Goal: Communication & Community: Answer question/provide support

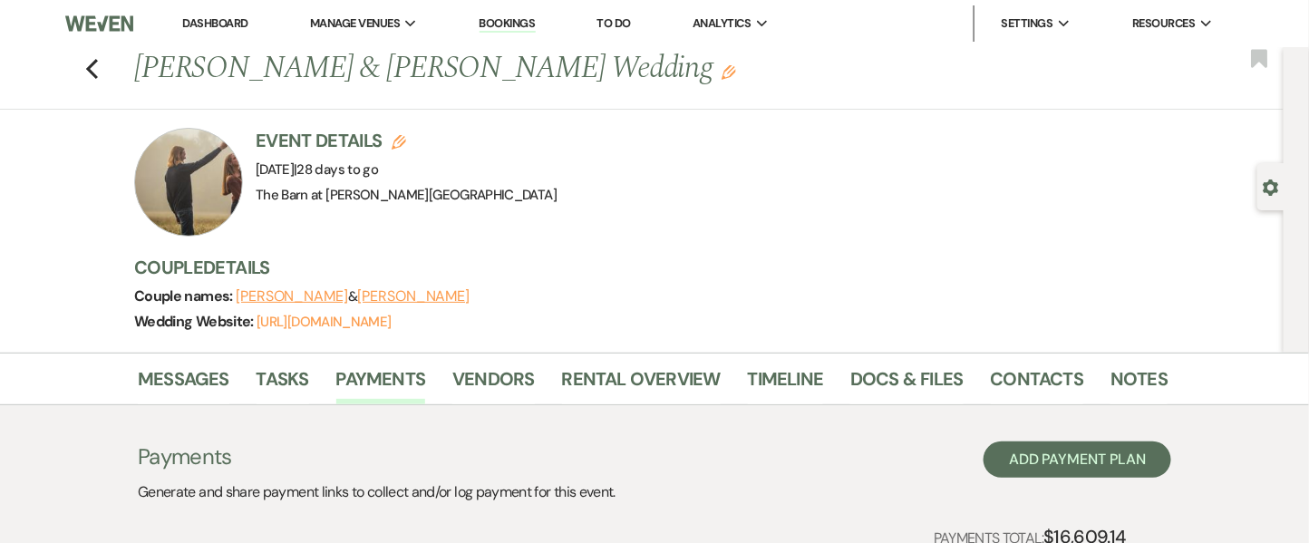
drag, startPoint x: 0, startPoint y: 0, endPoint x: 209, endPoint y: 20, distance: 210.4
click at [209, 20] on link "Dashboard" at bounding box center [214, 22] width 65 height 15
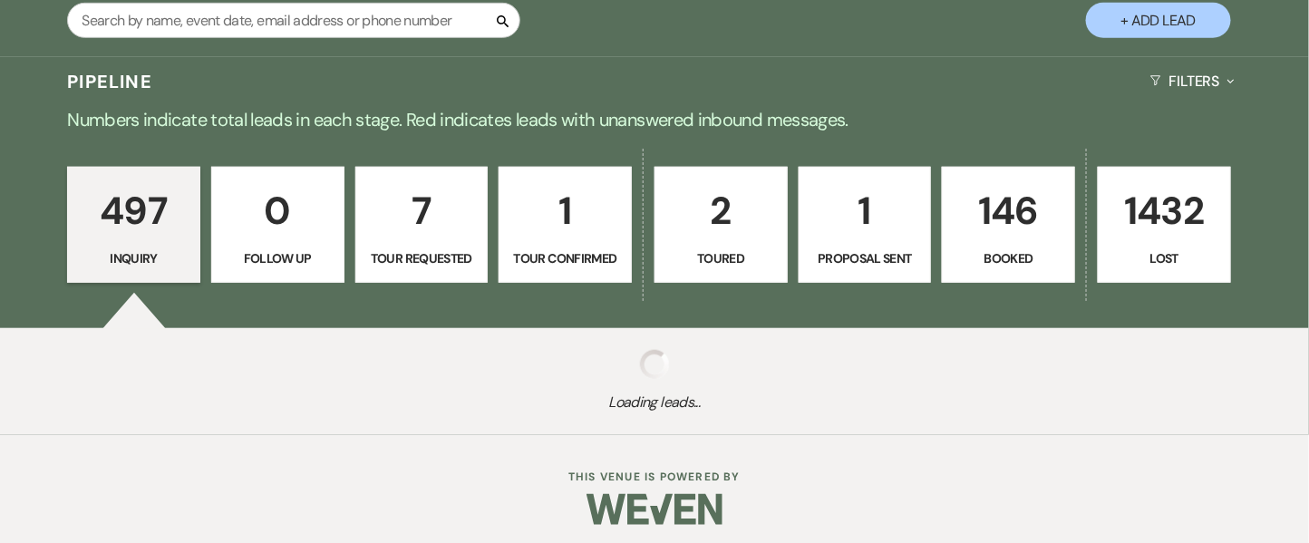
scroll to position [380, 0]
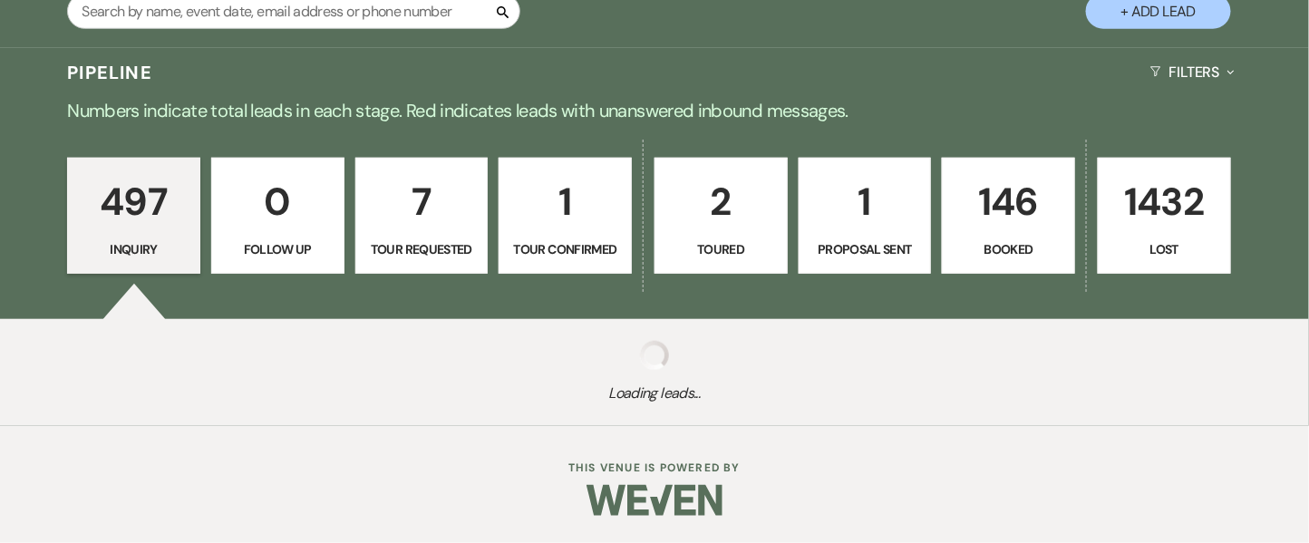
click at [981, 228] on p "146" at bounding box center [1009, 201] width 110 height 61
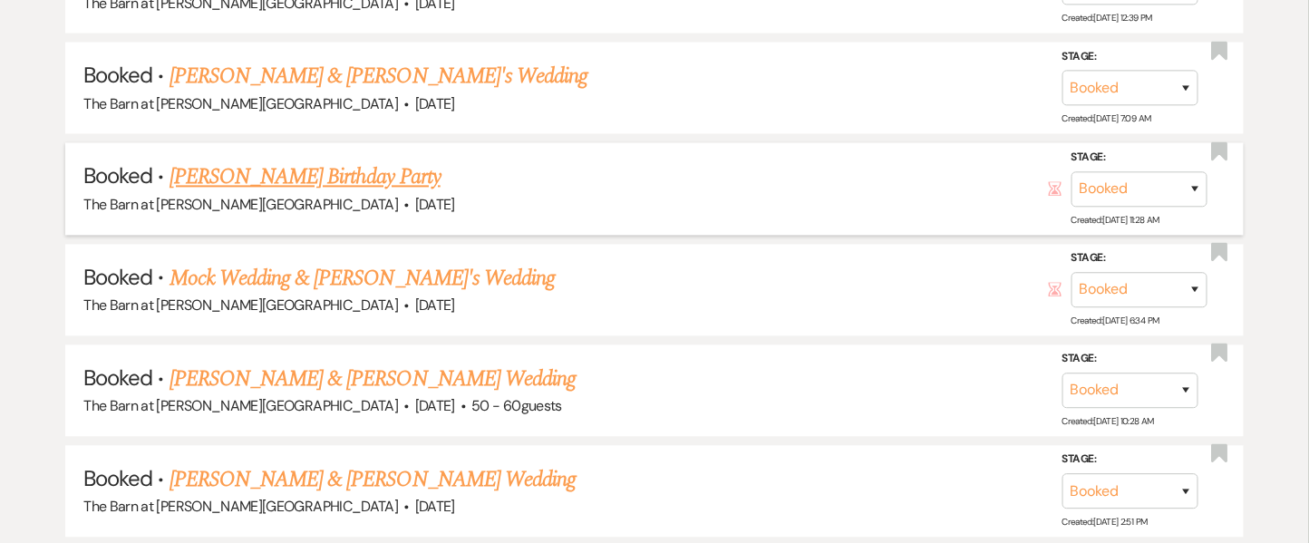
scroll to position [1346, 0]
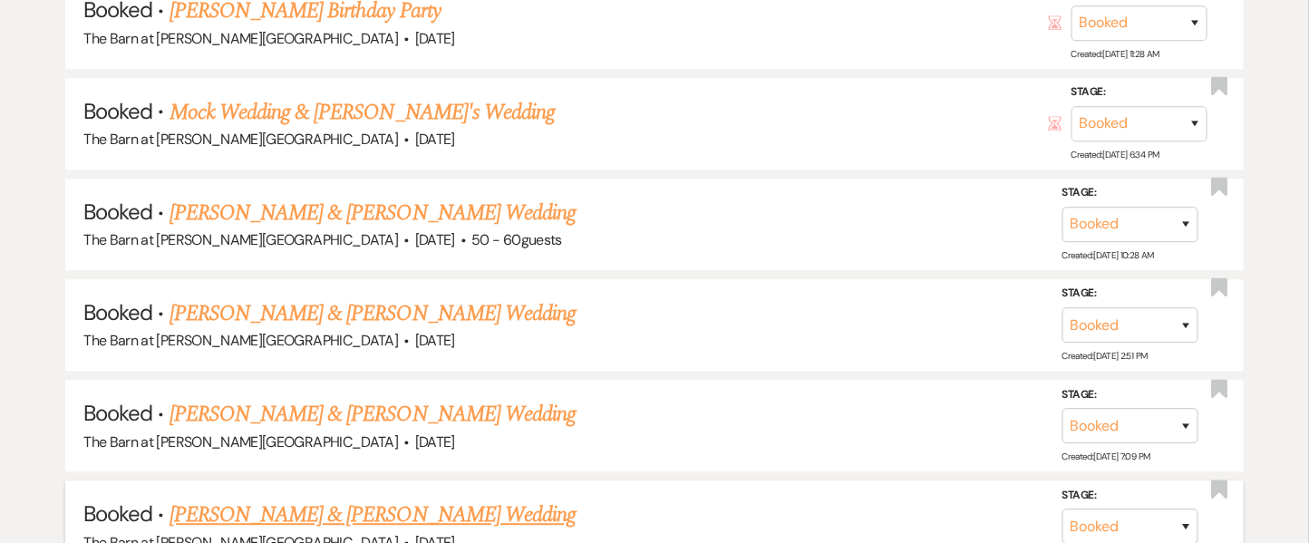
click at [358, 500] on link "[PERSON_NAME] & [PERSON_NAME] Wedding" at bounding box center [373, 515] width 406 height 33
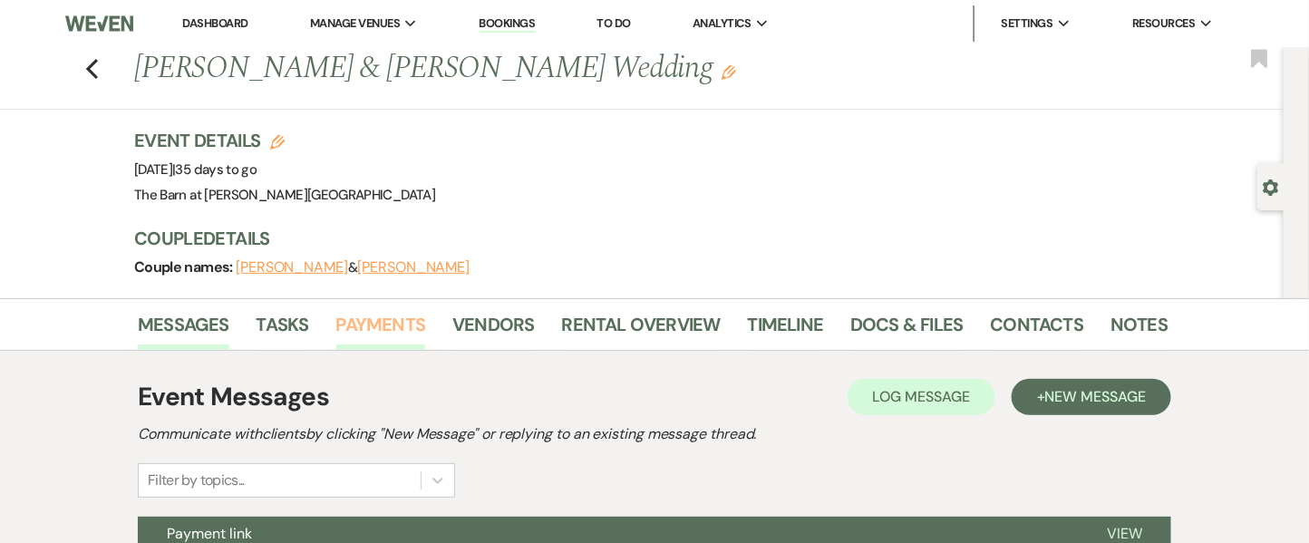
click at [355, 327] on link "Payments" at bounding box center [381, 330] width 90 height 40
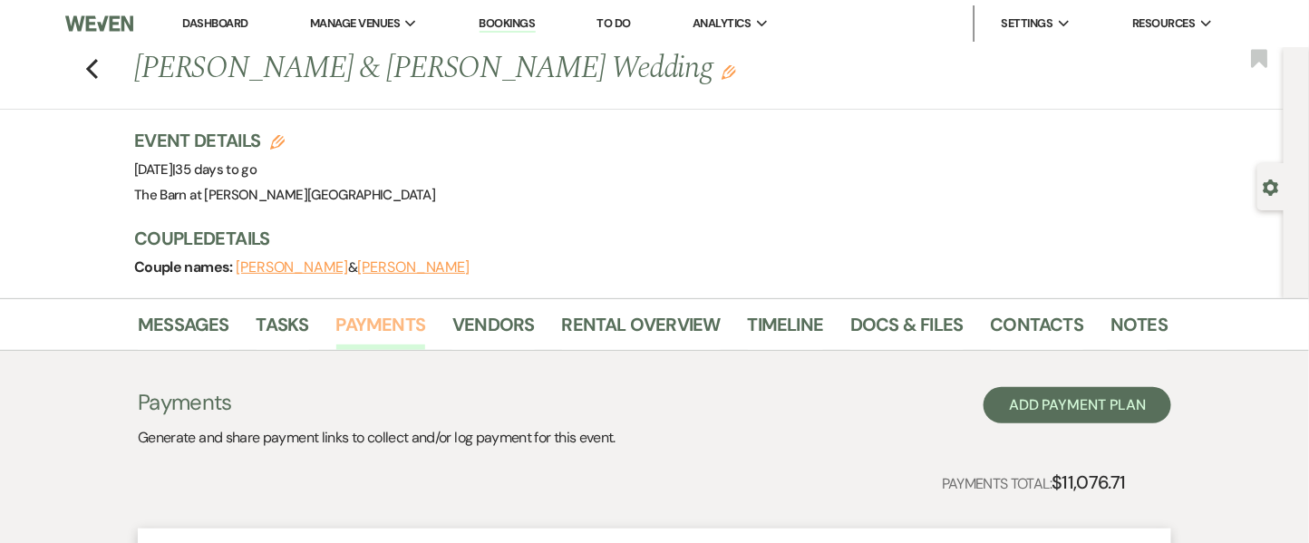
scroll to position [483, 0]
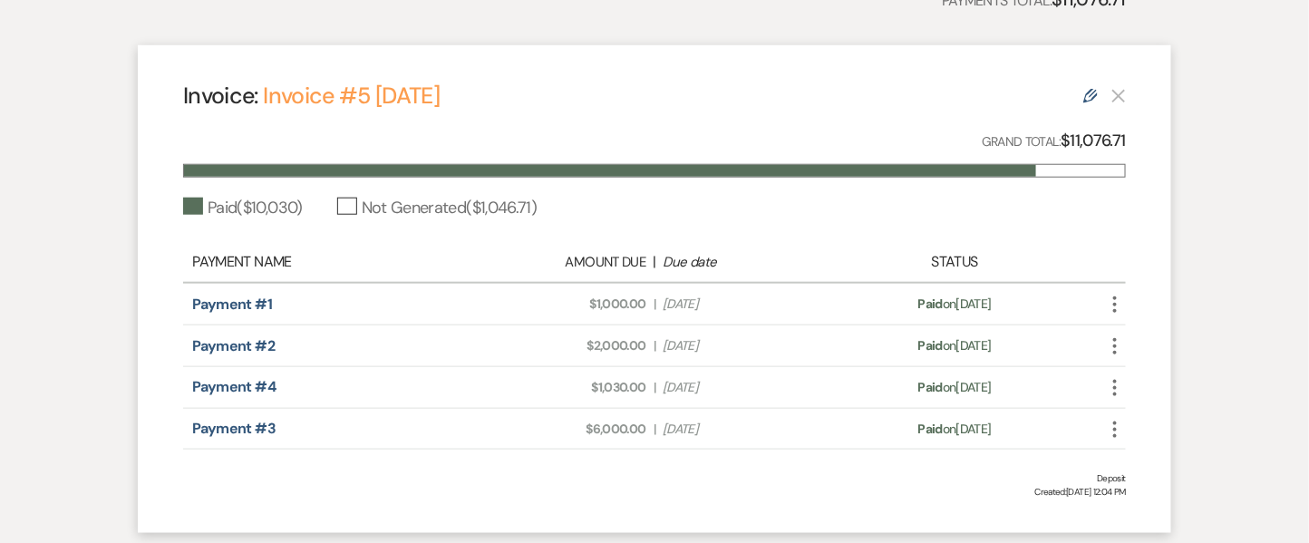
click at [1089, 94] on icon "Edit" at bounding box center [1090, 96] width 15 height 15
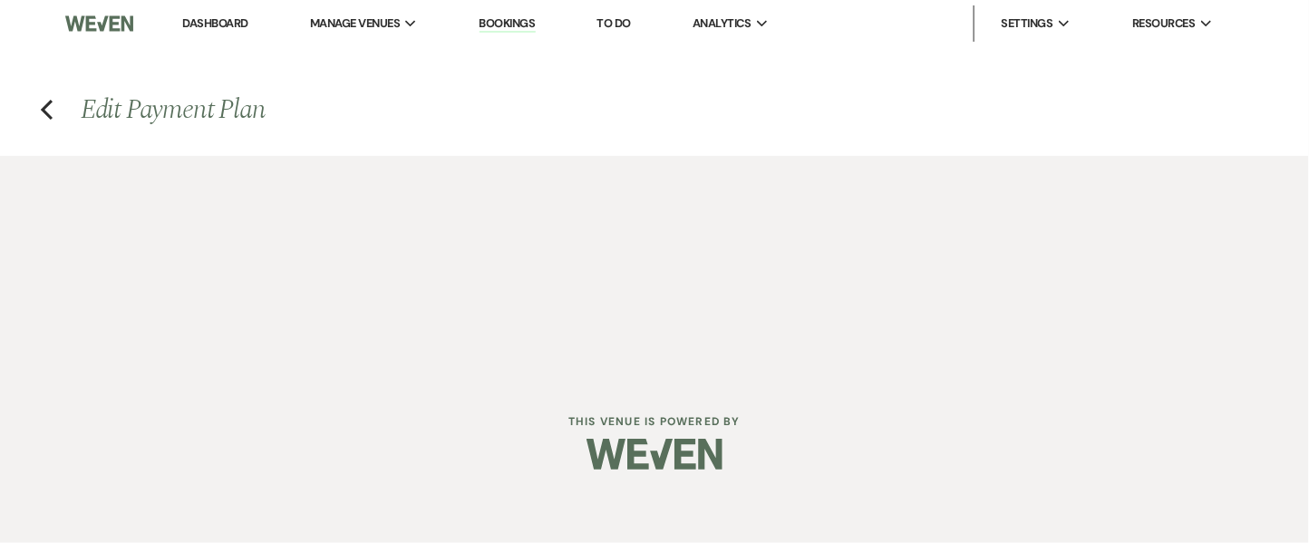
select select "27415"
select select "1"
select select "true"
select select "1"
select select "true"
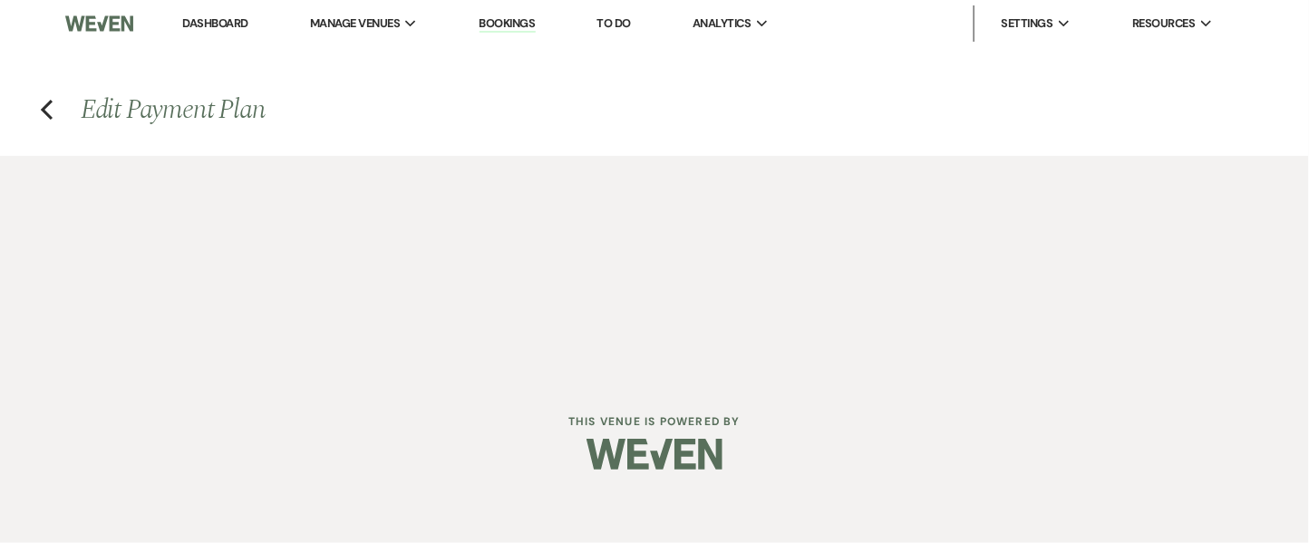
select select "1"
select select "true"
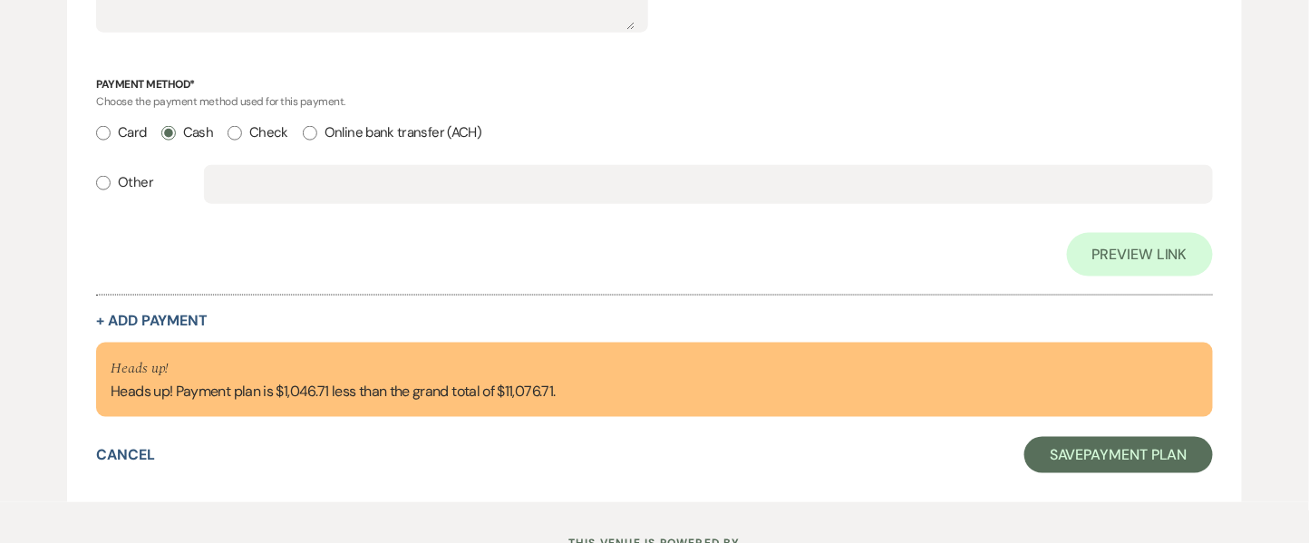
scroll to position [2900, 0]
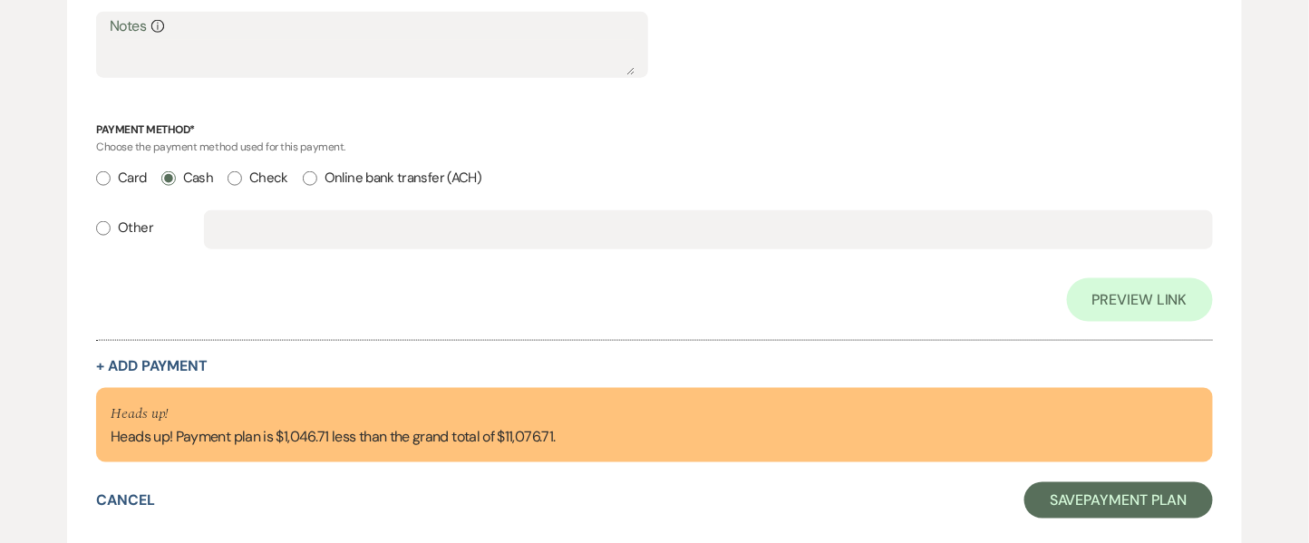
click at [112, 346] on div "Collapse Payment # 4 Delete Payment Name* Payment #3 Payment Status* Paid Unpai…" at bounding box center [654, 14] width 1117 height 722
click at [113, 359] on button "+ Add Payment" at bounding box center [152, 366] width 112 height 15
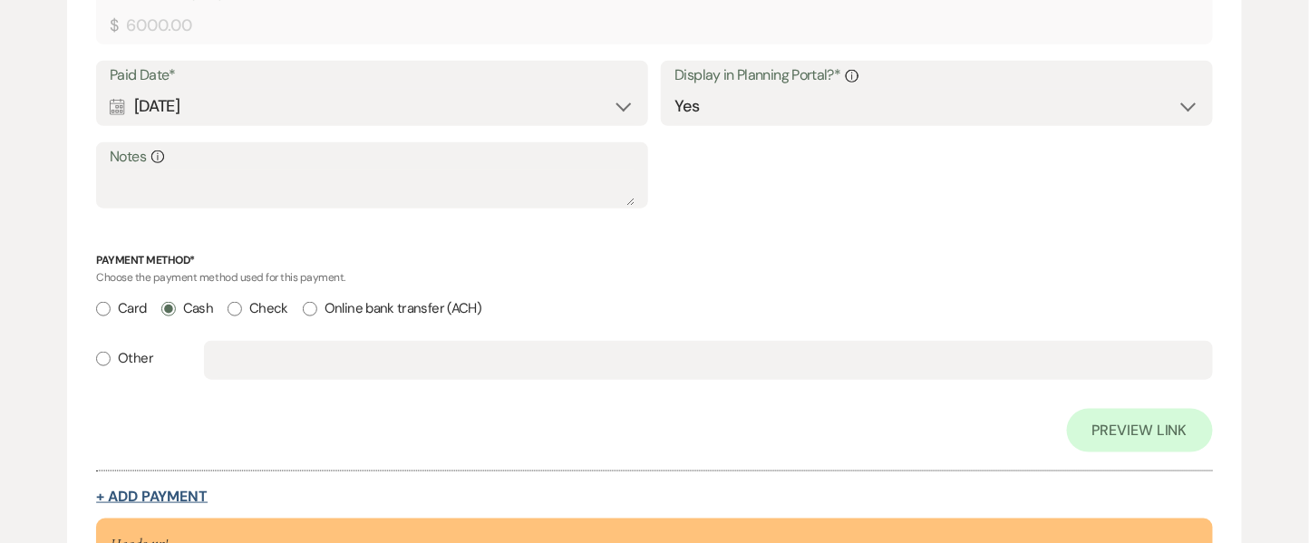
select select "2"
select select "flat"
select select "true"
select select "client"
select select "weeks"
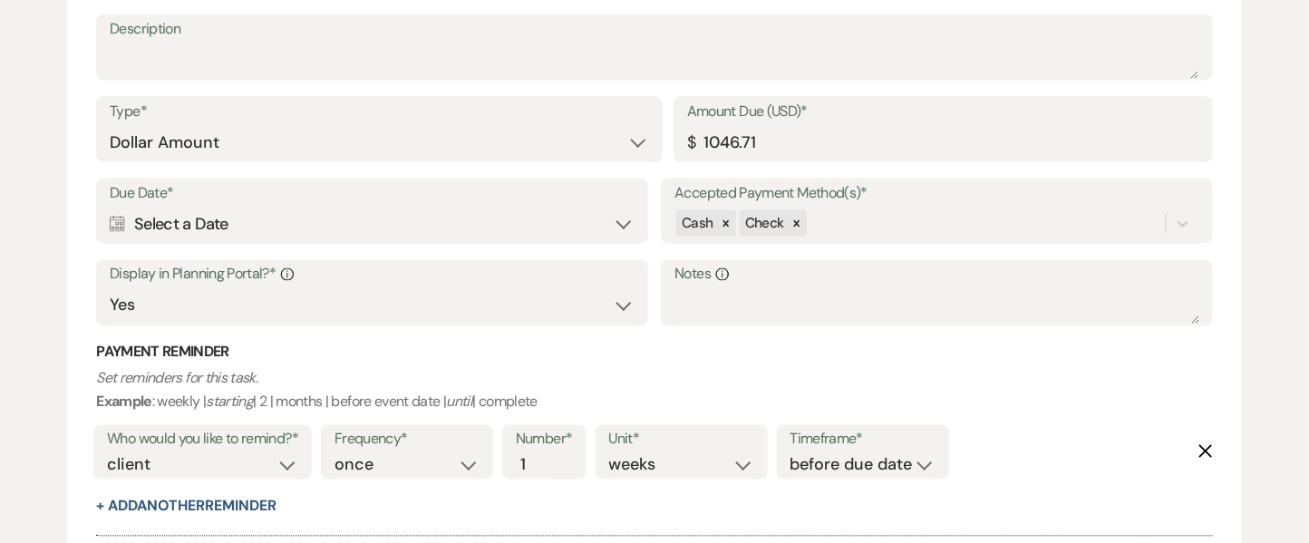
scroll to position [3253, 0]
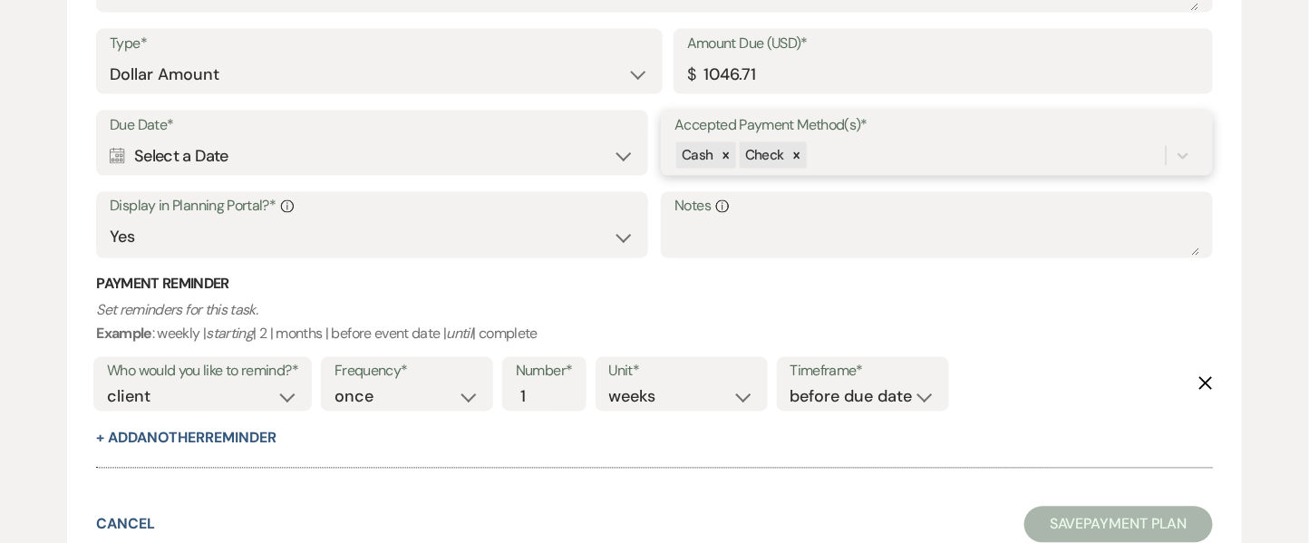
click at [888, 160] on div "Cash Check" at bounding box center [919, 156] width 490 height 32
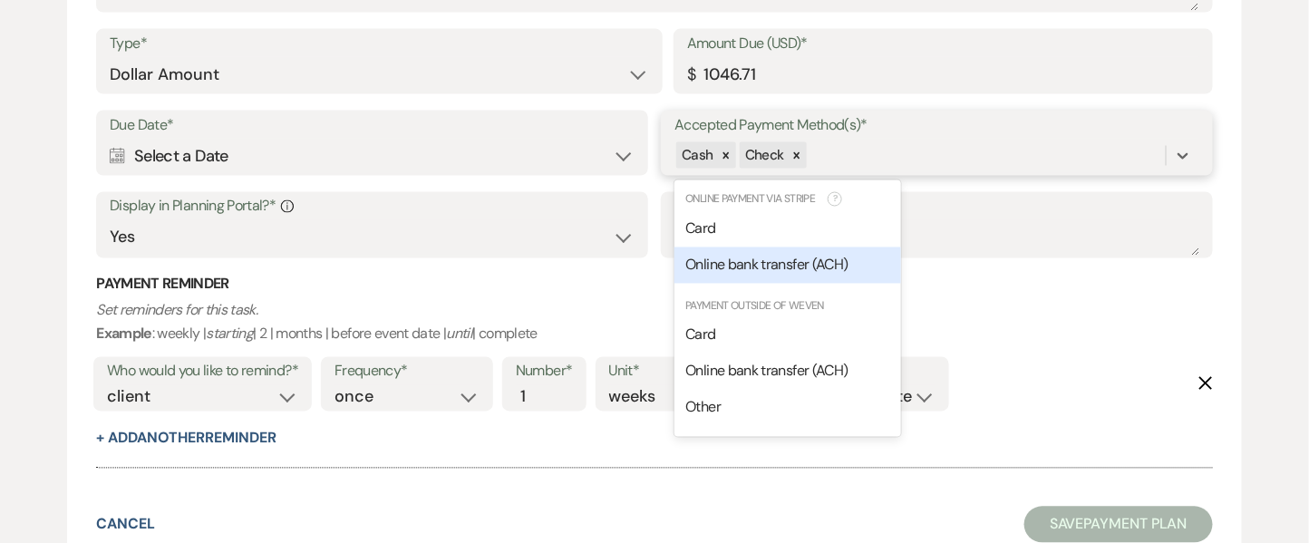
click at [811, 253] on div "Online bank transfer (ACH)" at bounding box center [787, 265] width 227 height 36
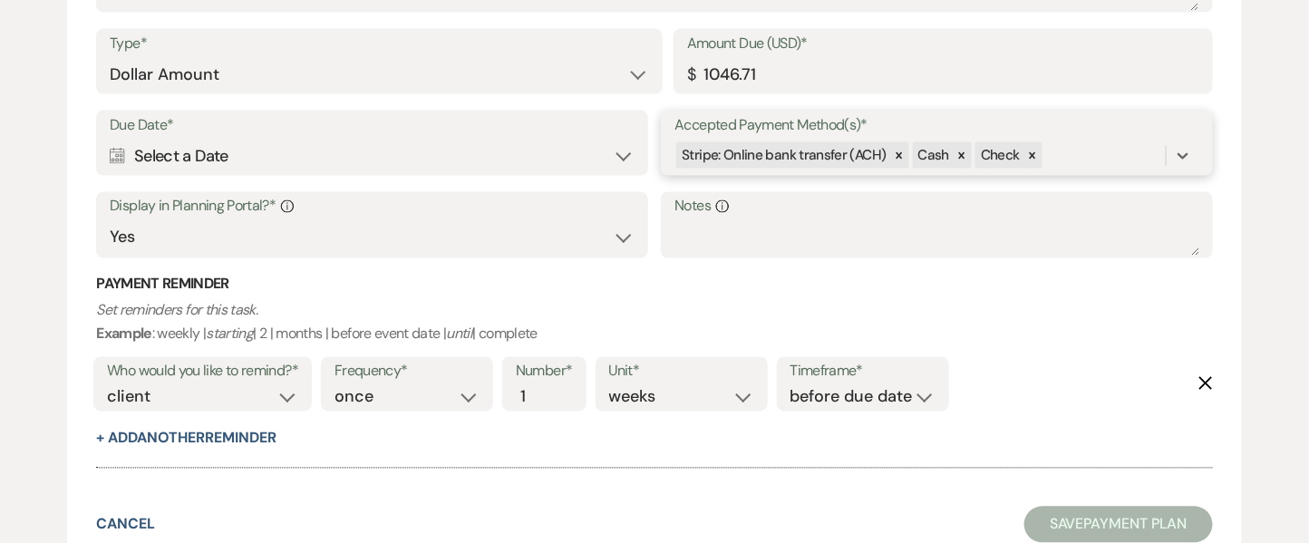
click at [1096, 153] on div "Stripe: Online bank transfer (ACH) Cash Check" at bounding box center [919, 156] width 490 height 32
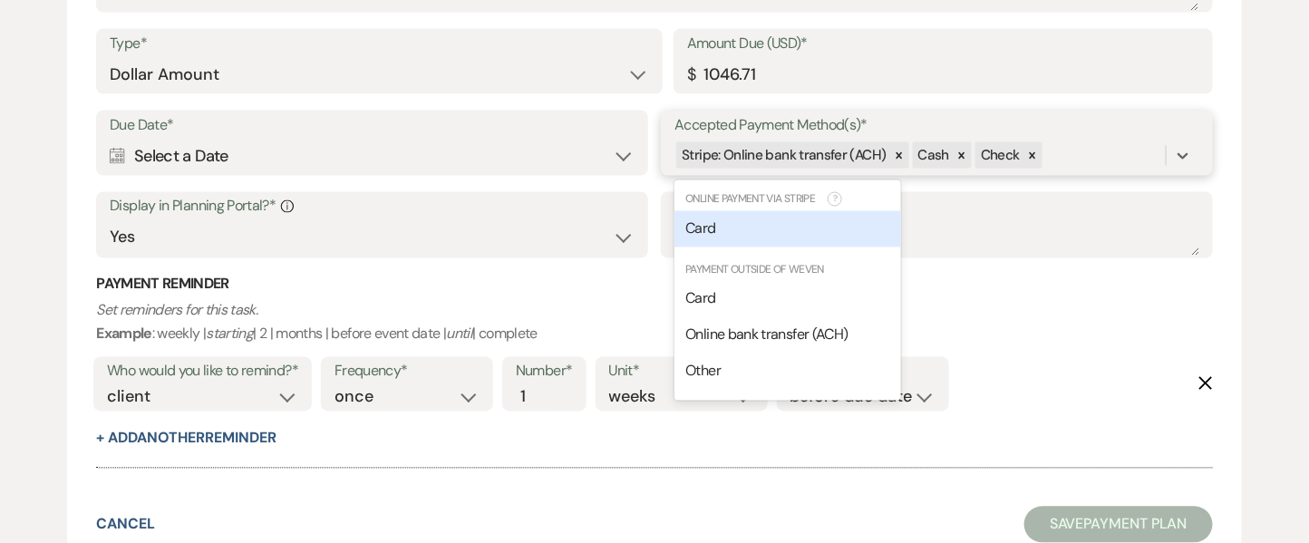
click at [751, 229] on div "Card" at bounding box center [787, 229] width 227 height 36
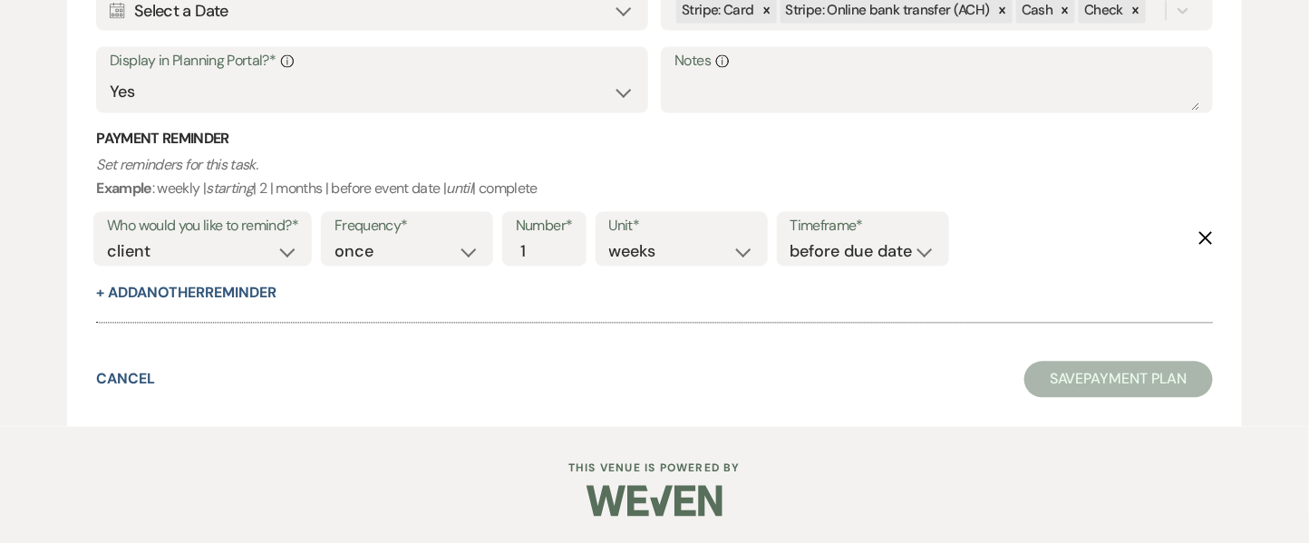
click at [1050, 377] on button "Save Payment Plan" at bounding box center [1118, 380] width 189 height 36
click at [307, 4] on div "Calendar Select a Date Expand" at bounding box center [372, 11] width 522 height 35
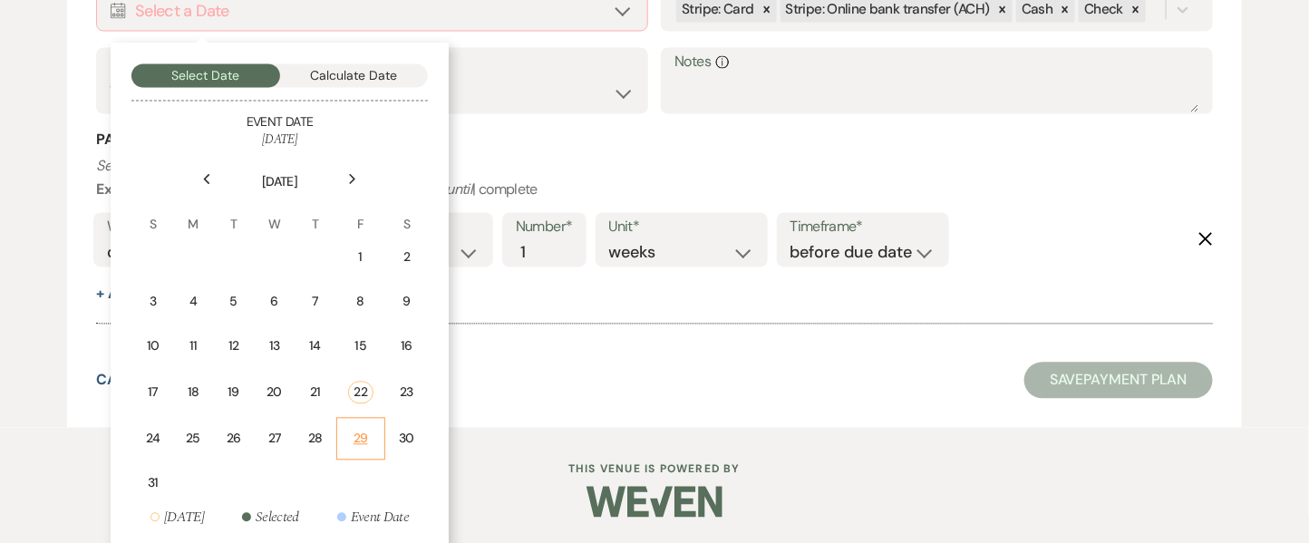
click at [356, 431] on div "29" at bounding box center [360, 439] width 25 height 19
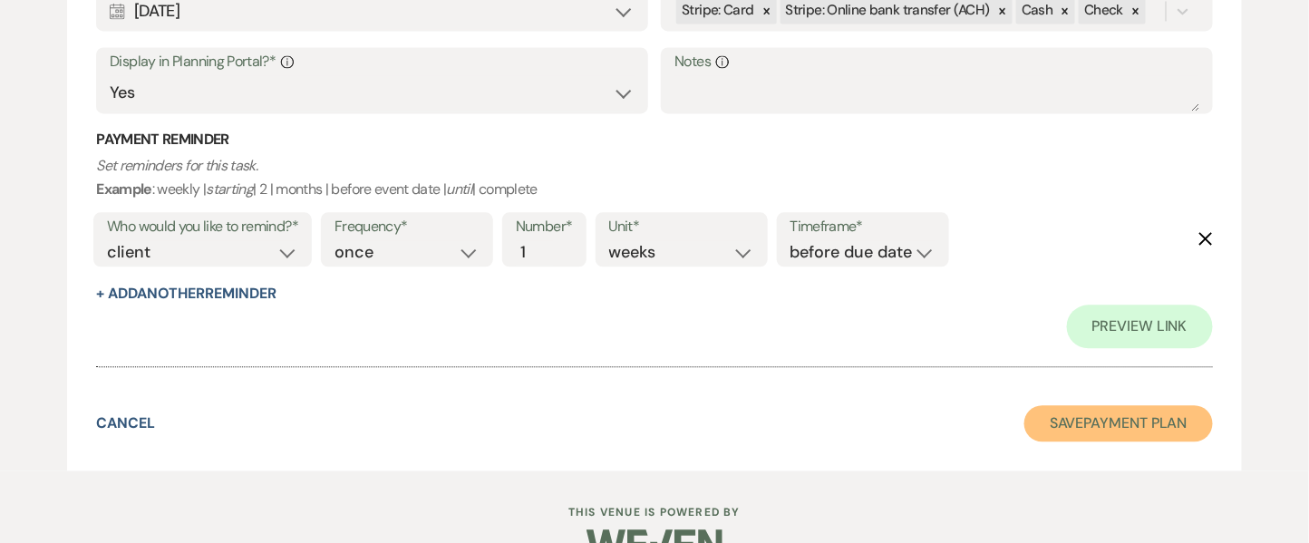
click at [1055, 420] on button "Save Payment Plan" at bounding box center [1118, 423] width 189 height 36
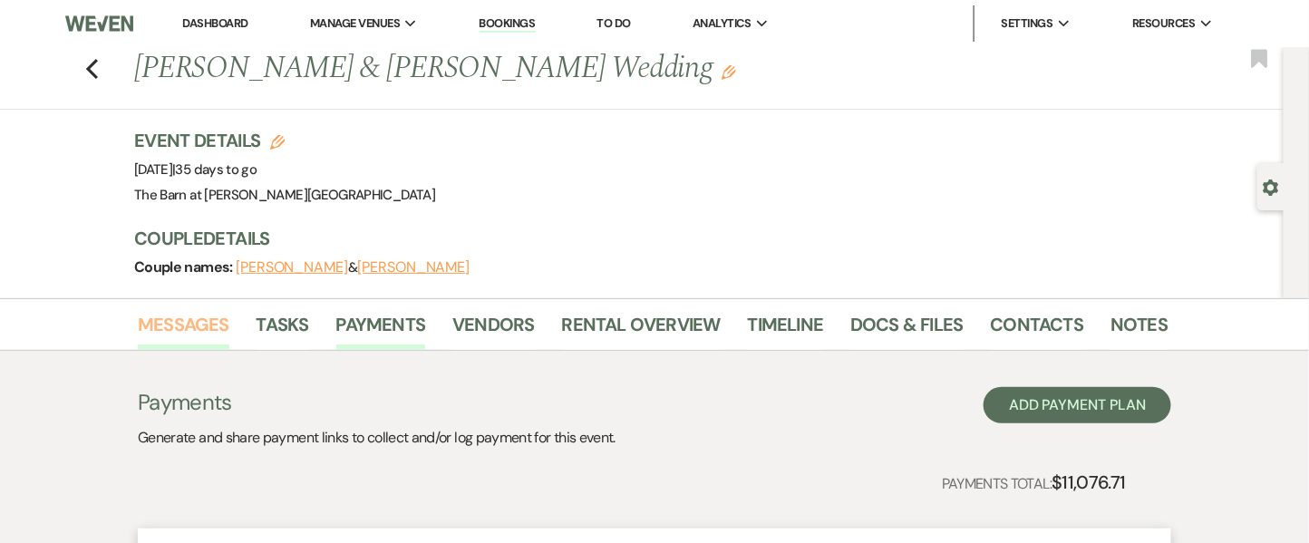
click at [189, 329] on link "Messages" at bounding box center [184, 330] width 92 height 40
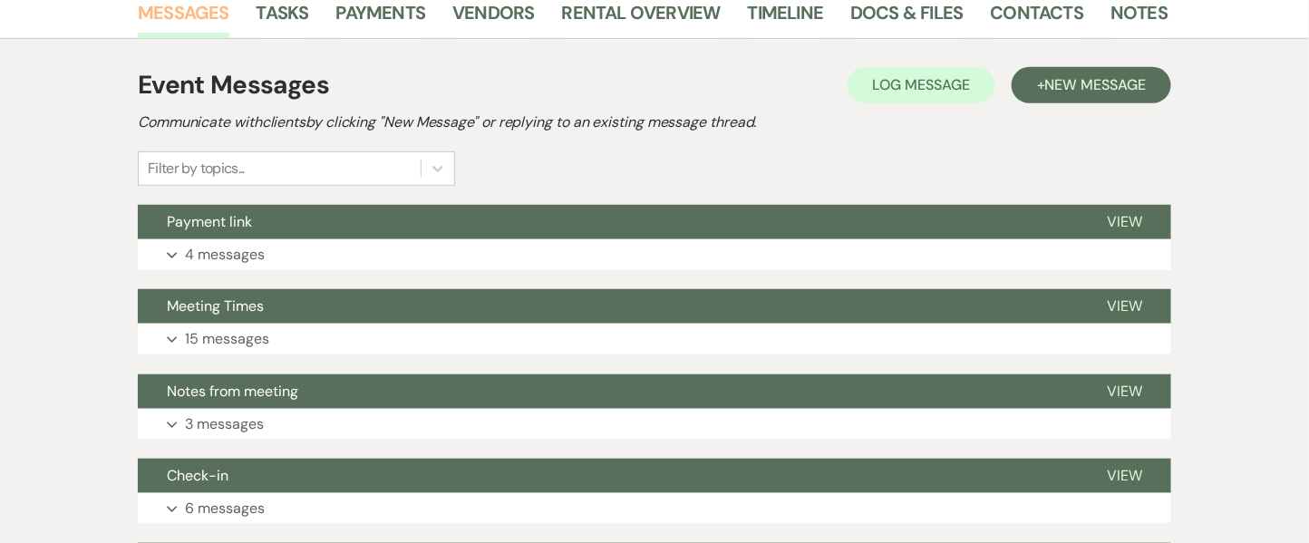
scroll to position [483, 0]
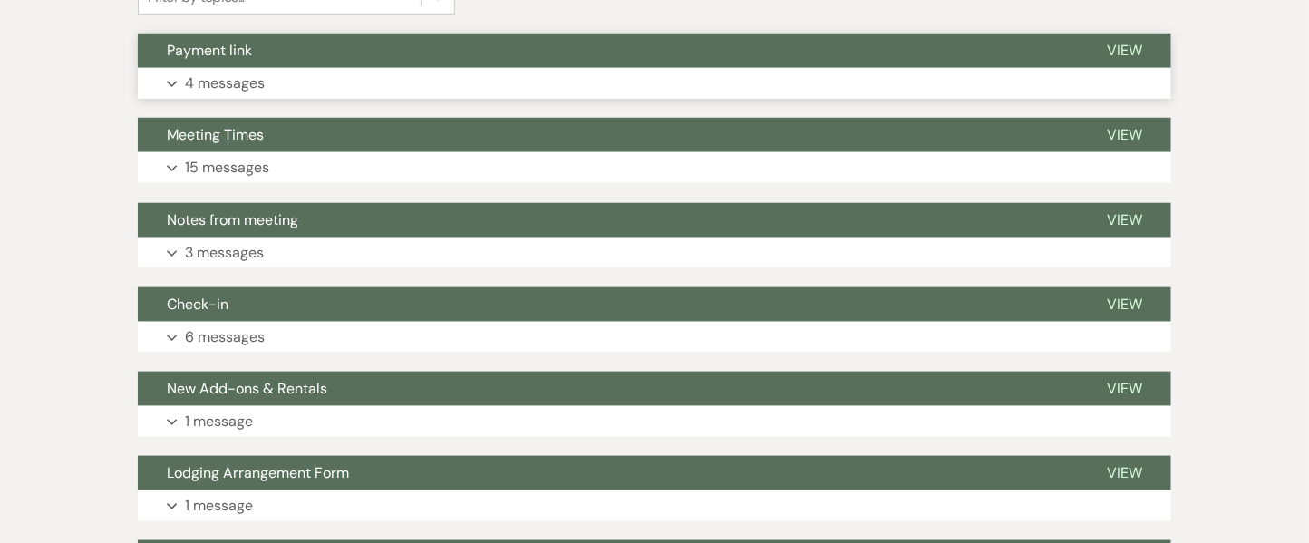
click at [240, 76] on p "4 messages" at bounding box center [225, 84] width 80 height 24
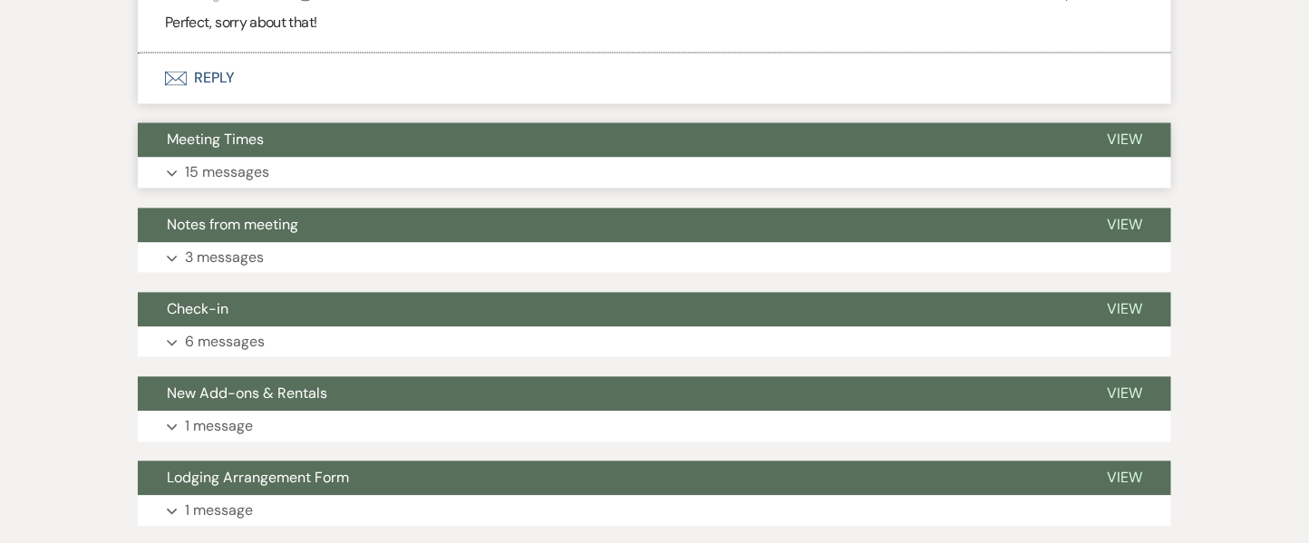
scroll to position [968, 0]
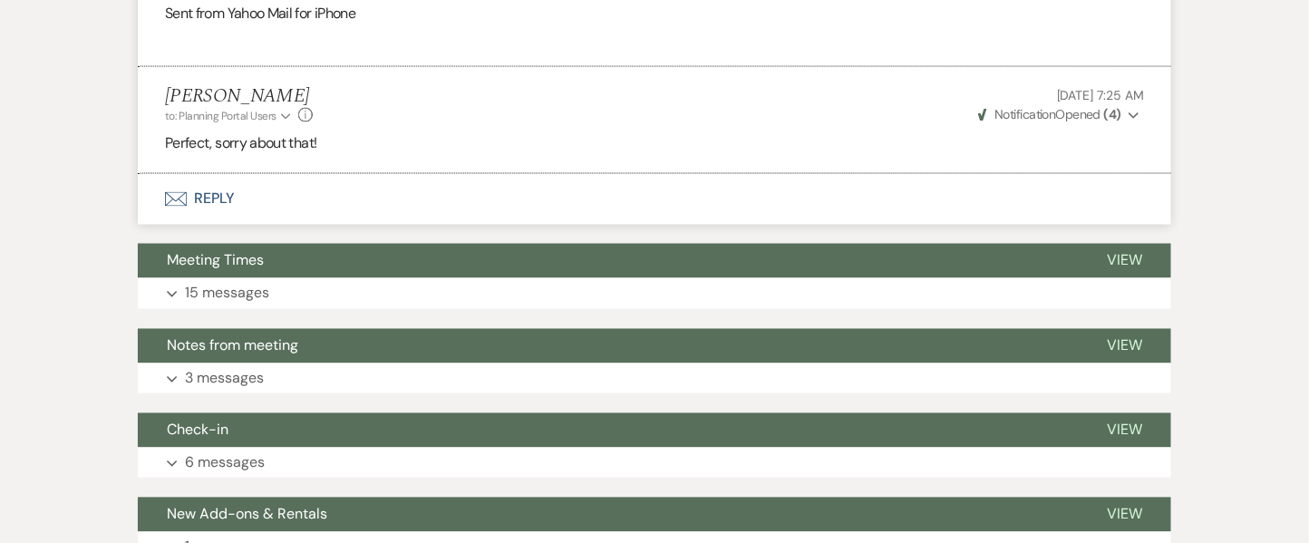
click at [216, 208] on button "Envelope Reply" at bounding box center [654, 199] width 1033 height 51
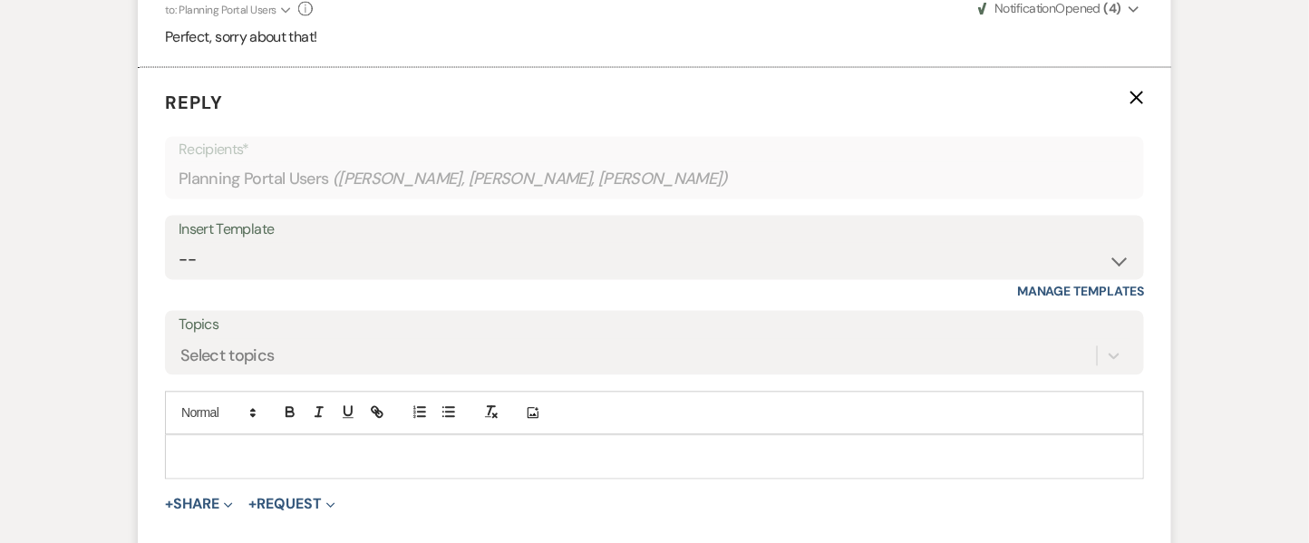
scroll to position [1088, 0]
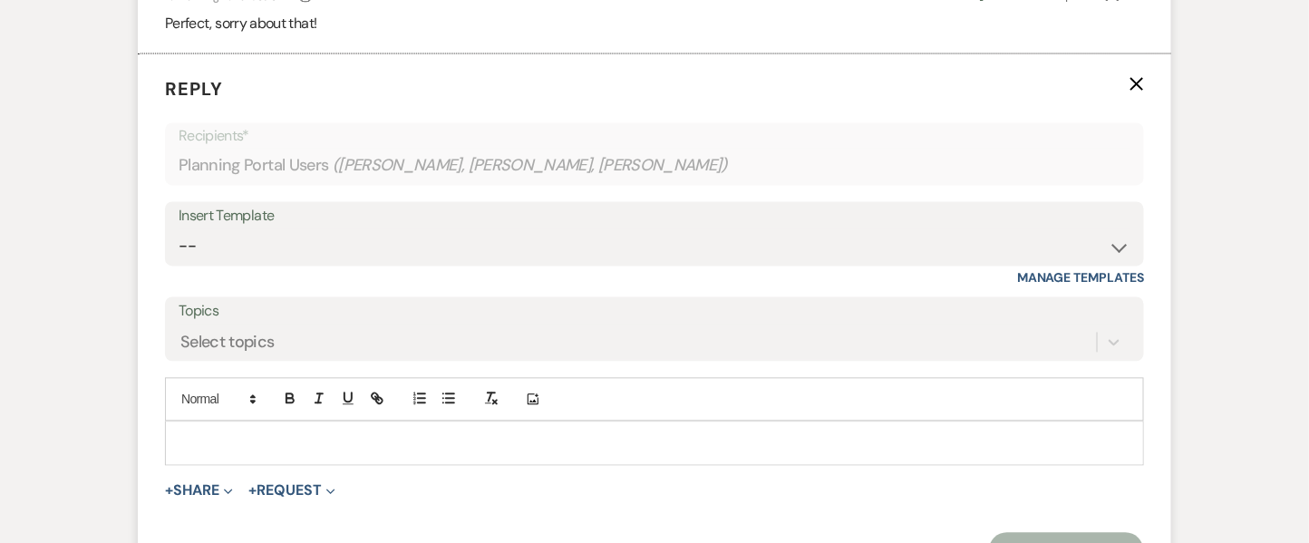
click at [278, 439] on p at bounding box center [654, 443] width 950 height 20
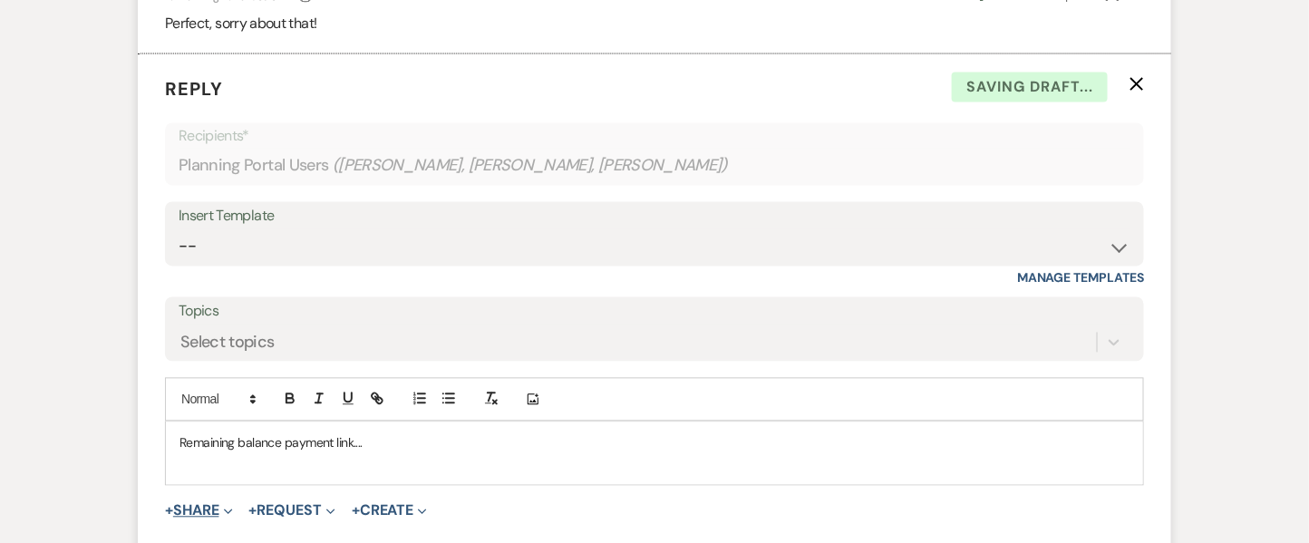
click at [195, 505] on button "+ Share Expand" at bounding box center [199, 511] width 68 height 15
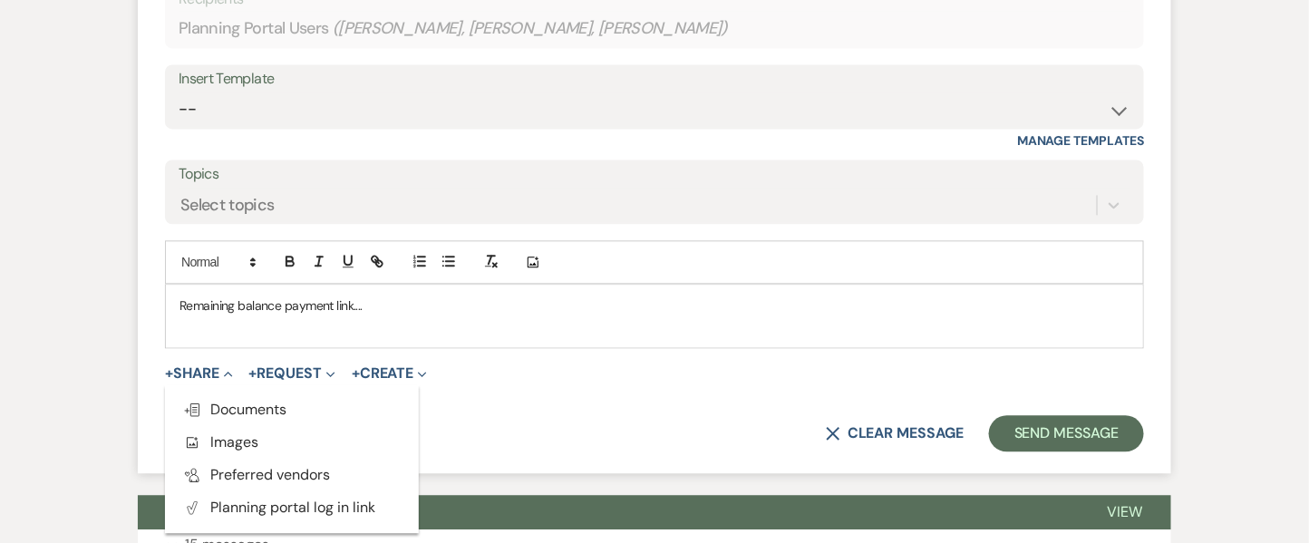
scroll to position [1330, 0]
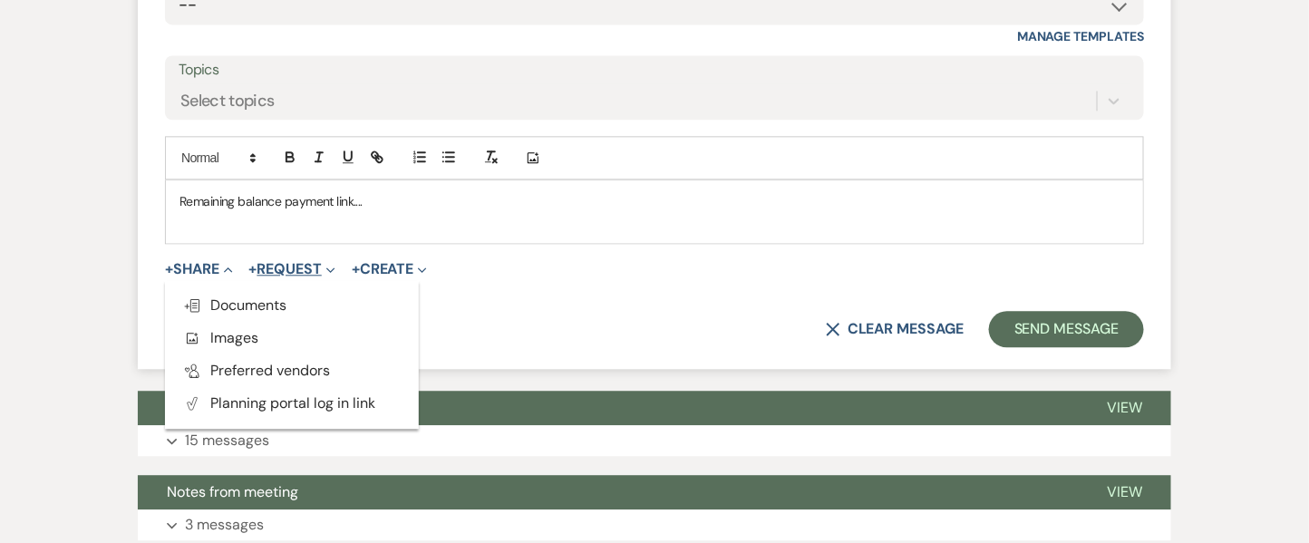
click at [301, 271] on button "+ Request Expand" at bounding box center [292, 269] width 86 height 15
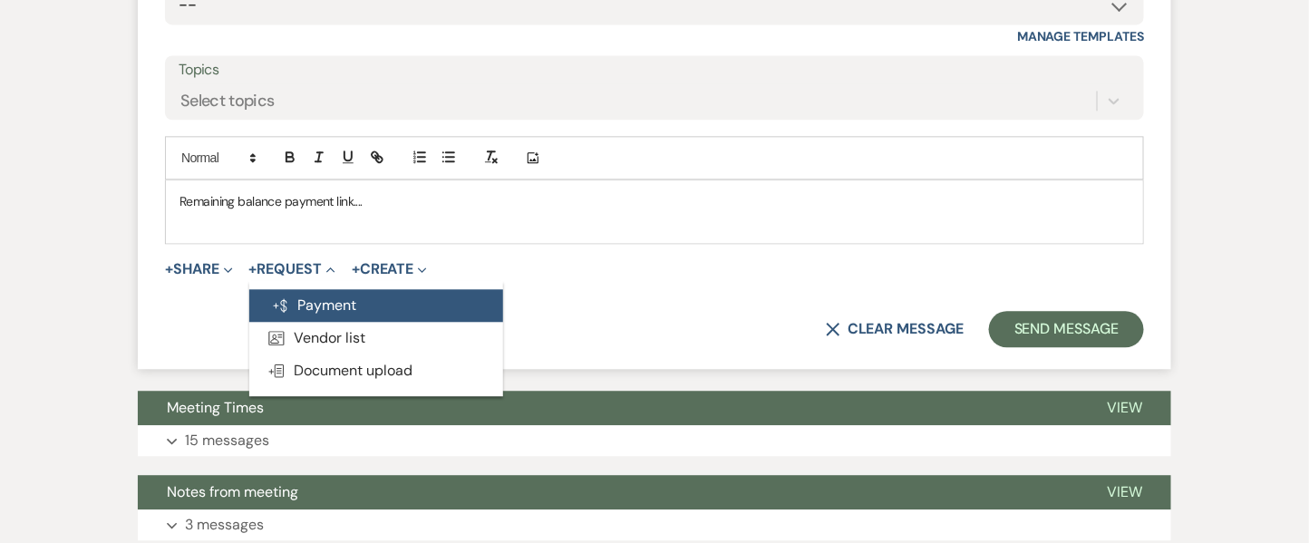
click at [308, 307] on button "Generate Payment Payment" at bounding box center [376, 305] width 254 height 33
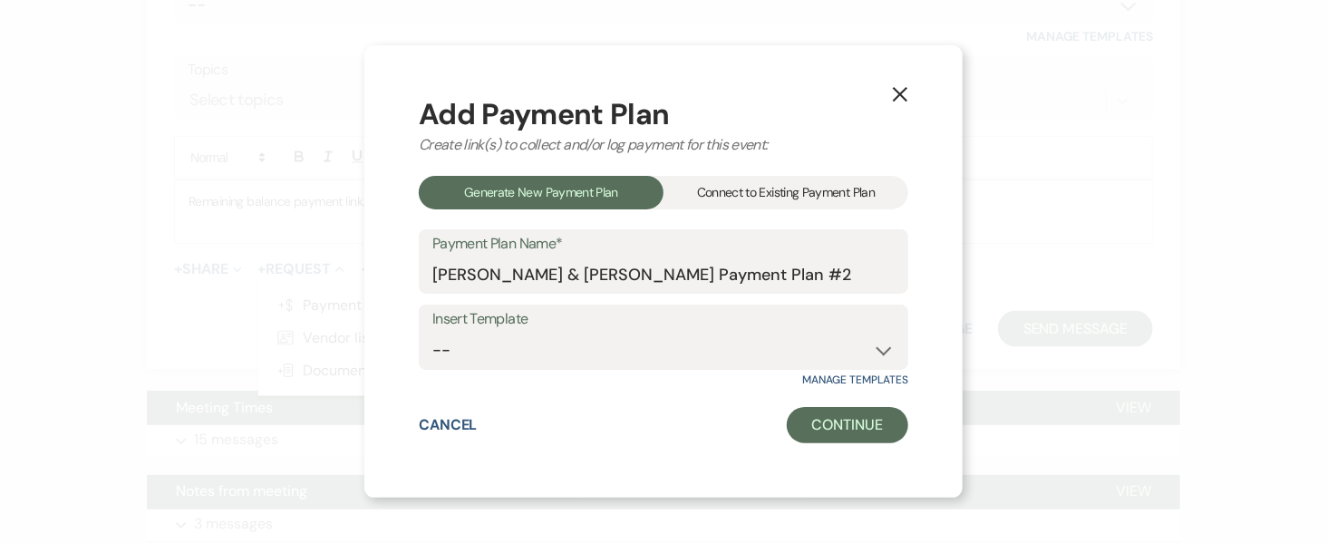
click at [703, 196] on div "Connect to Existing Payment Plan" at bounding box center [786, 193] width 245 height 34
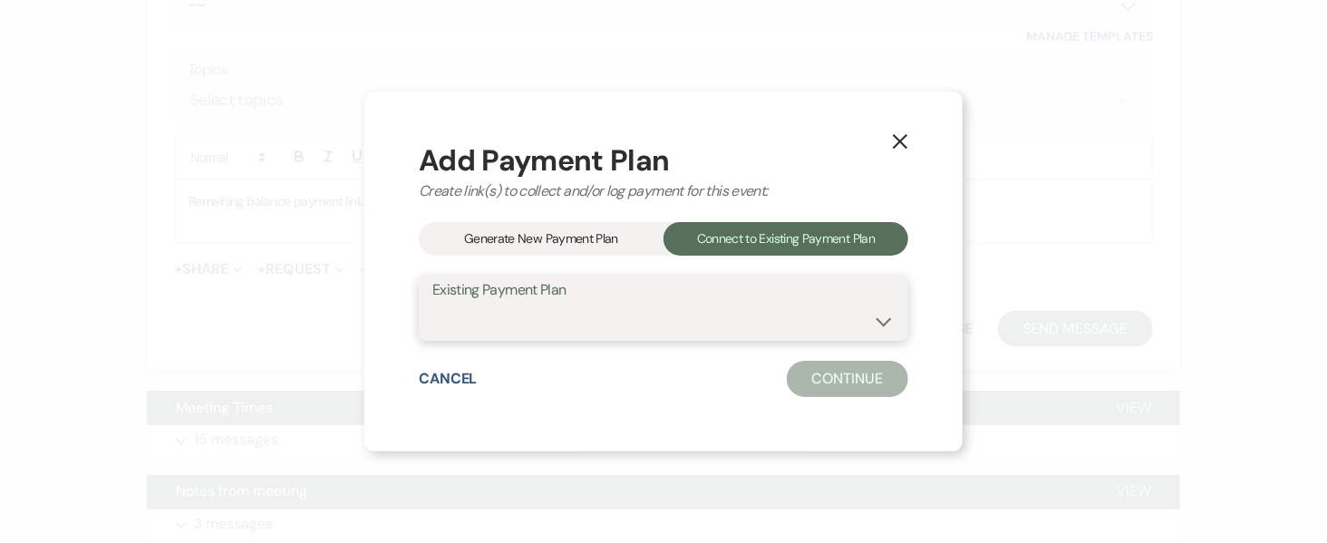
click at [623, 305] on select "Deposit" at bounding box center [663, 321] width 462 height 35
select select "8443"
click at [432, 304] on select "Deposit" at bounding box center [663, 321] width 462 height 35
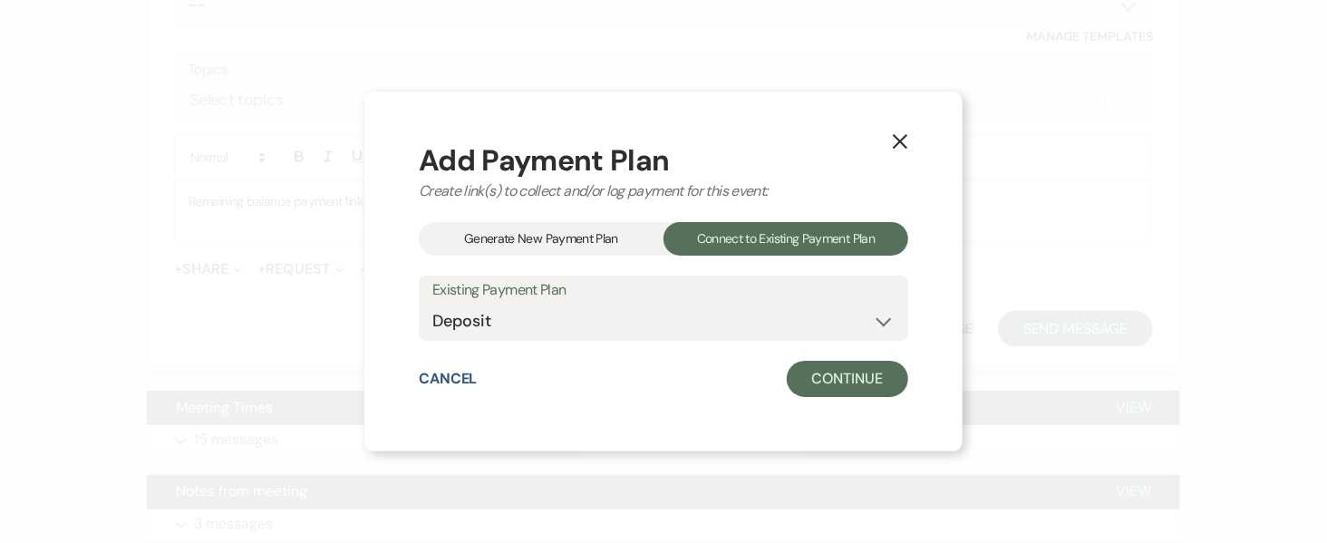
click at [597, 238] on div "Generate New Payment Plan" at bounding box center [541, 239] width 245 height 34
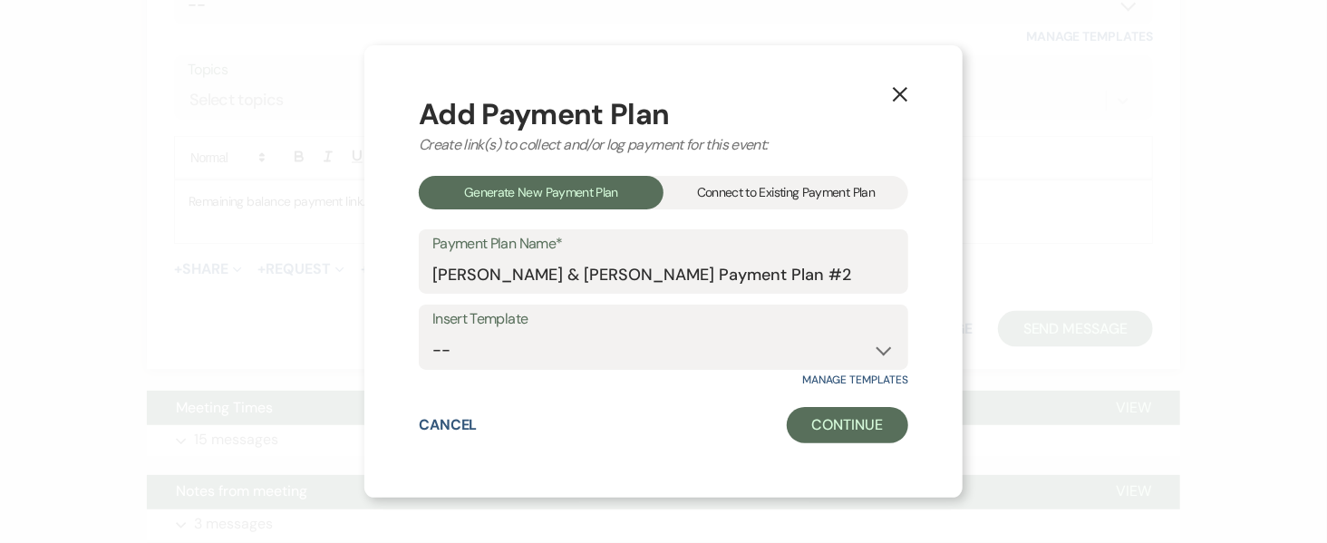
click at [809, 200] on div "Connect to Existing Payment Plan" at bounding box center [786, 193] width 245 height 34
select select "8443"
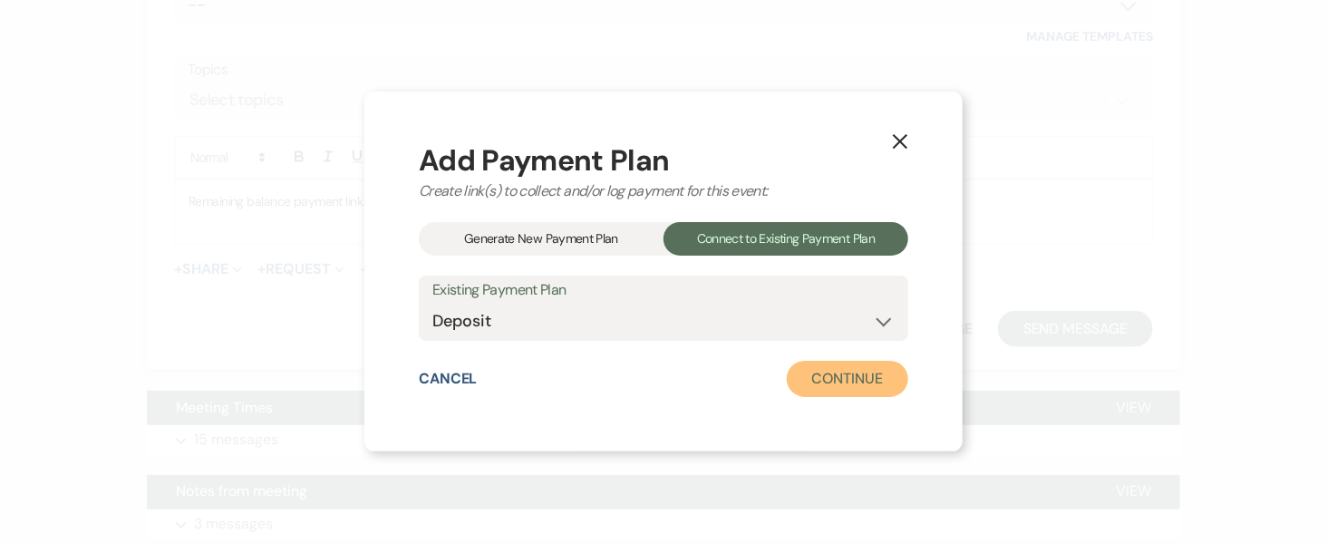
click at [852, 378] on button "Continue" at bounding box center [847, 379] width 121 height 36
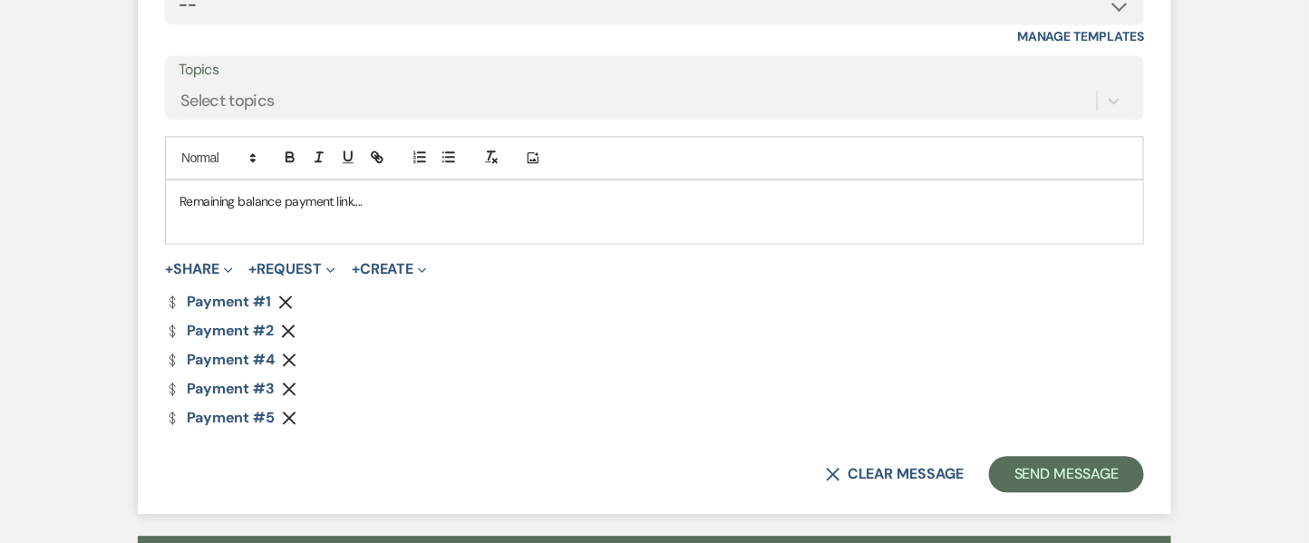
click at [290, 384] on icon "Remove" at bounding box center [289, 389] width 15 height 15
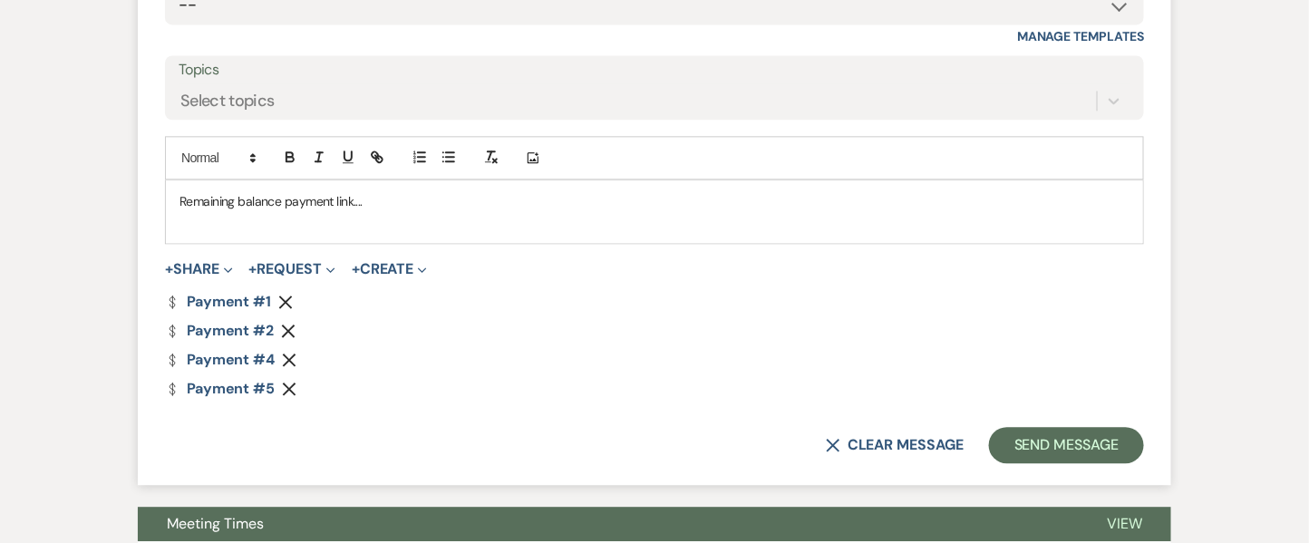
click at [288, 354] on use "button" at bounding box center [290, 360] width 14 height 14
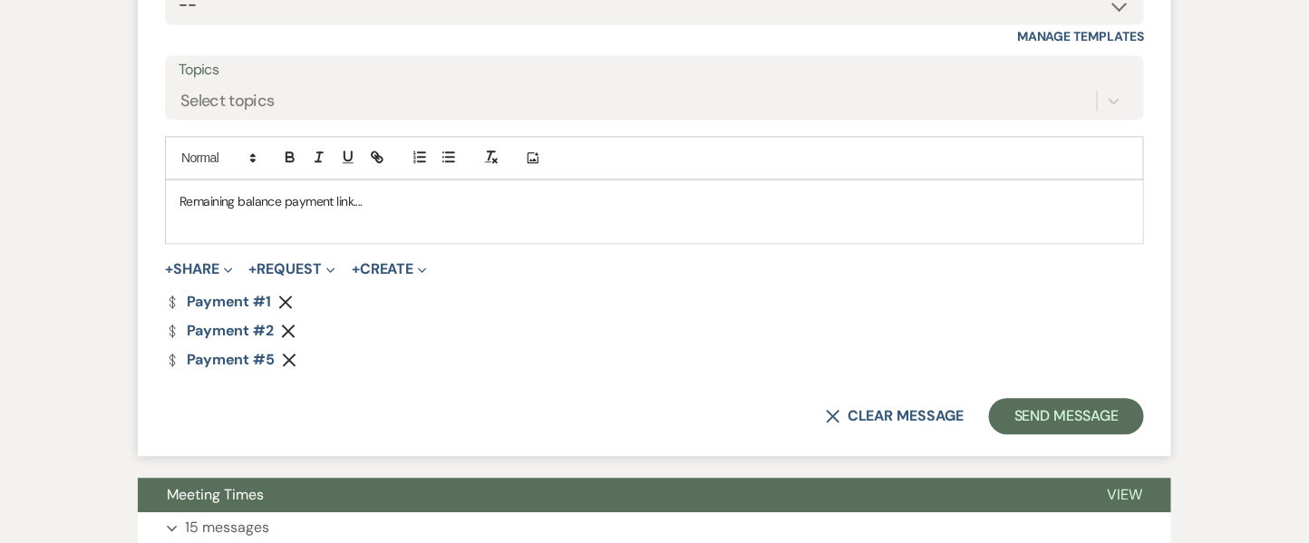
click at [290, 325] on use "button" at bounding box center [289, 331] width 14 height 14
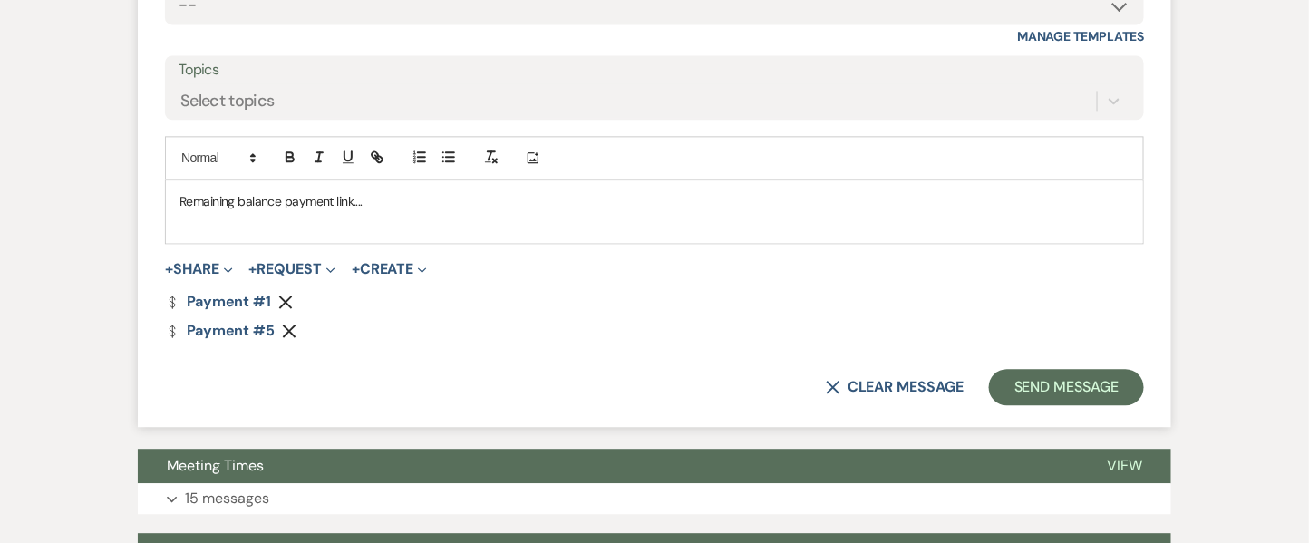
click at [293, 294] on button "Remove" at bounding box center [289, 301] width 22 height 15
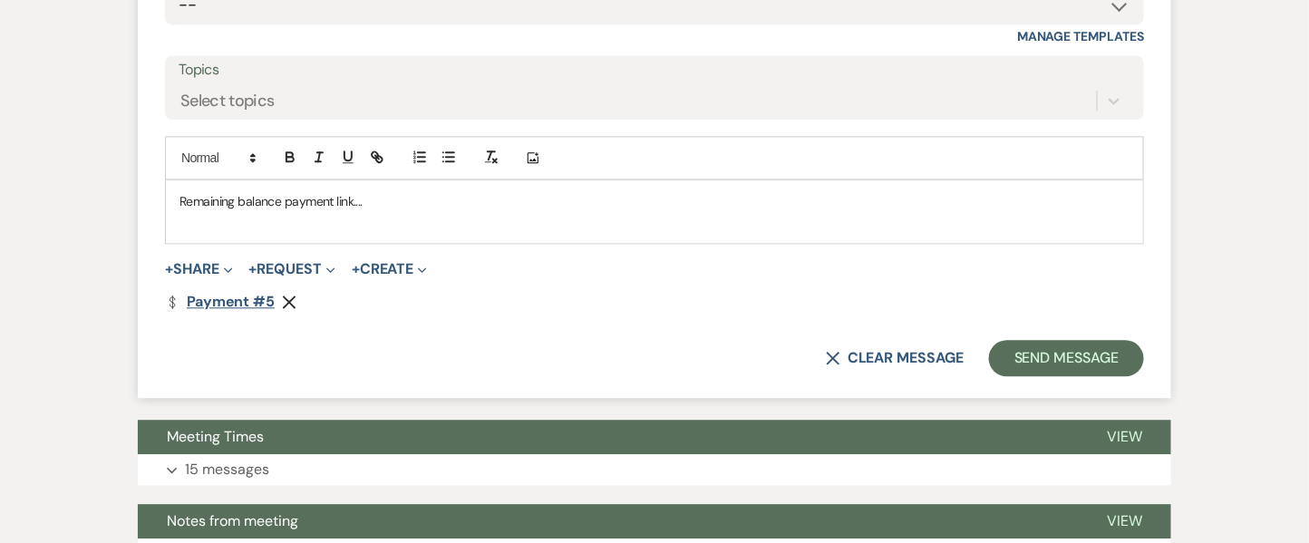
click at [226, 298] on link "Dollar Payment Payment #5" at bounding box center [220, 302] width 110 height 15
click at [1099, 369] on button "Send Message" at bounding box center [1066, 358] width 155 height 36
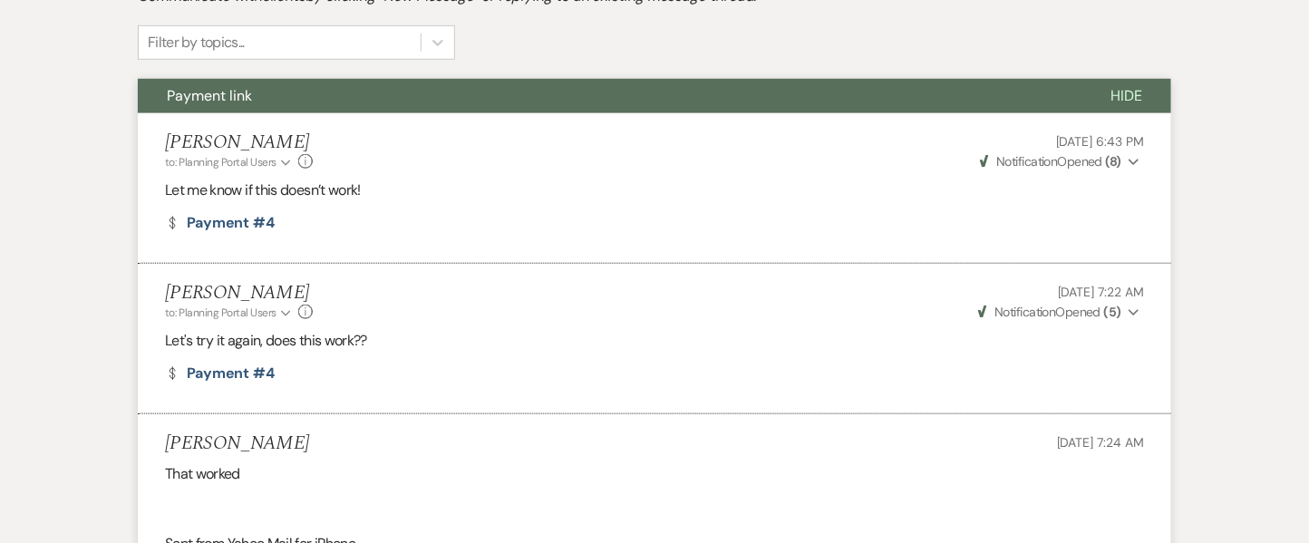
scroll to position [0, 0]
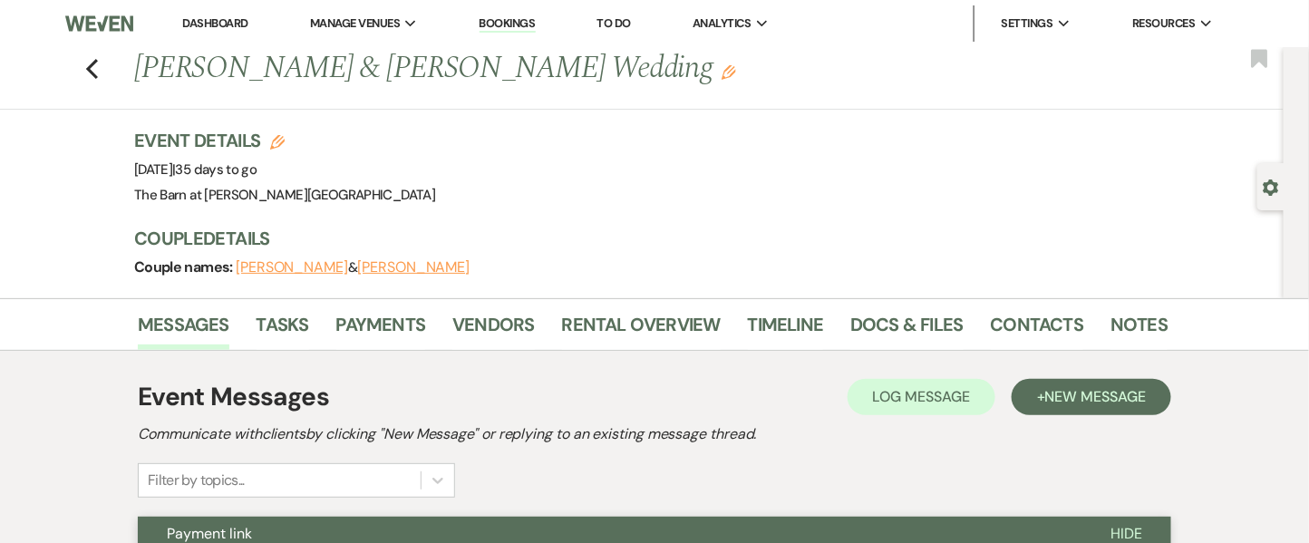
click at [92, 64] on div "Previous [PERSON_NAME] & [PERSON_NAME] Wedding Edit Bookmark" at bounding box center [637, 78] width 1293 height 63
click at [96, 66] on icon "Previous" at bounding box center [92, 69] width 14 height 22
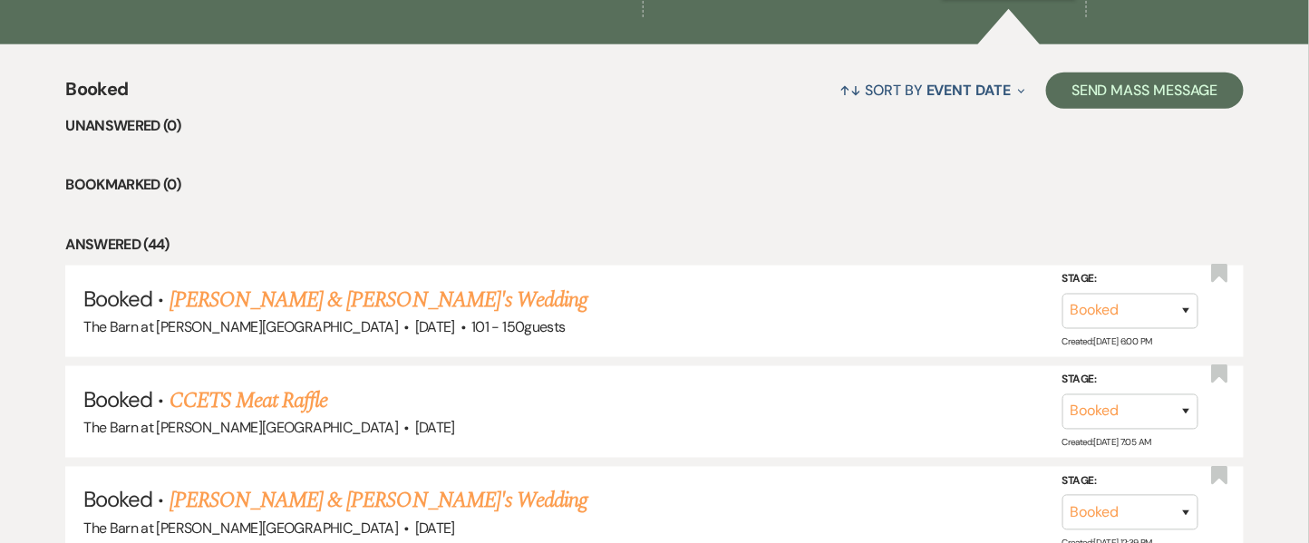
scroll to position [621, 0]
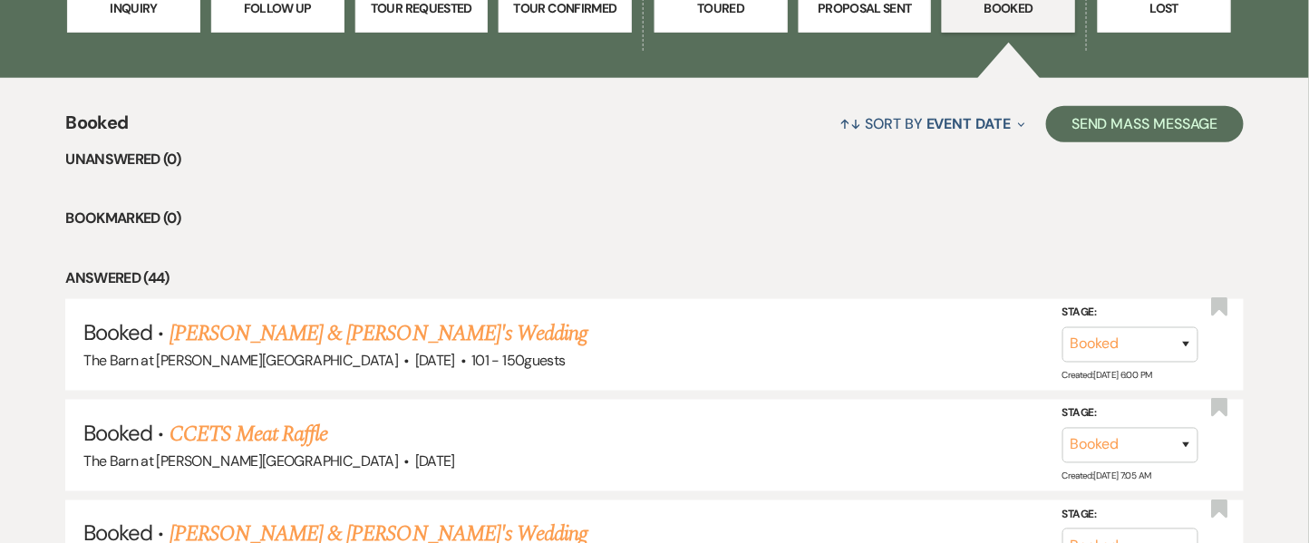
drag, startPoint x: 327, startPoint y: 332, endPoint x: 415, endPoint y: 311, distance: 90.4
click at [327, 333] on link "[PERSON_NAME] & [PERSON_NAME]'s Wedding" at bounding box center [379, 333] width 419 height 33
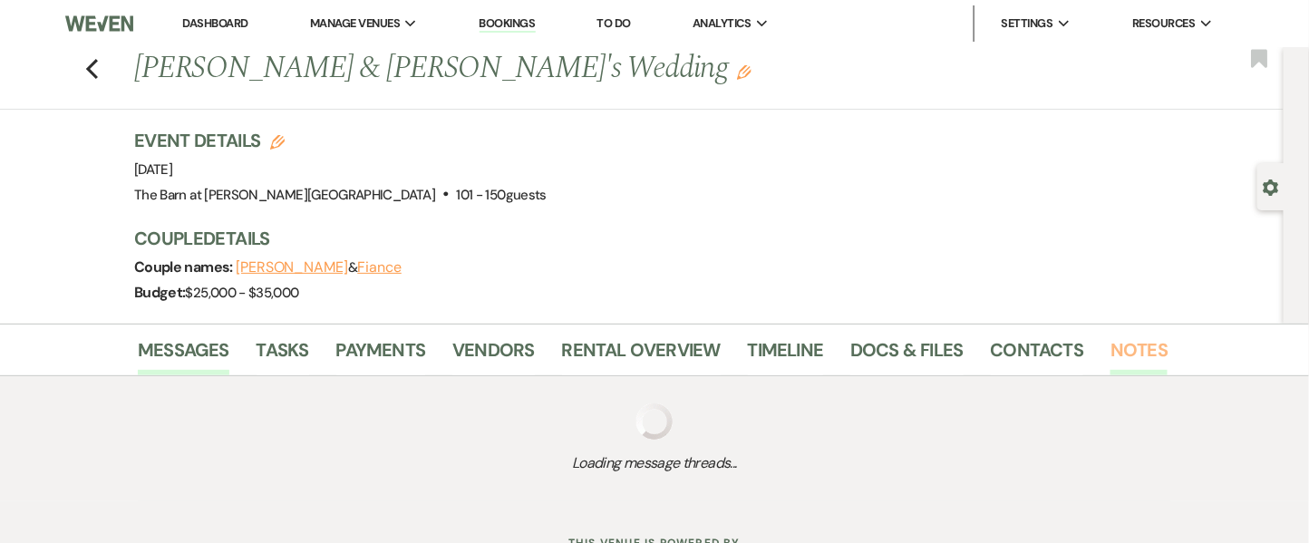
click at [1131, 337] on link "Notes" at bounding box center [1139, 355] width 57 height 40
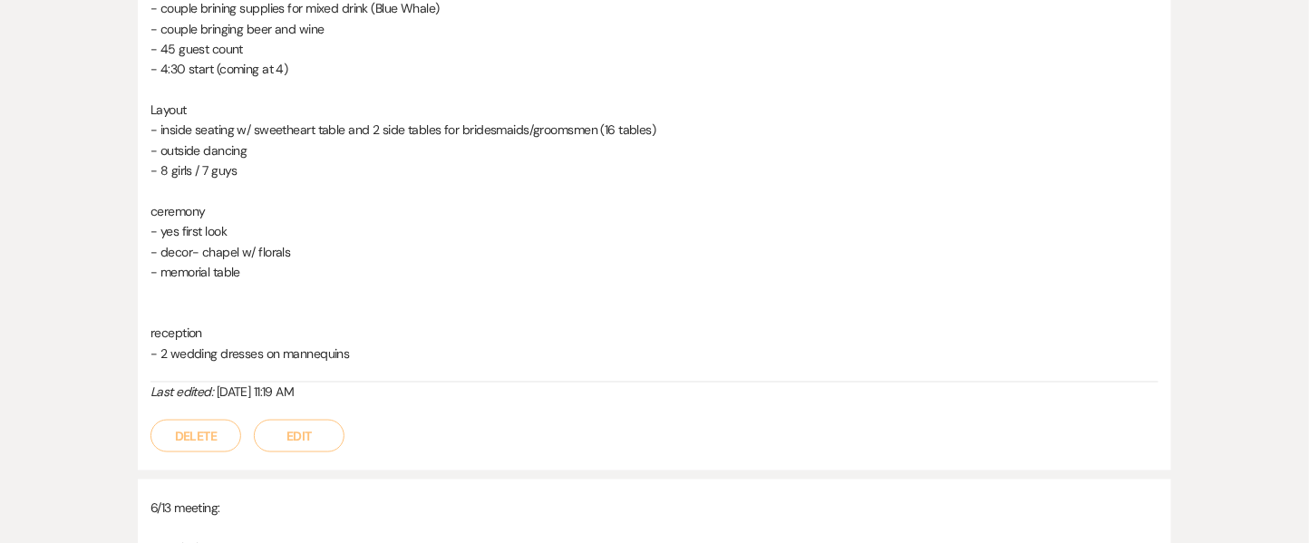
scroll to position [121, 0]
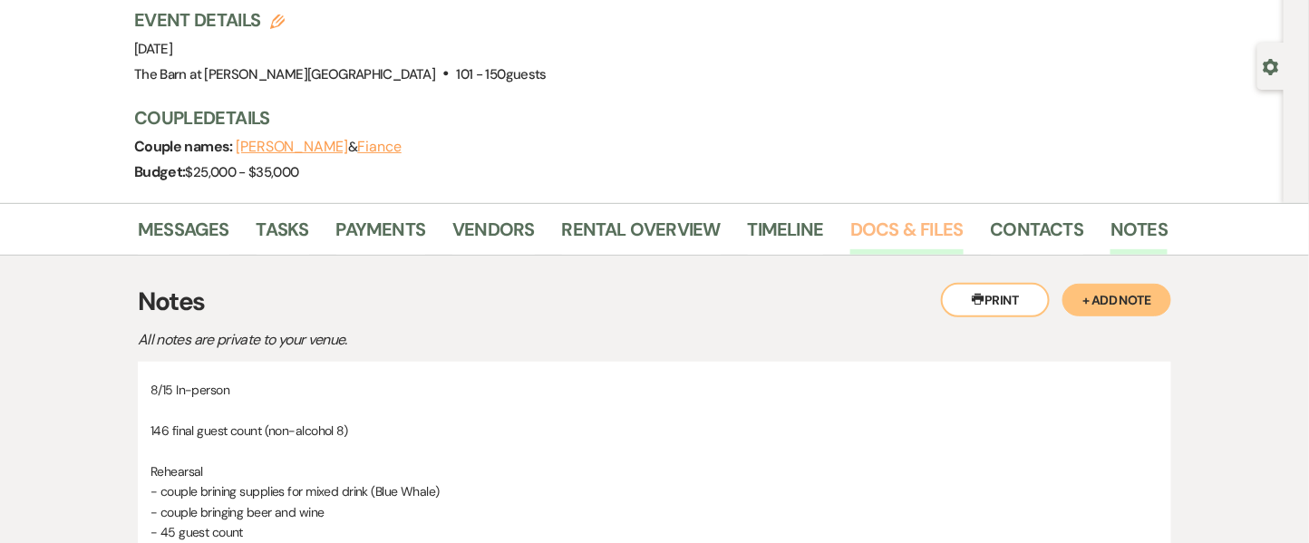
click at [852, 228] on link "Docs & Files" at bounding box center [906, 235] width 112 height 40
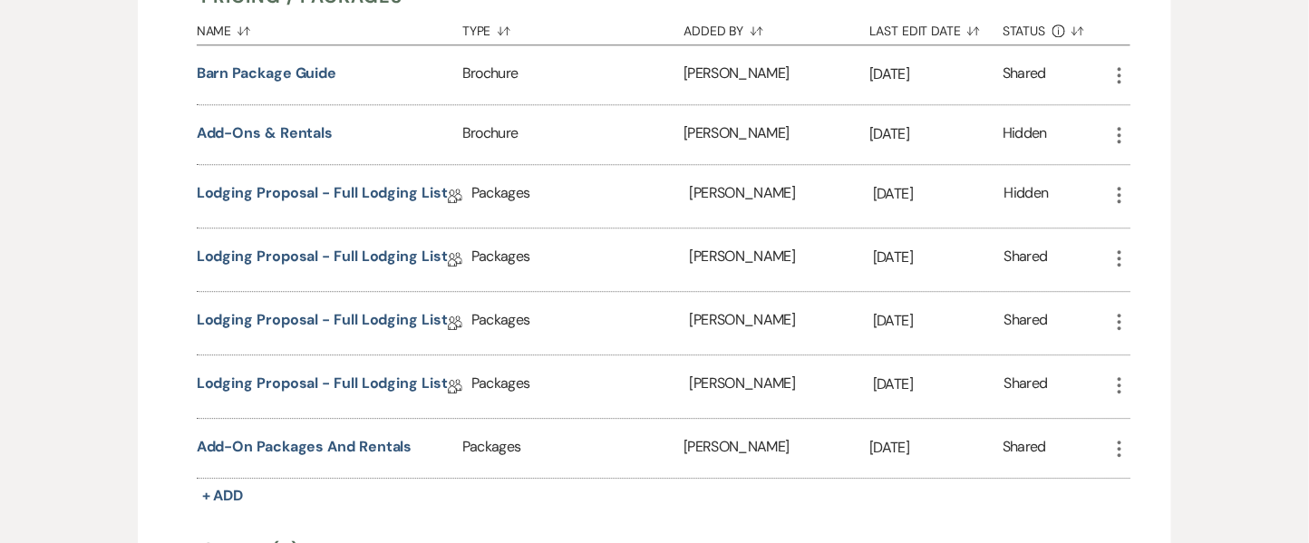
scroll to position [1847, 0]
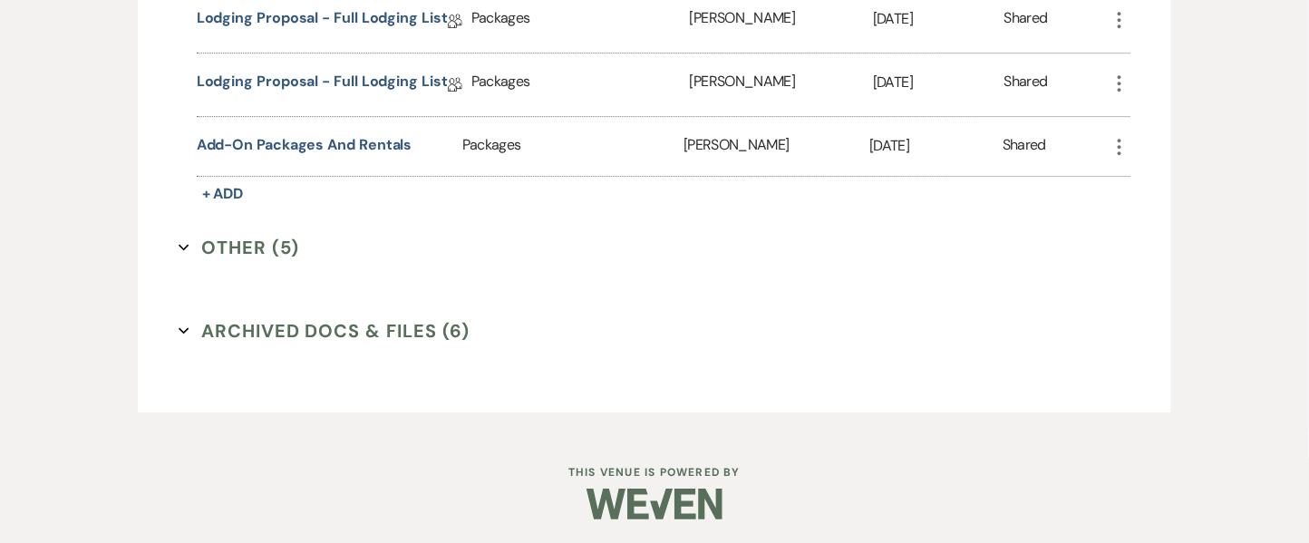
click at [262, 234] on button "Other (5) Expand" at bounding box center [239, 247] width 121 height 27
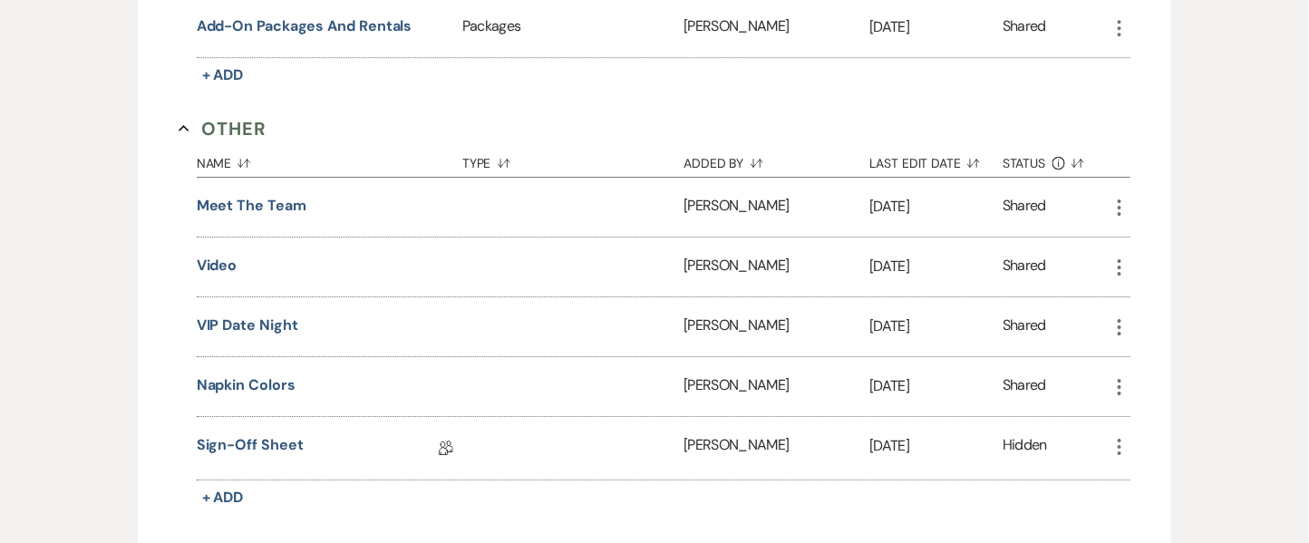
scroll to position [2214, 0]
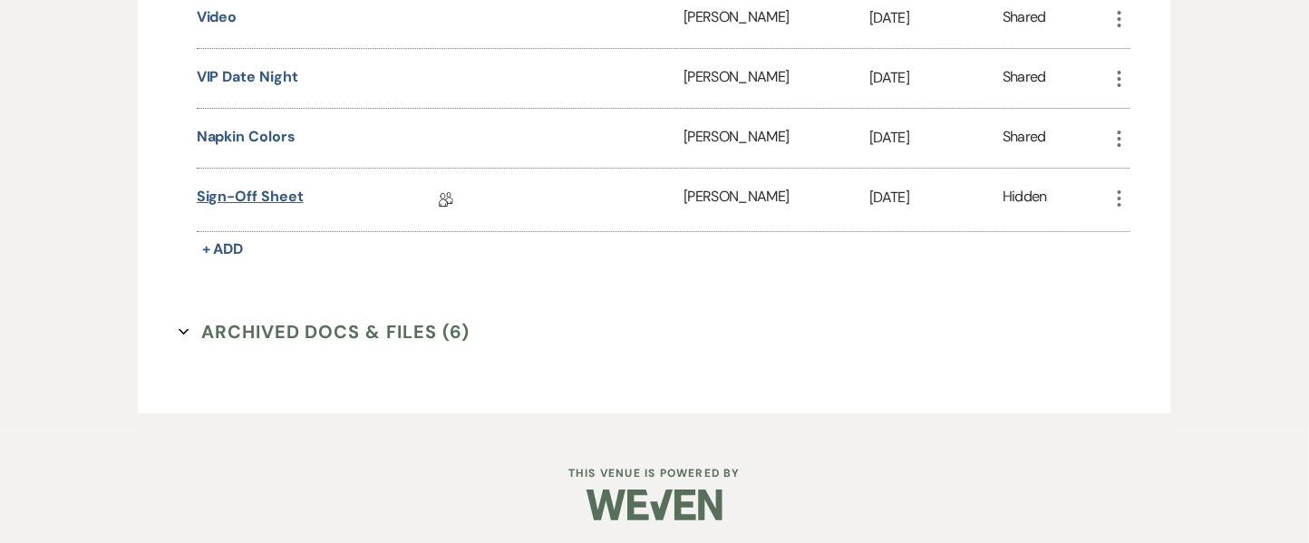
click at [263, 195] on link "Sign-off Sheet" at bounding box center [250, 200] width 107 height 28
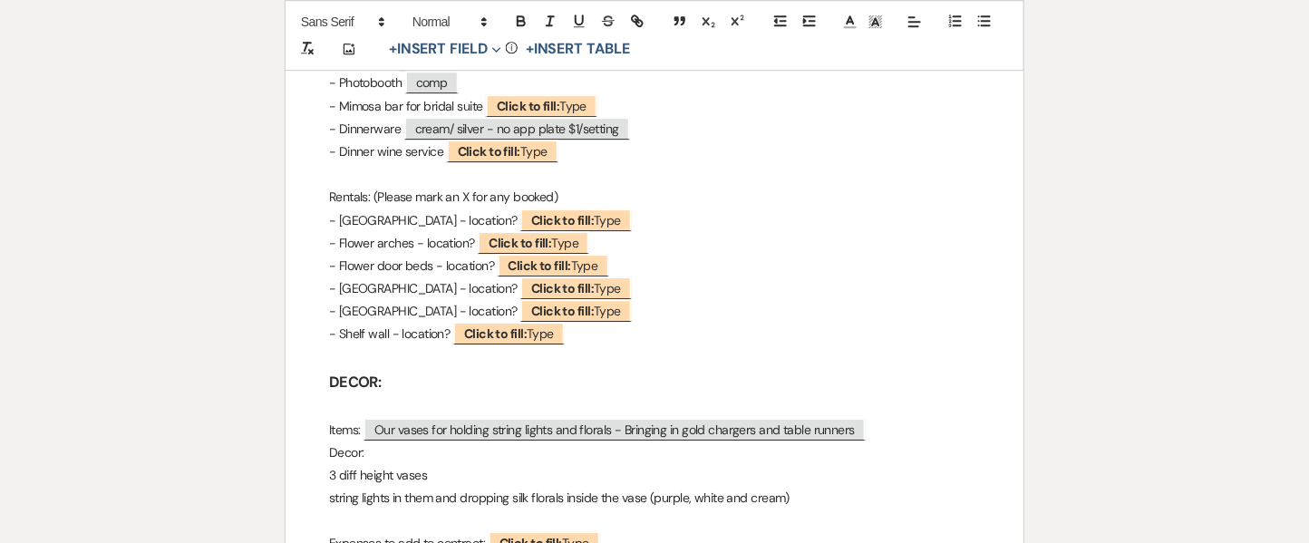
scroll to position [1571, 0]
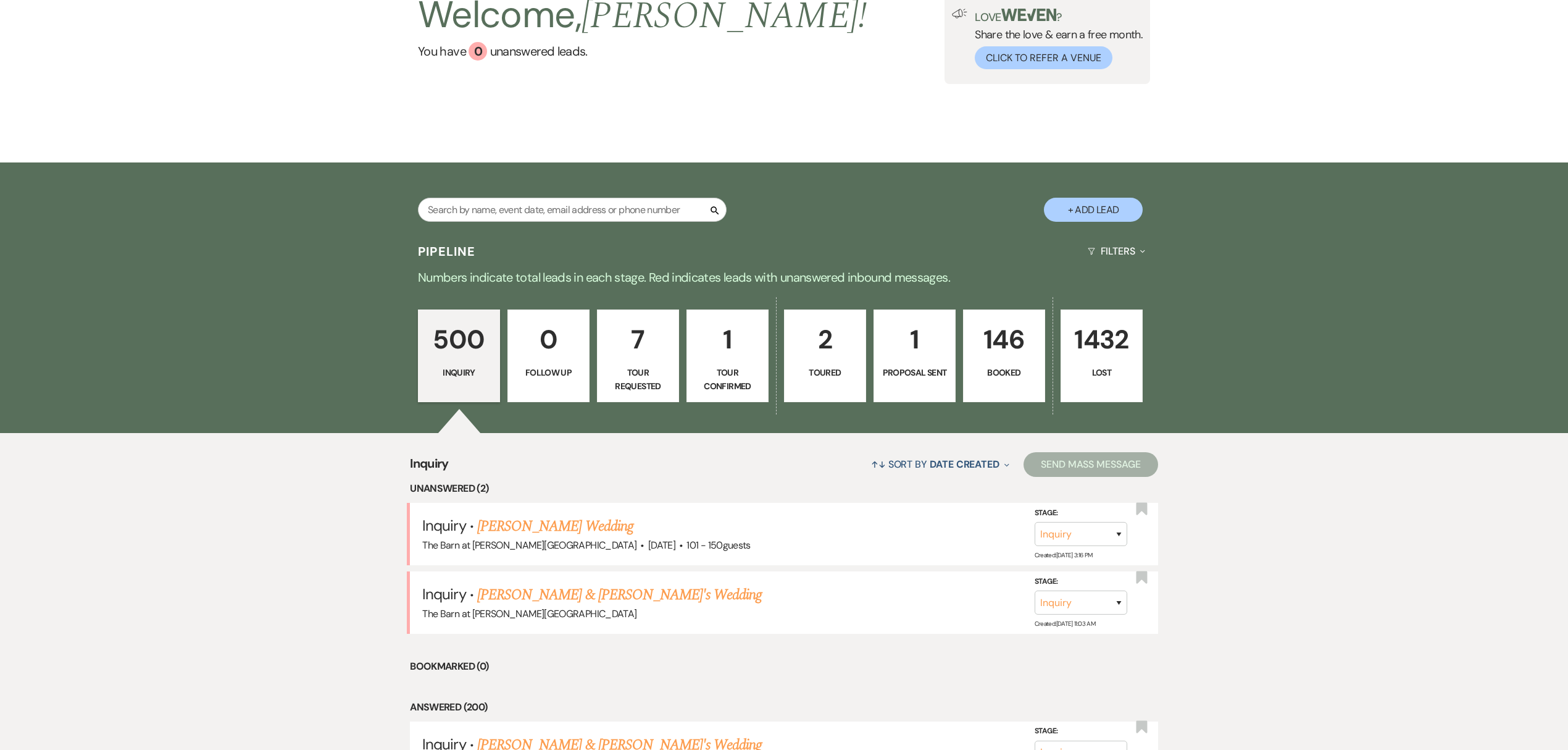
scroll to position [411, 0]
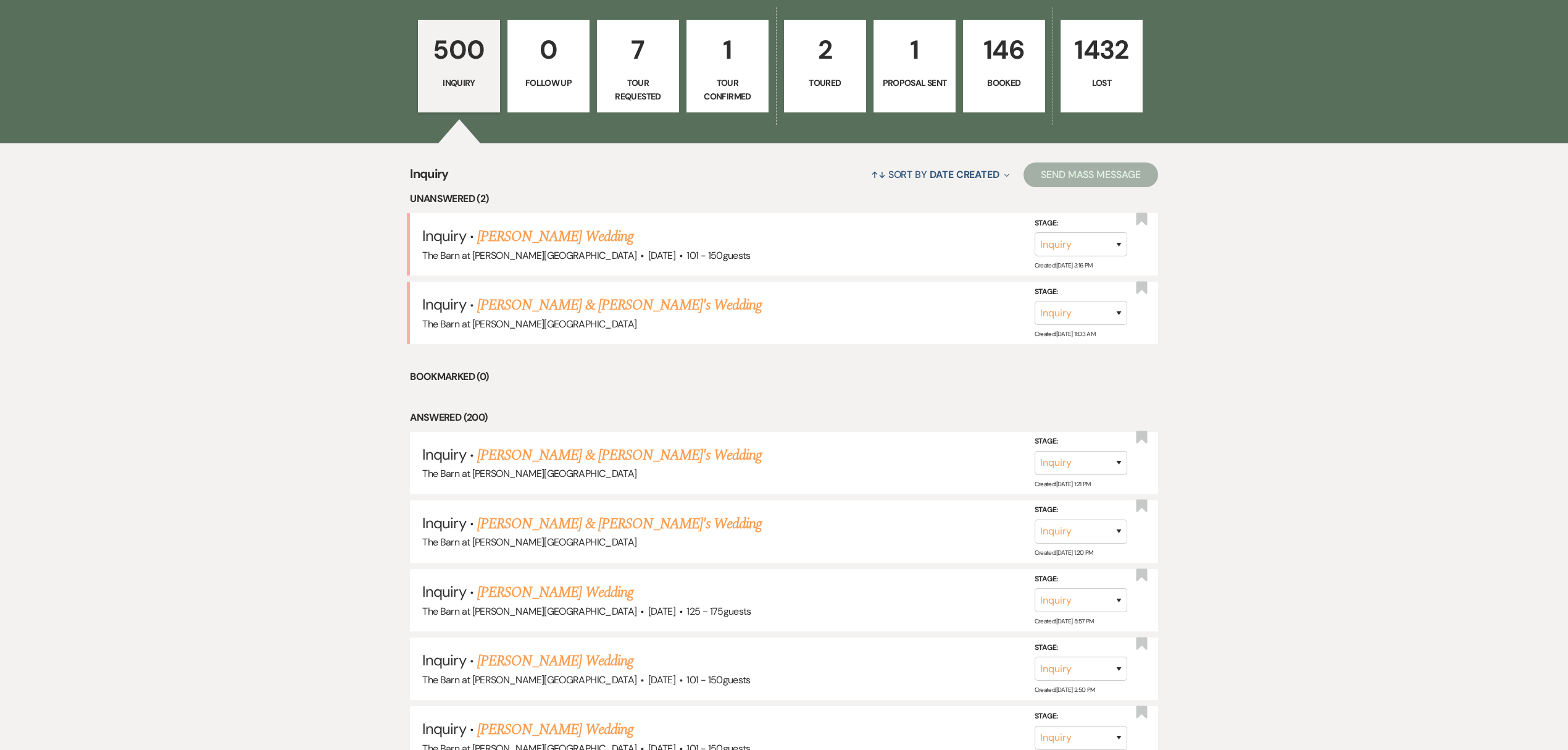
click at [1005, 63] on p "146" at bounding box center [1004, 50] width 66 height 42
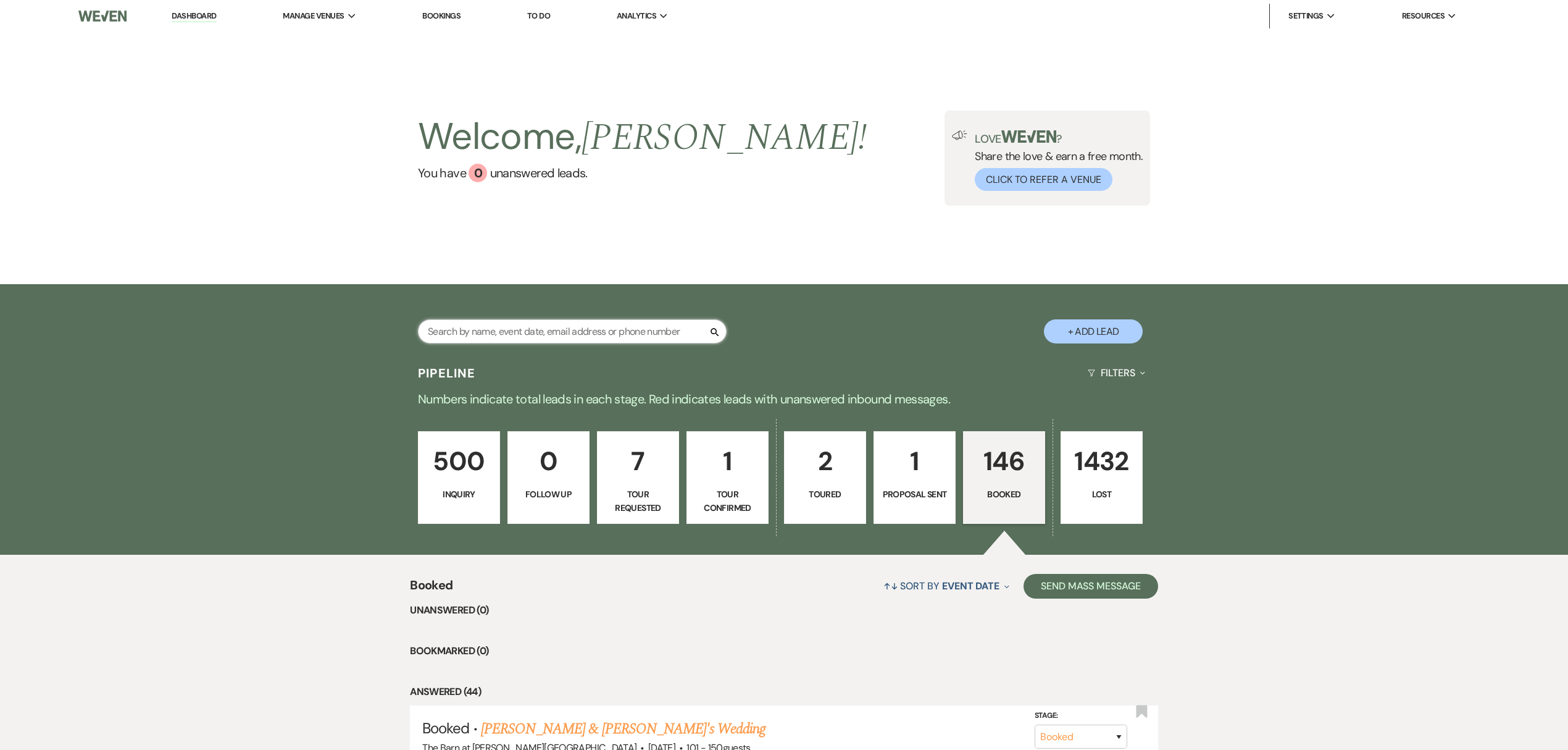
click at [557, 337] on input "text" at bounding box center [572, 331] width 308 height 24
type input "sara"
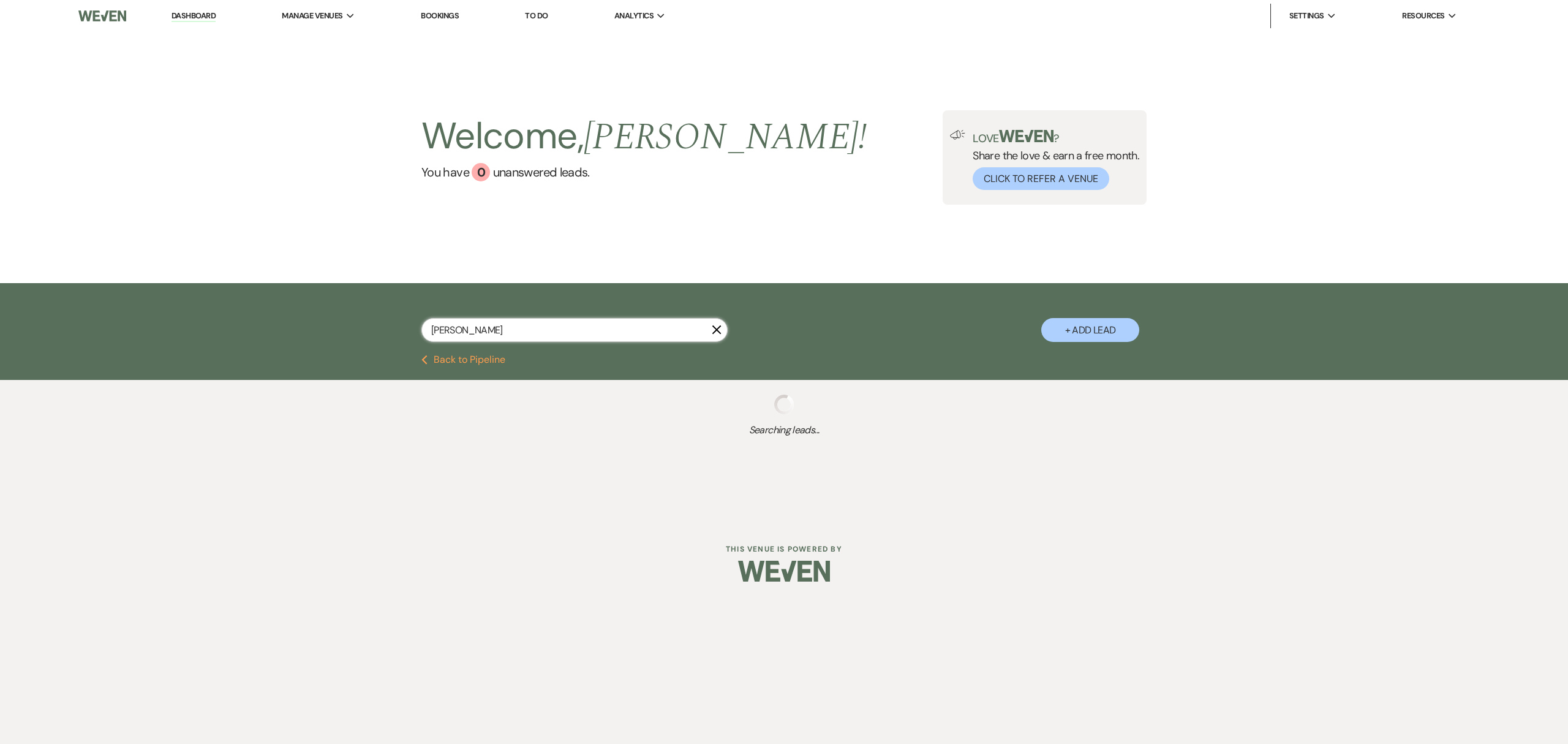
select select "8"
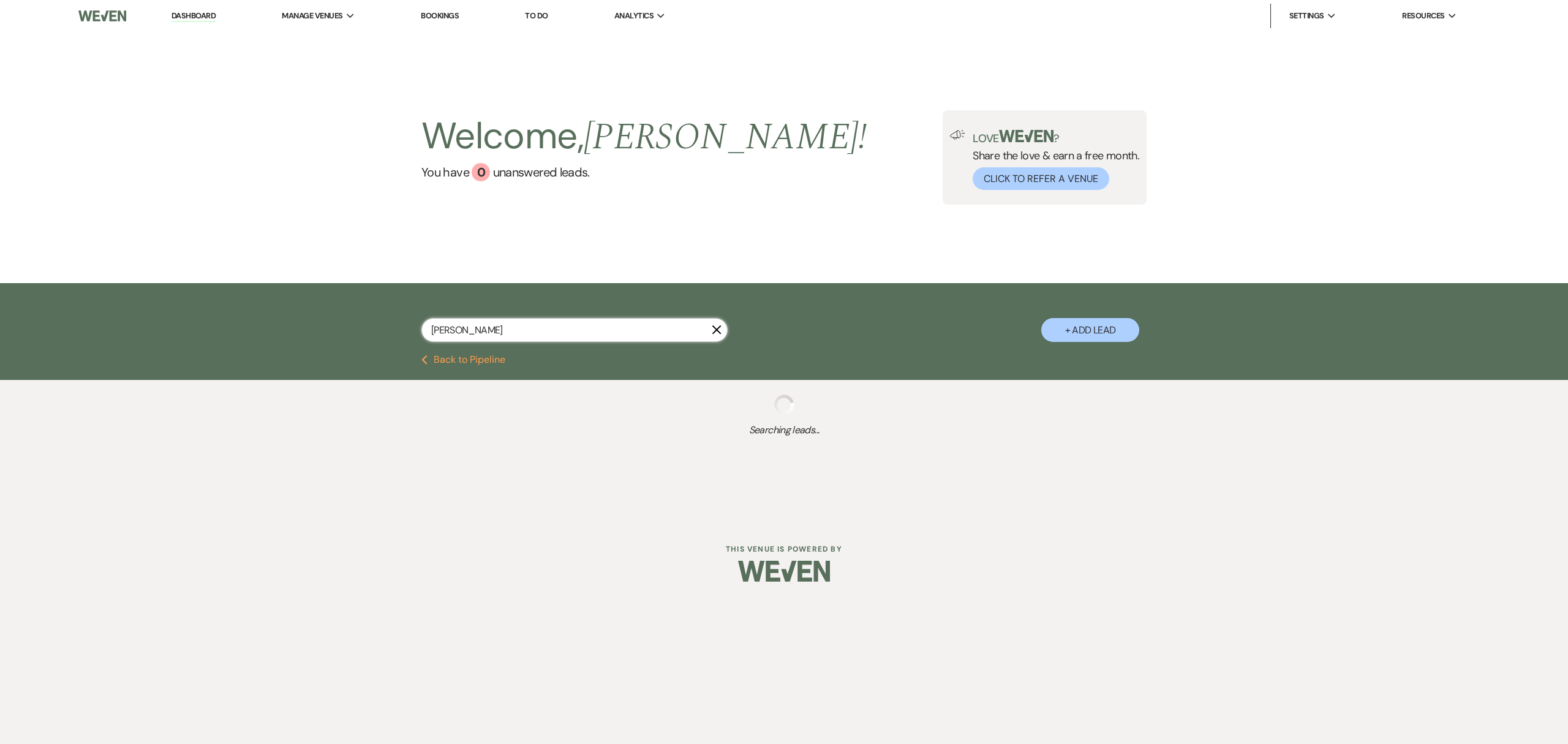
select select "8"
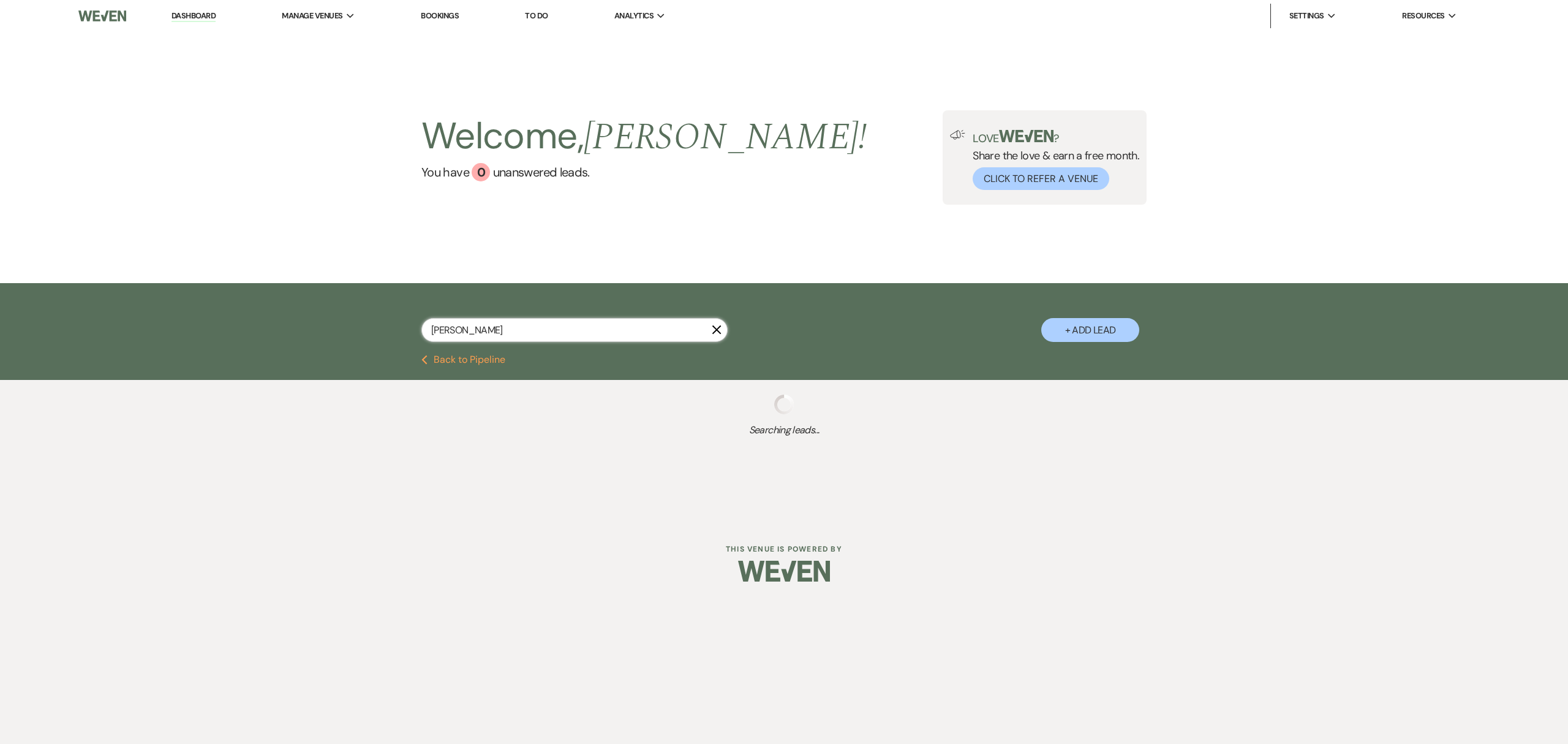
select select "5"
select select "8"
select select "5"
select select "8"
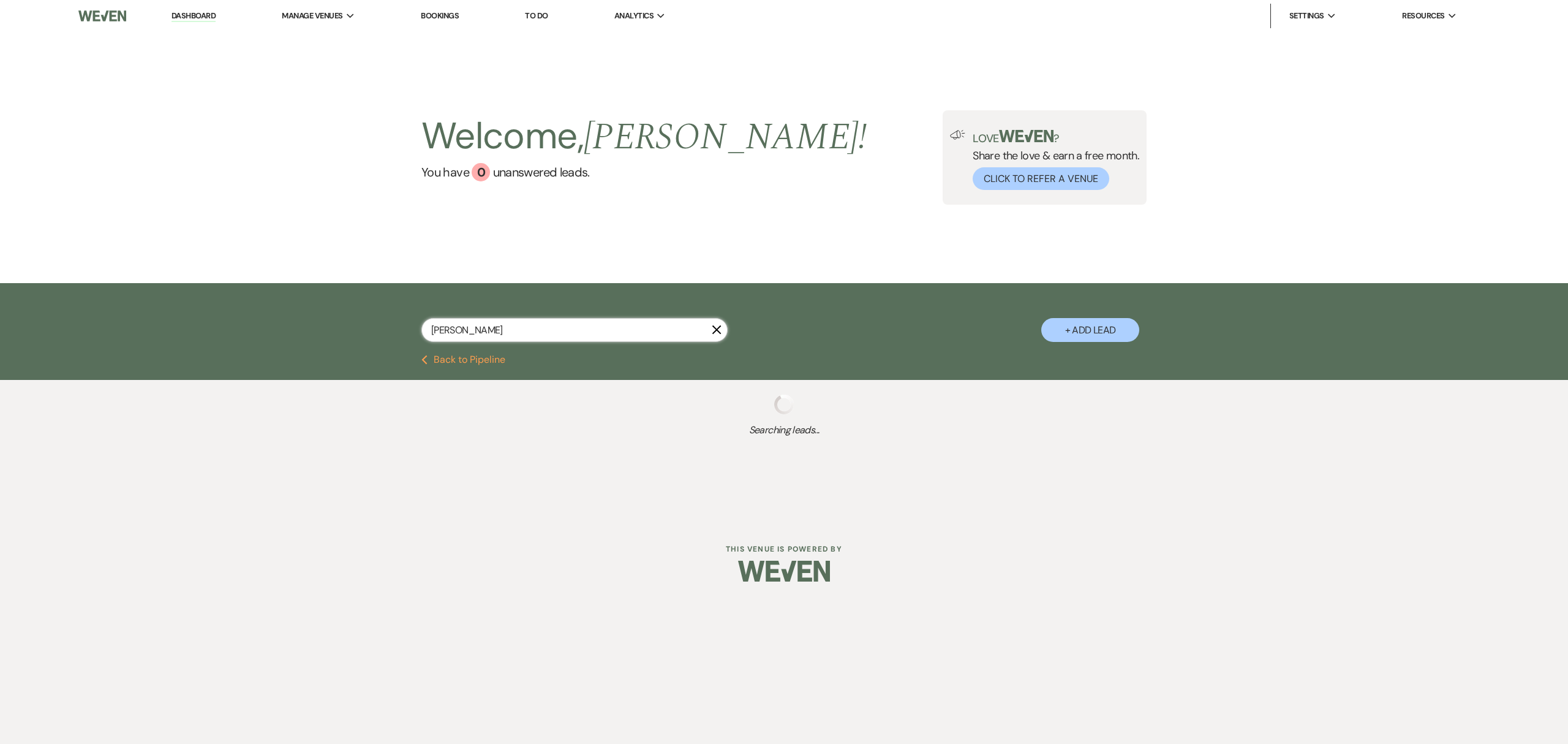
select select "8"
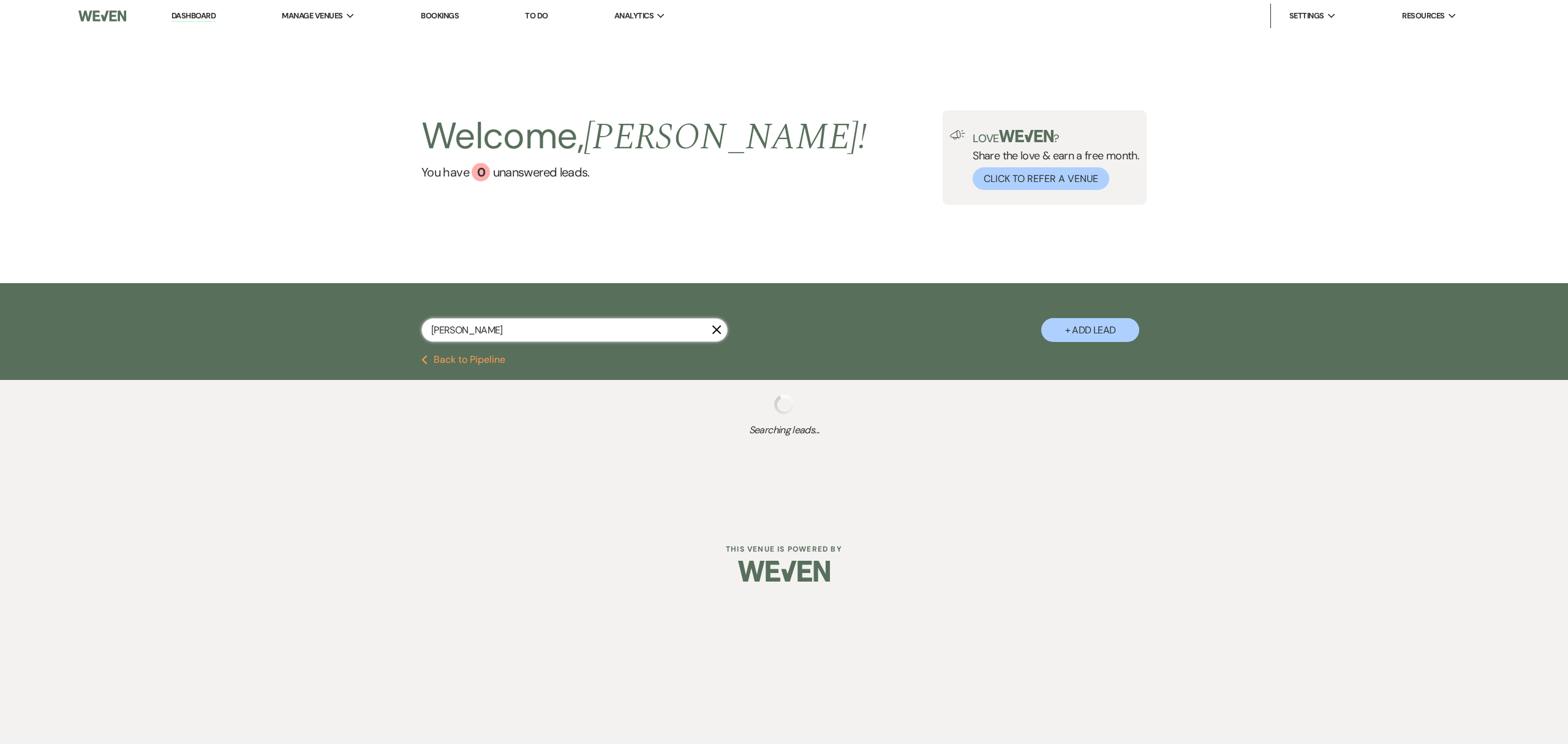
select select "8"
select select "6"
select select "8"
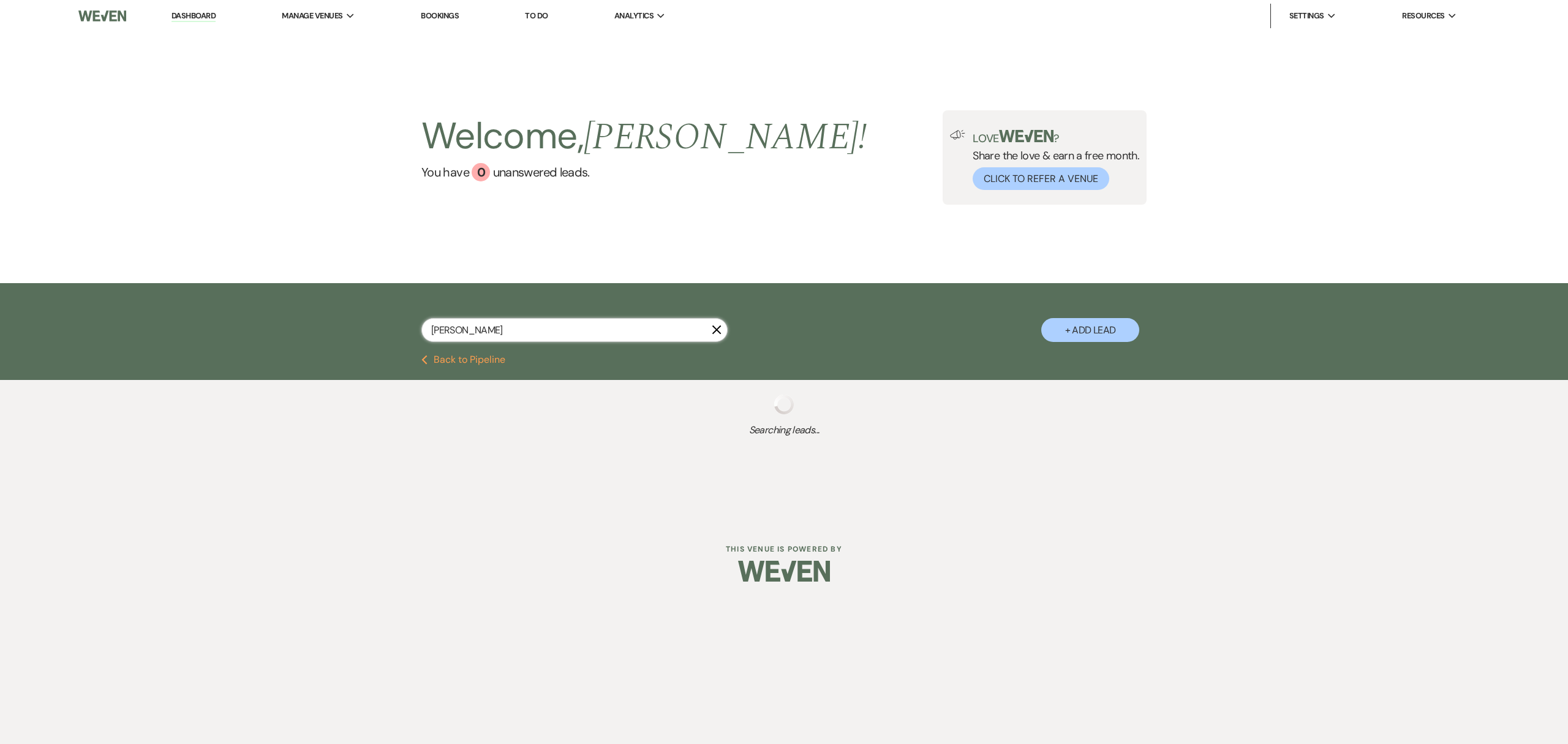
select select "8"
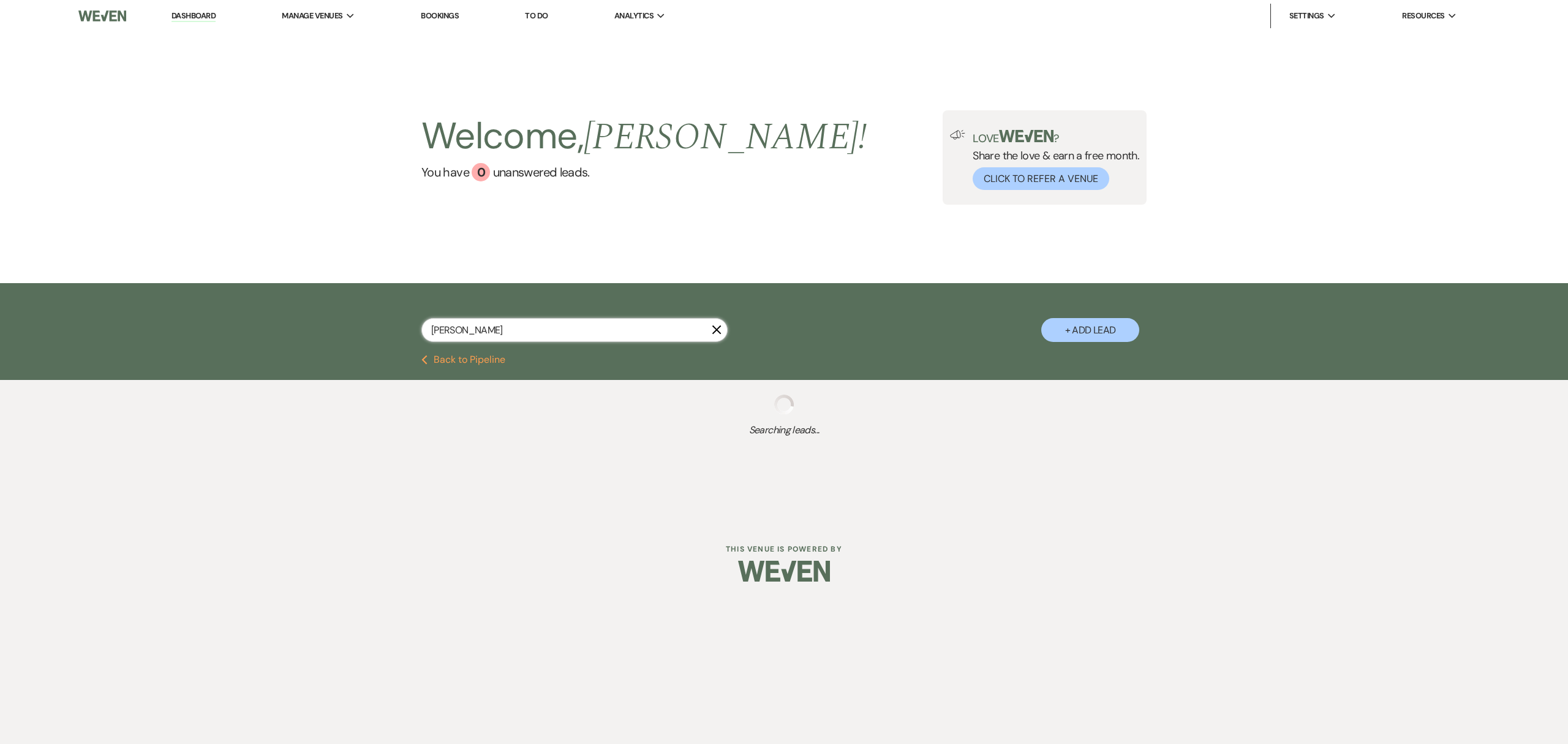
select select "8"
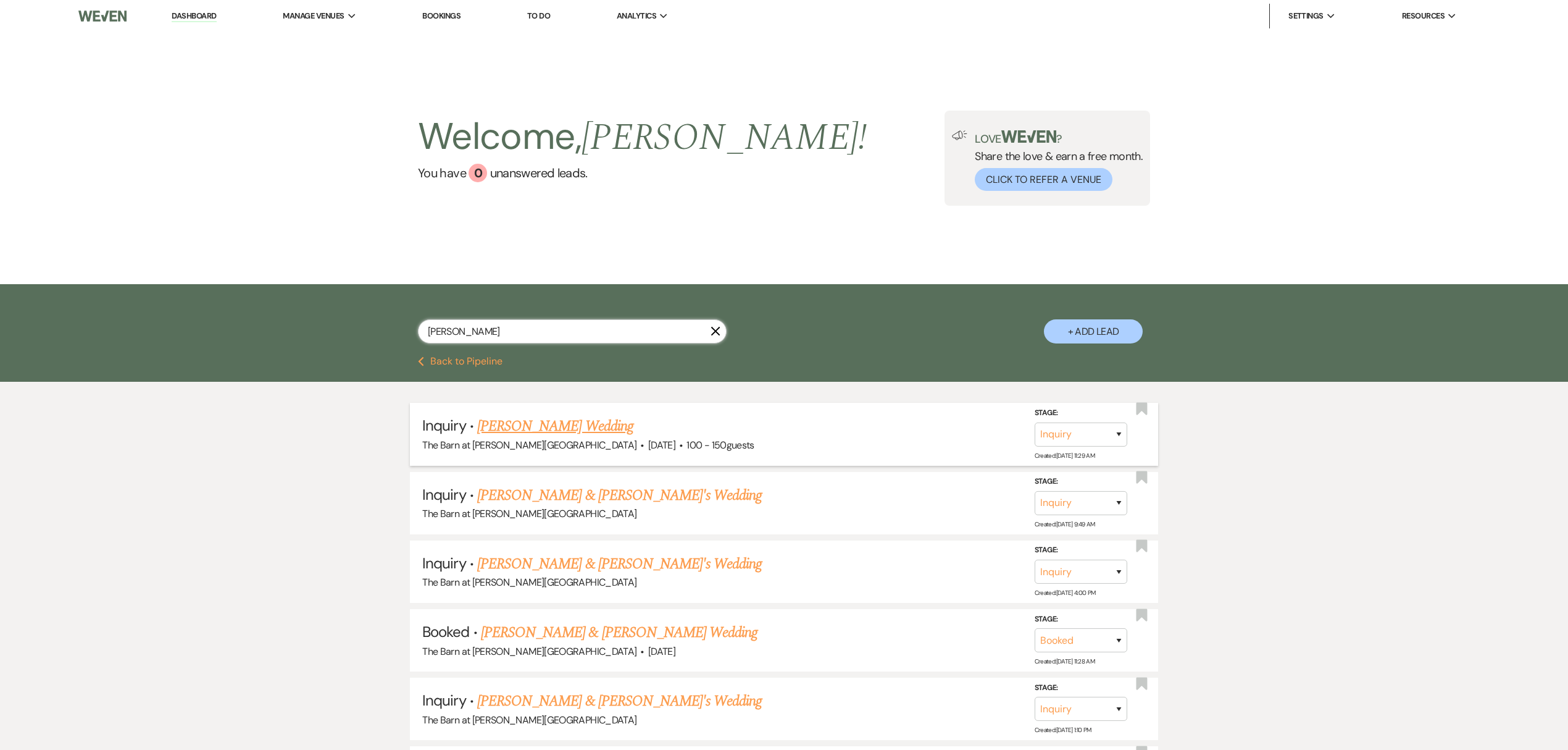
type input "sara"
click at [504, 424] on link "Sara Sanders's Wedding" at bounding box center [555, 426] width 156 height 22
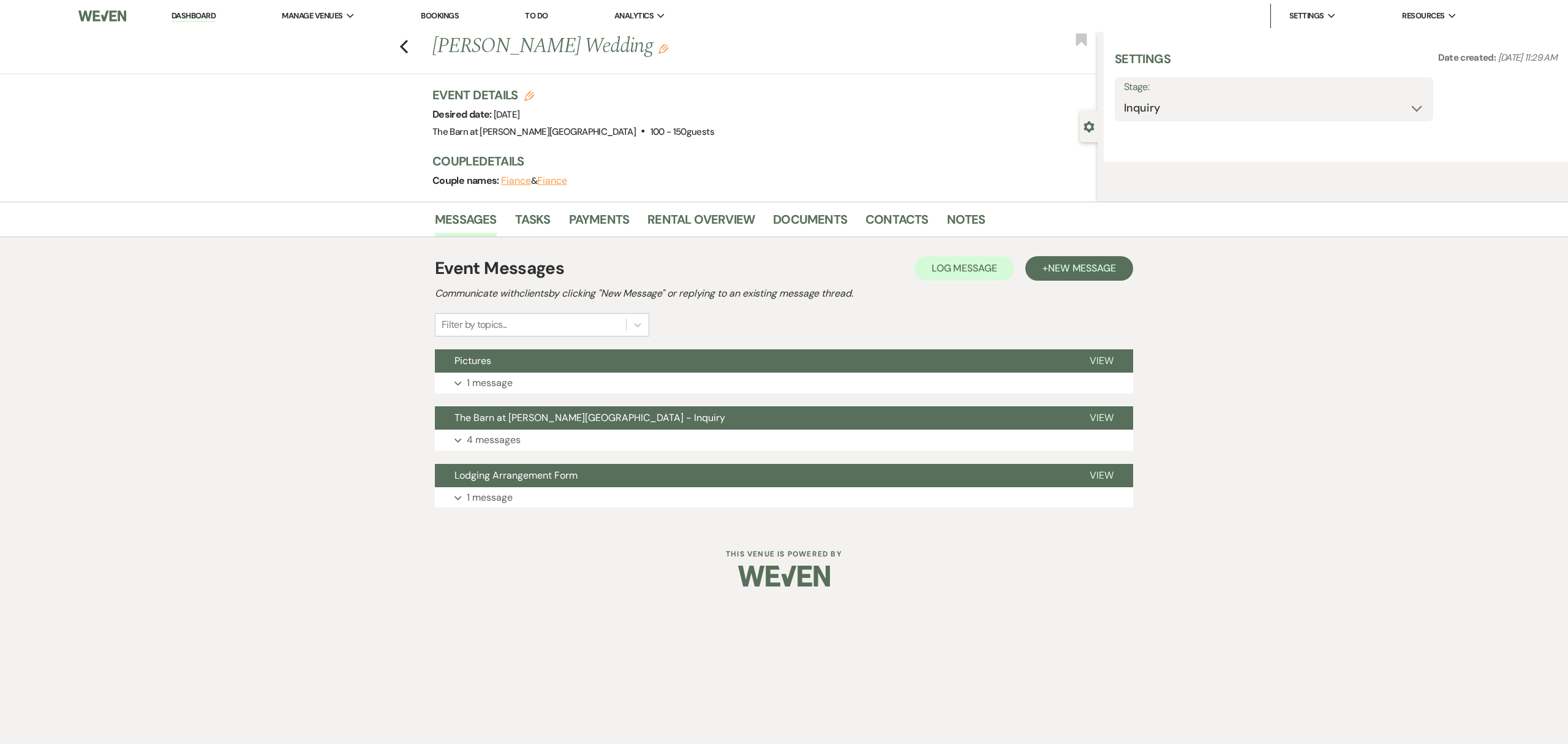
select select "5"
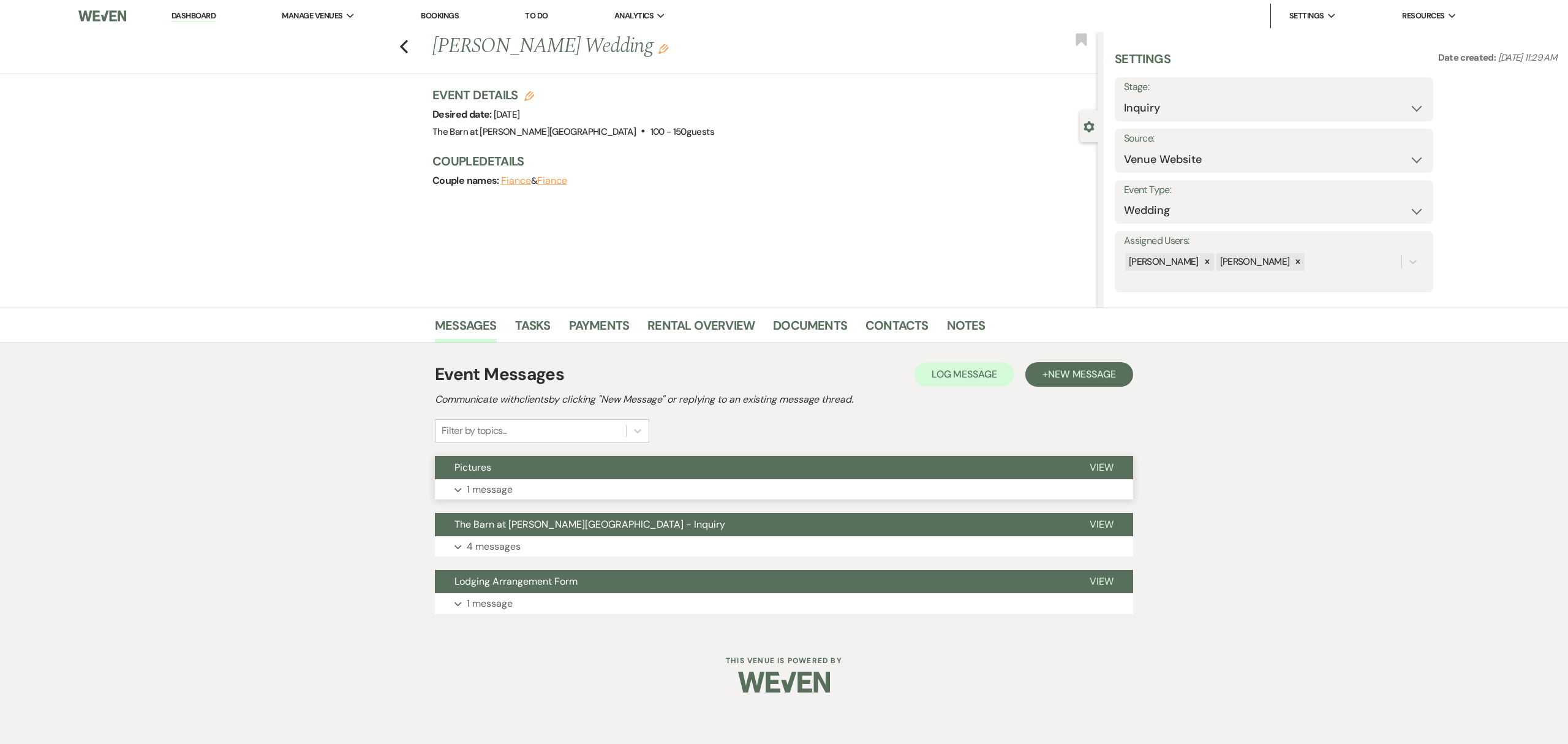
click at [482, 491] on p "1 message" at bounding box center [490, 490] width 46 height 16
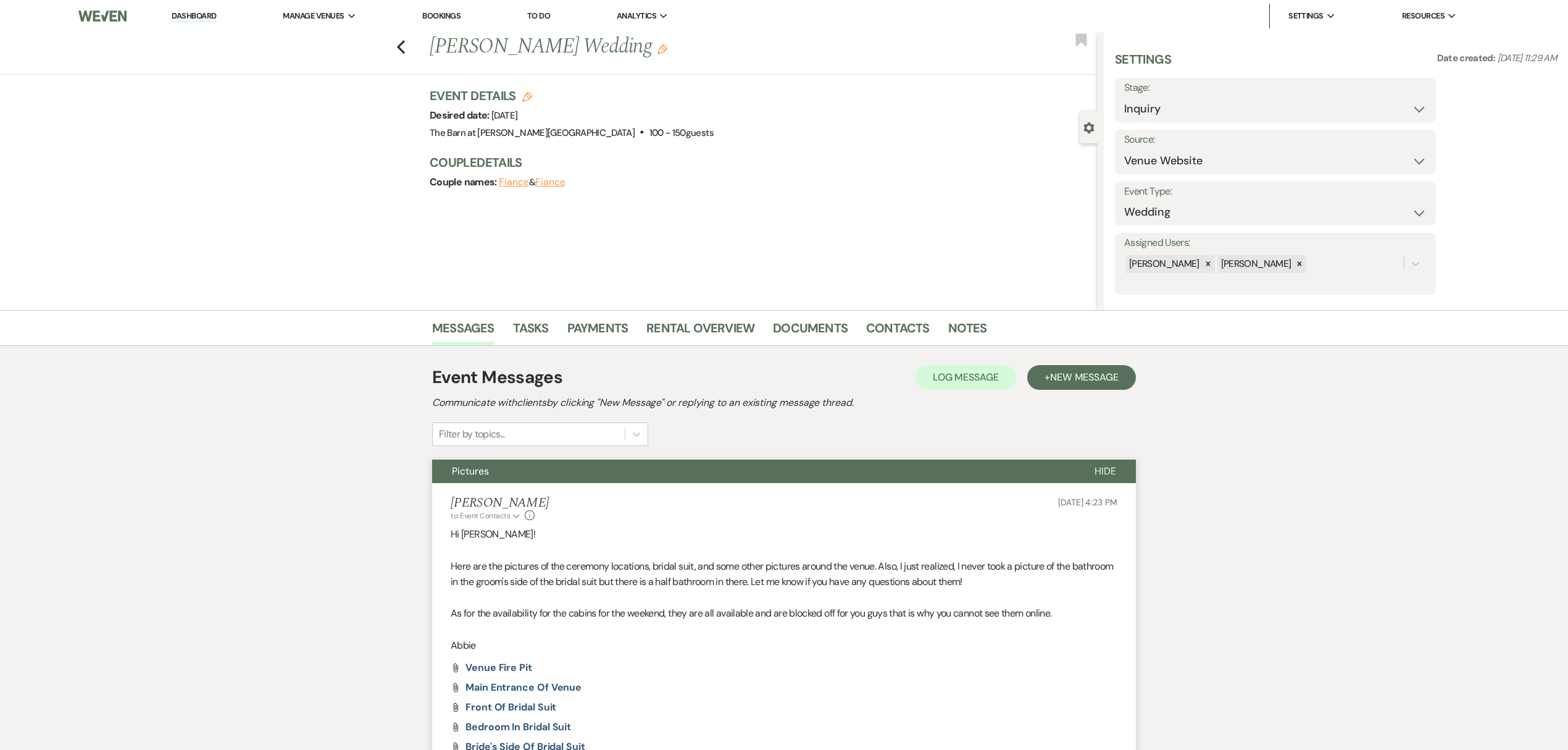
scroll to position [411, 0]
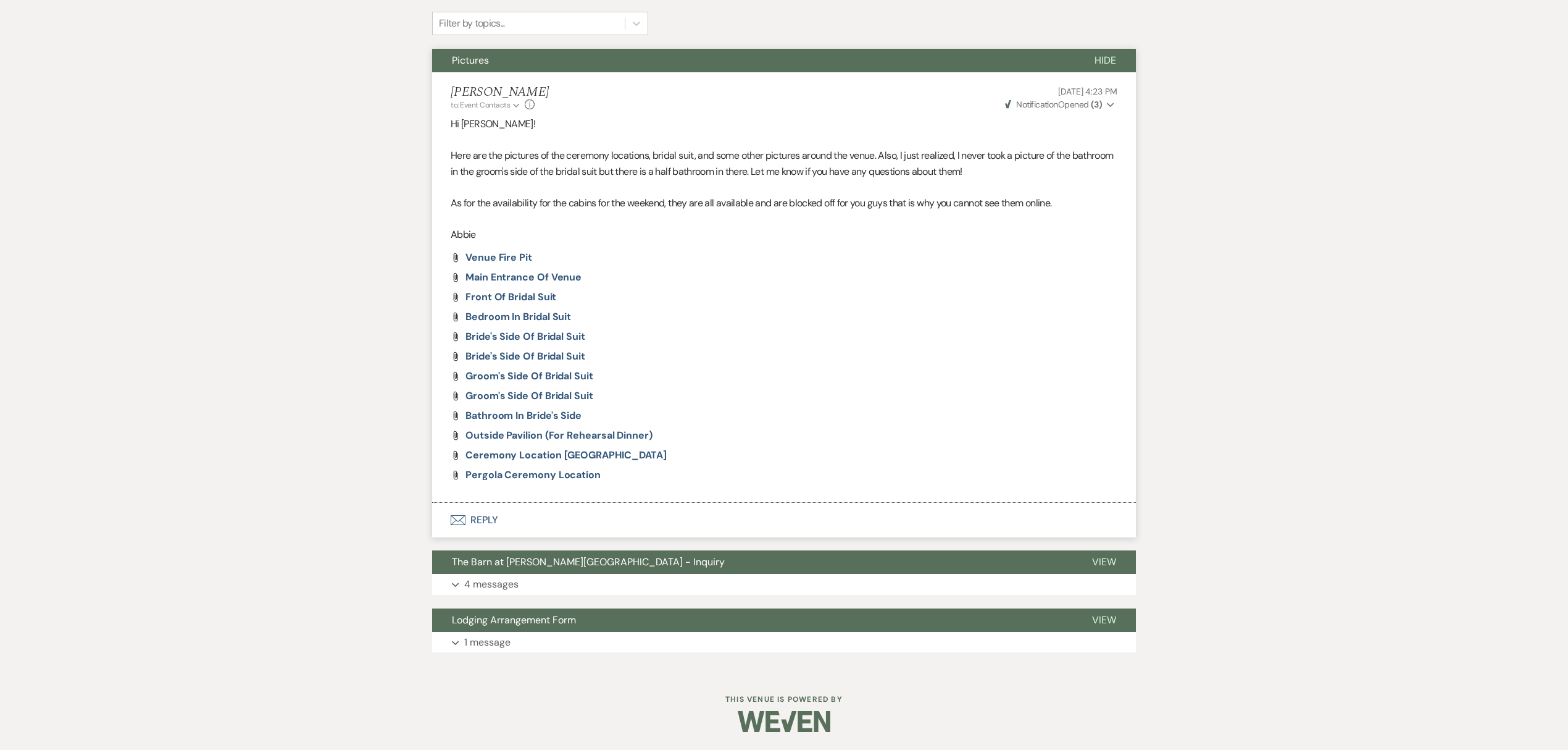
click at [485, 514] on button "Envelope Reply" at bounding box center [784, 520] width 703 height 35
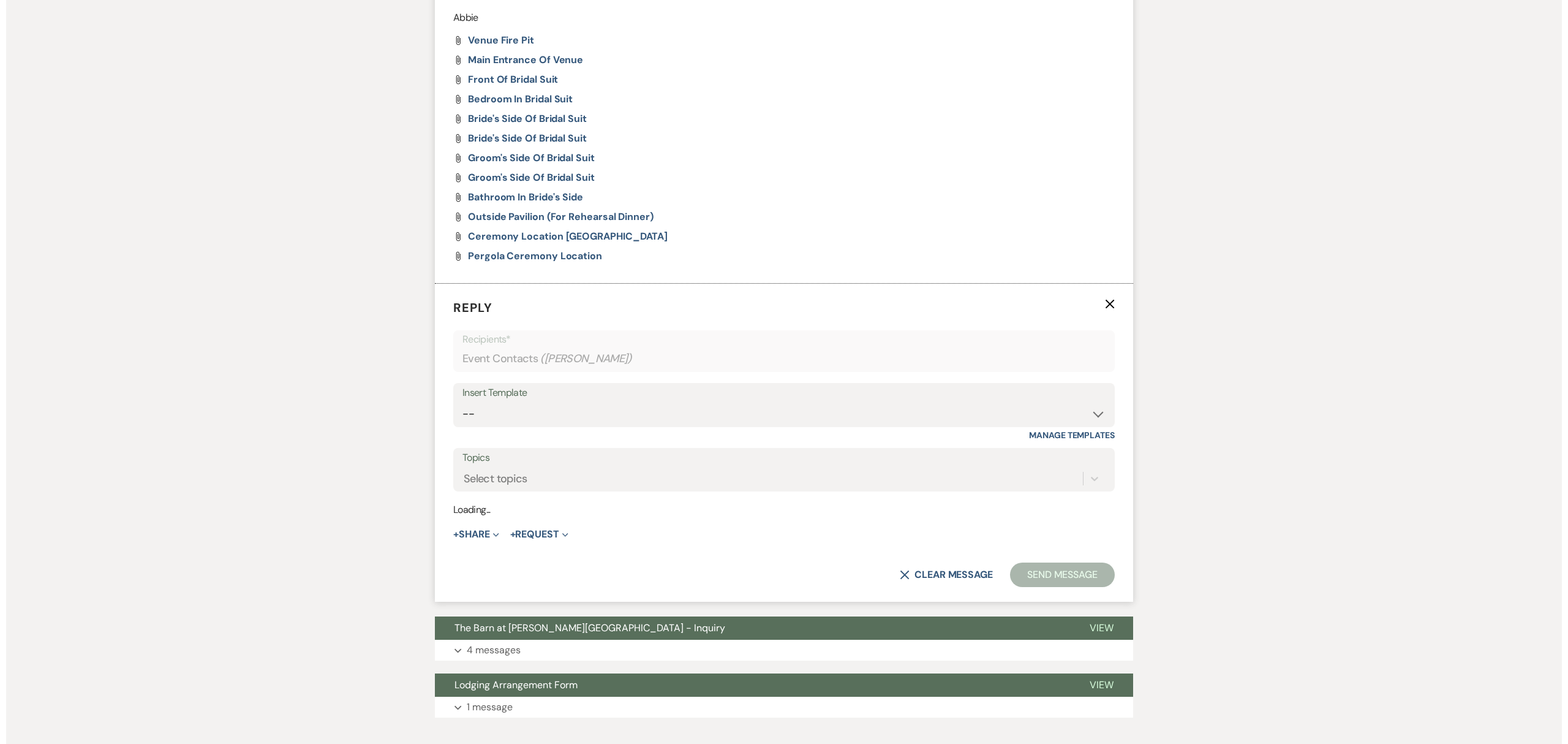
scroll to position [628, 0]
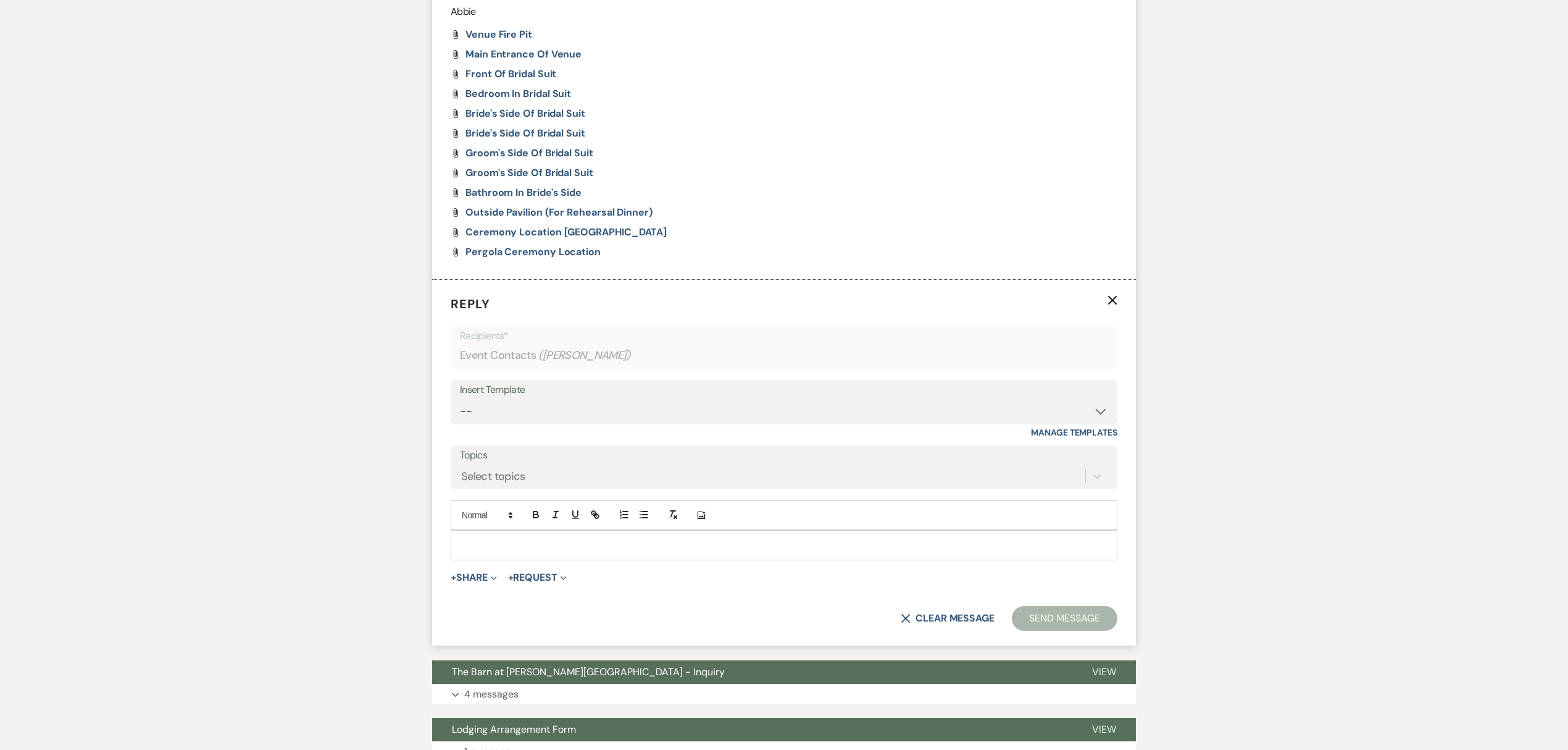
click at [536, 542] on p at bounding box center [784, 545] width 647 height 14
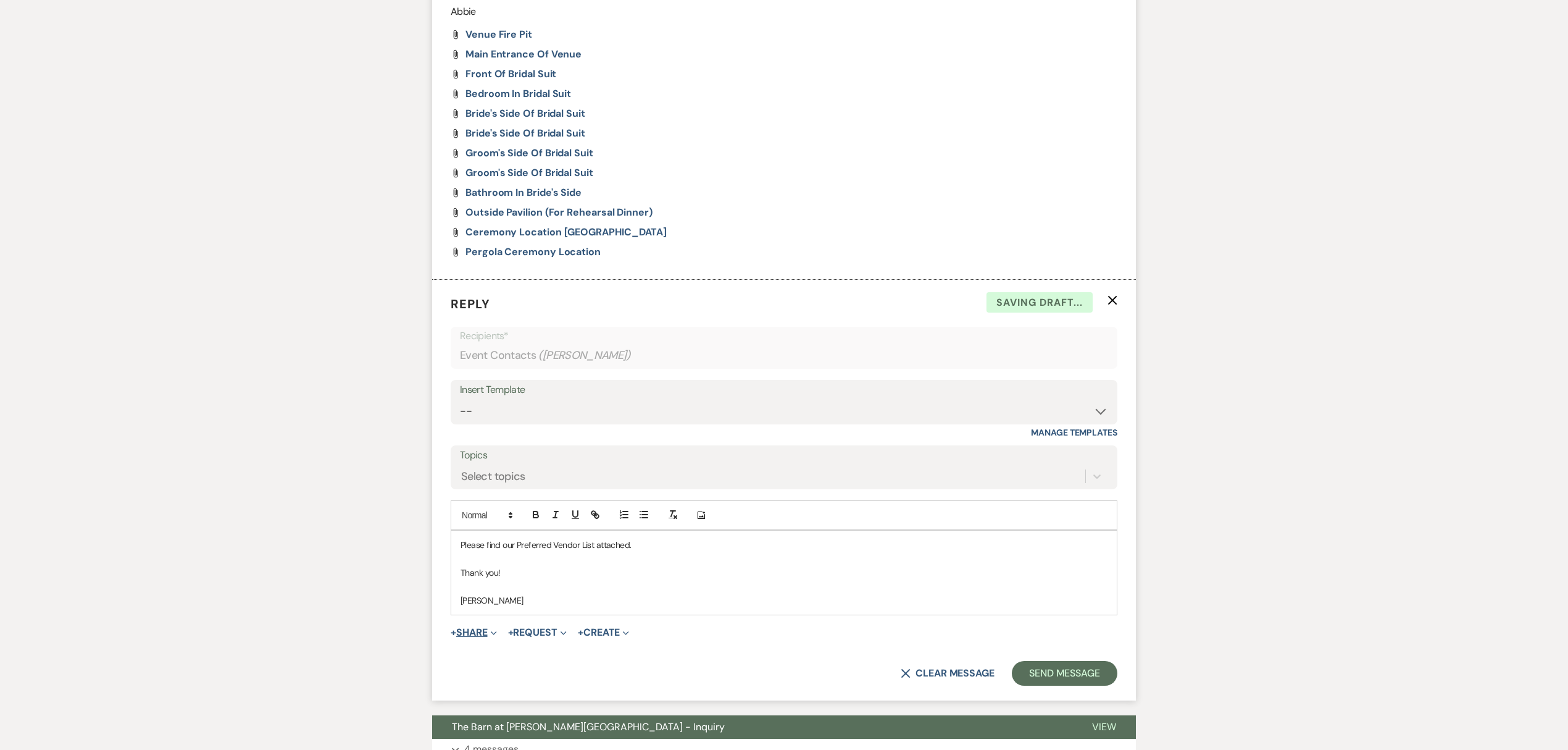
click at [456, 627] on span "+" at bounding box center [453, 632] width 5 height 10
click at [490, 661] on span "Doc Upload Documents" at bounding box center [500, 657] width 70 height 13
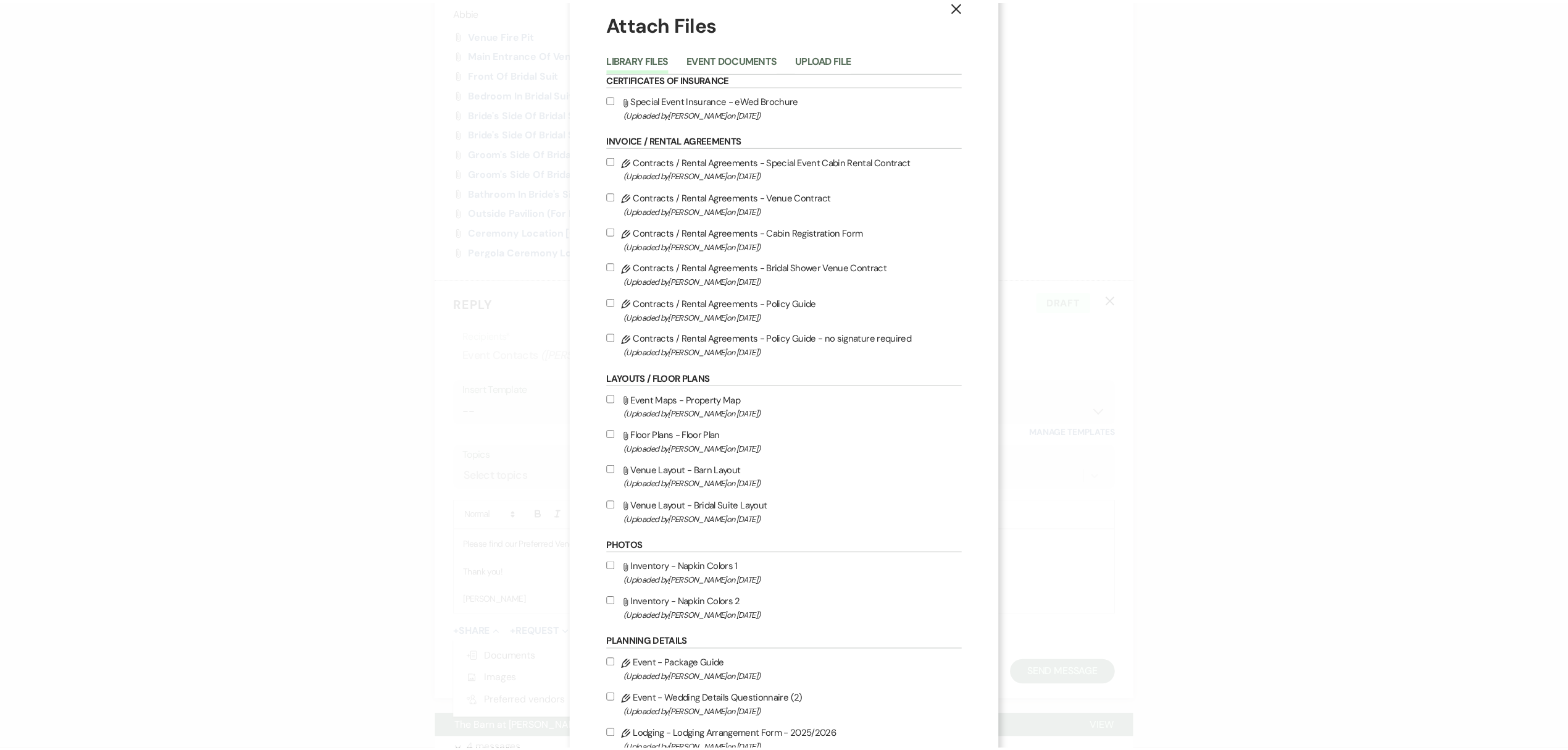
scroll to position [0, 0]
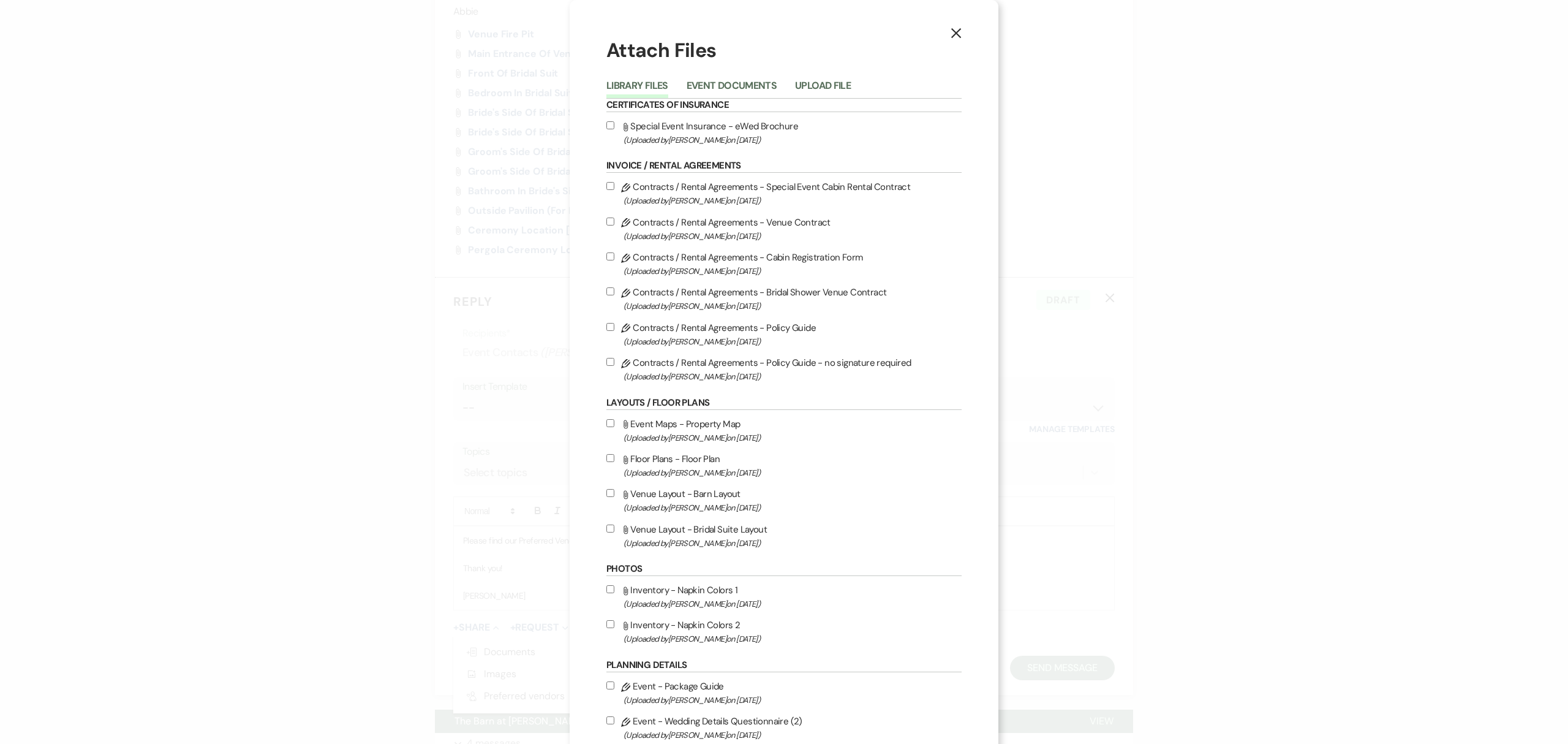
click at [954, 28] on icon "X" at bounding box center [956, 33] width 11 height 11
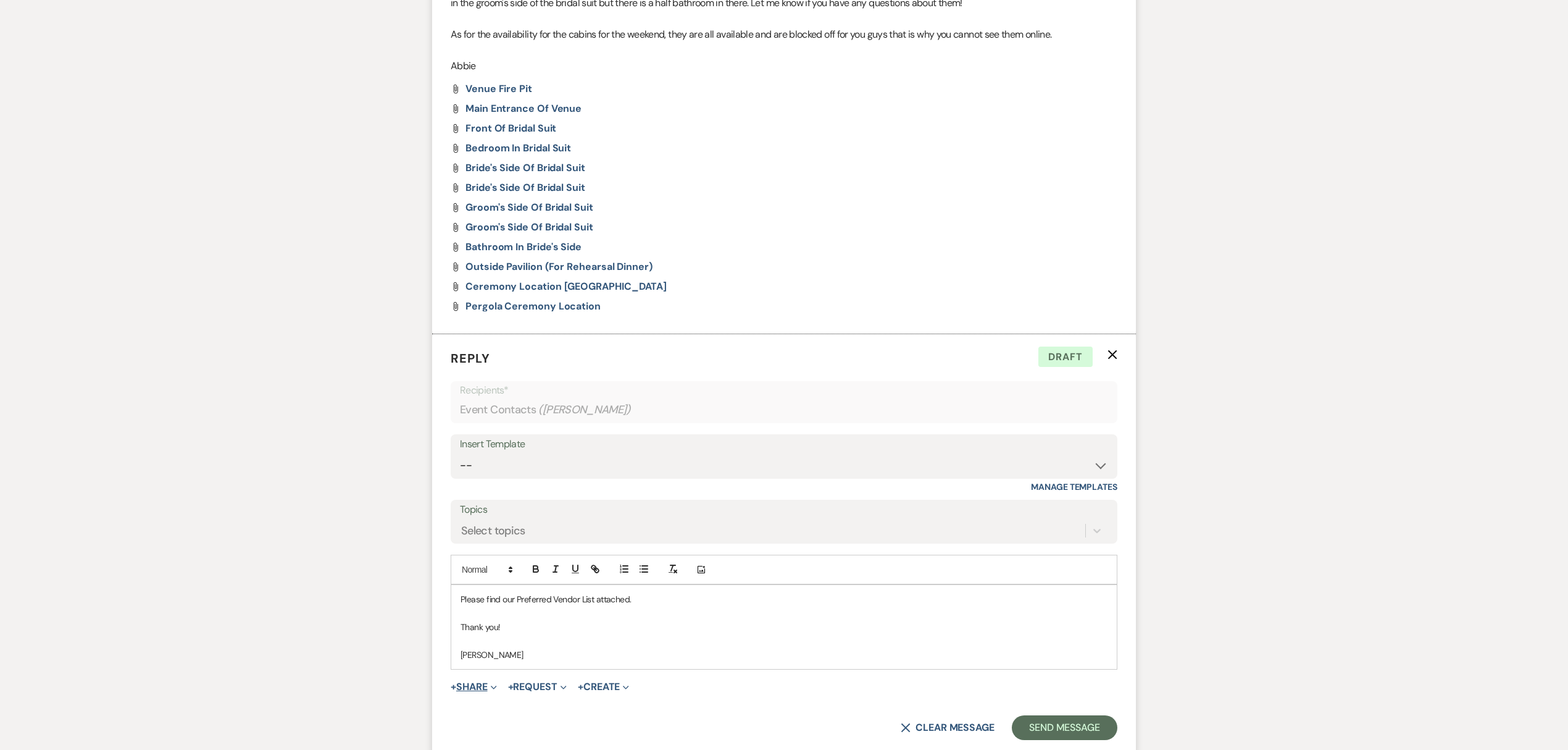
click at [473, 625] on form "Reply X Draft Recipients* Event Contacts ( Sara Sanders ) Insert Template -- We…" at bounding box center [784, 544] width 703 height 420
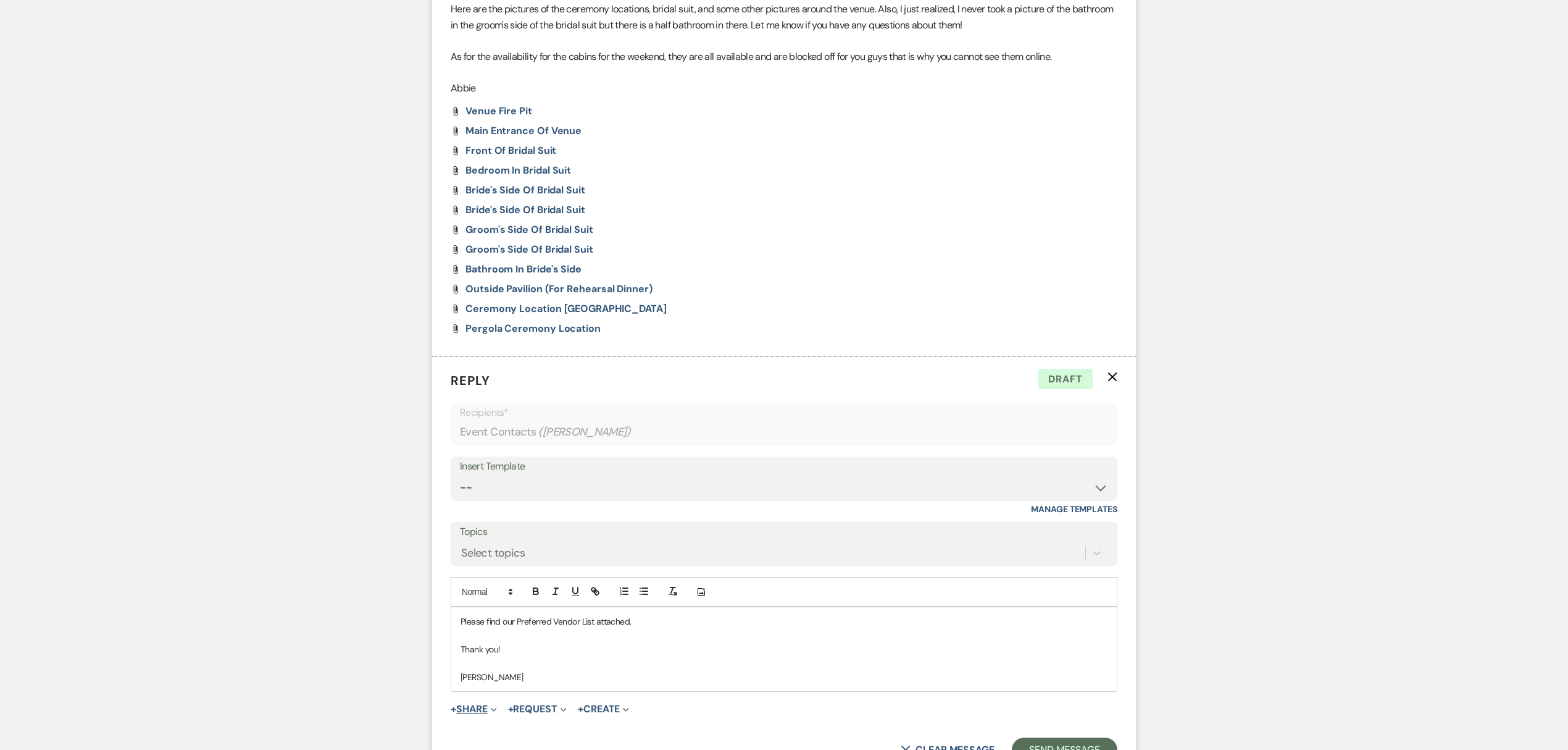
scroll to position [552, 0]
click at [475, 710] on button "+ Share Expand" at bounding box center [474, 715] width 46 height 10
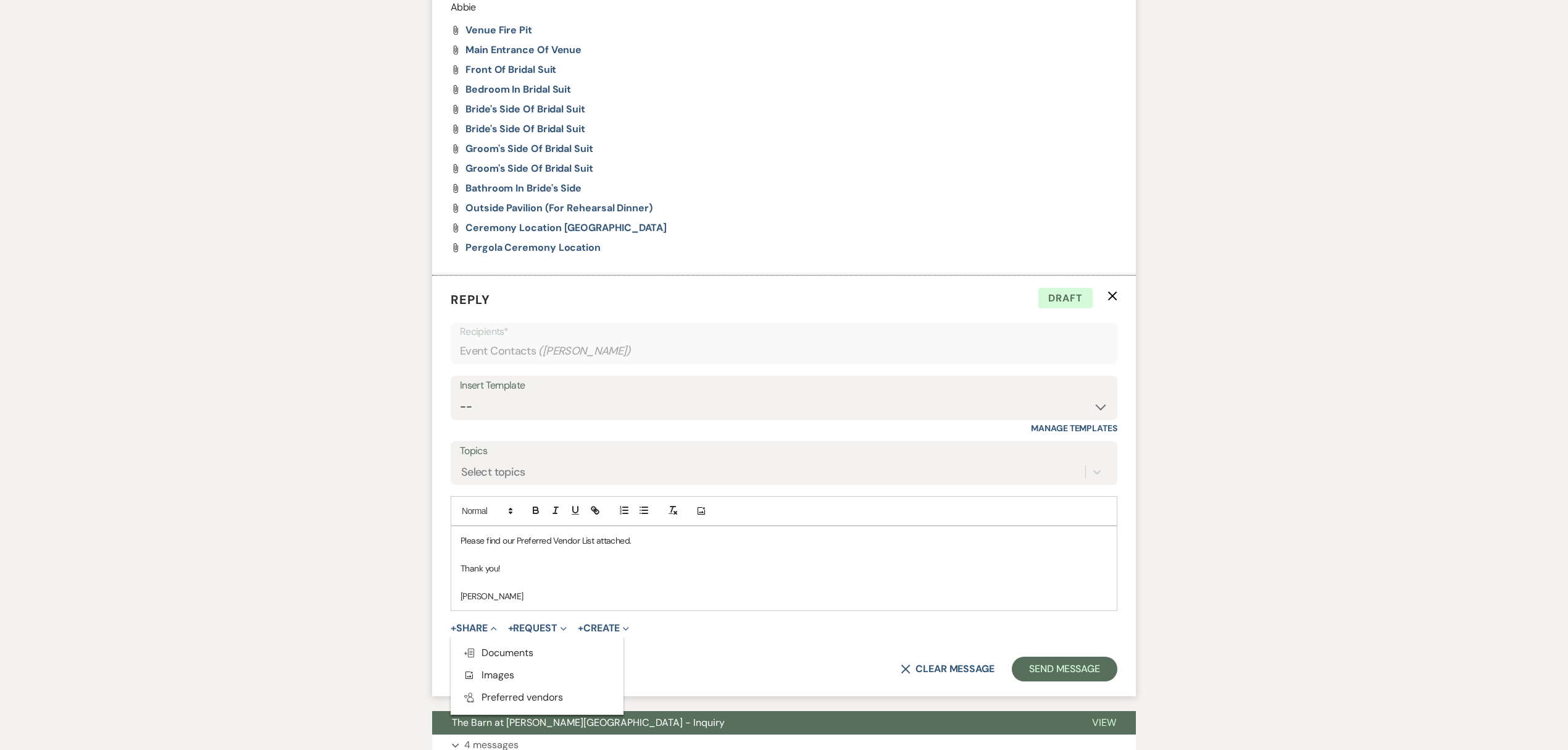
scroll to position [798, 0]
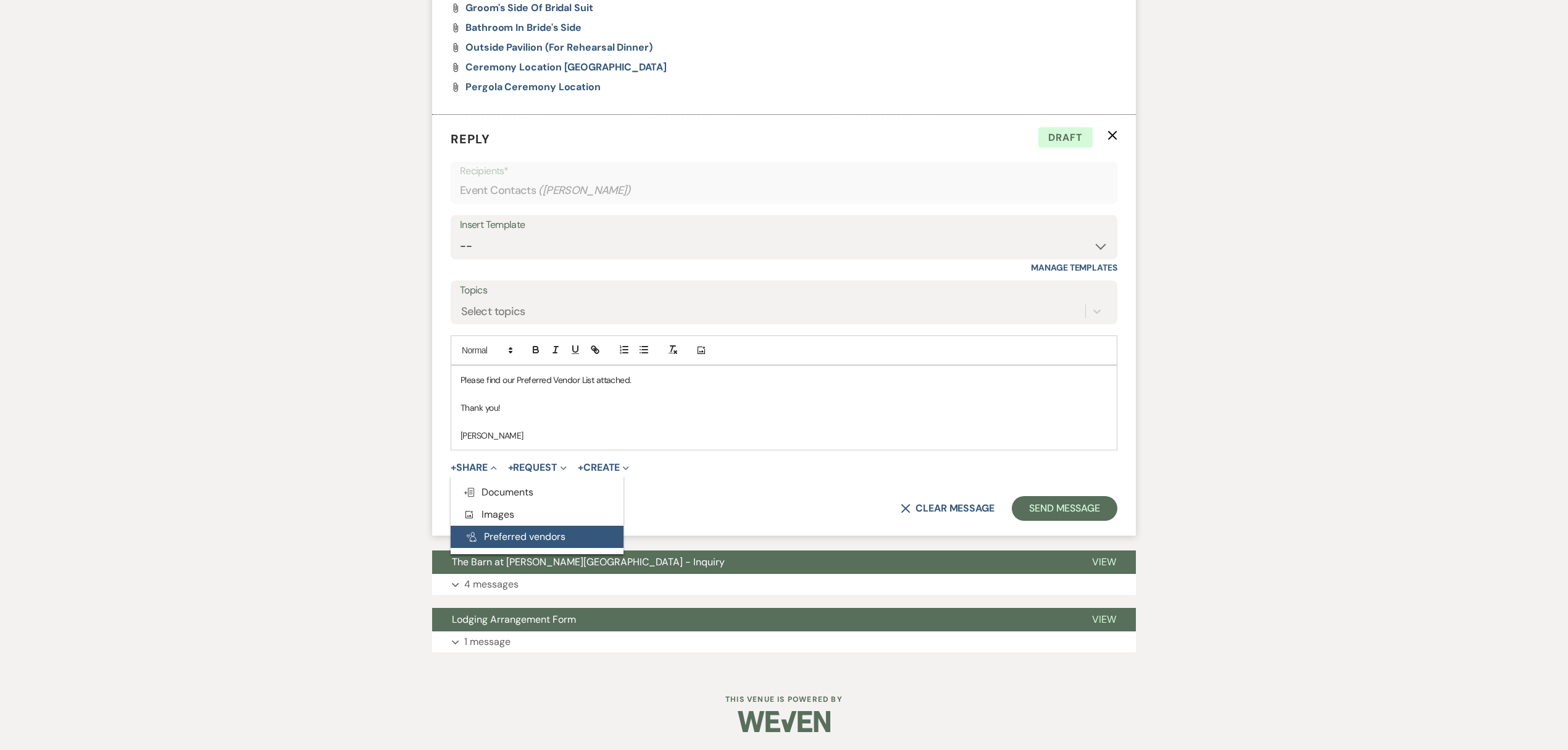
click at [551, 532] on button "Pref Vendors Preferred vendors" at bounding box center [537, 536] width 173 height 22
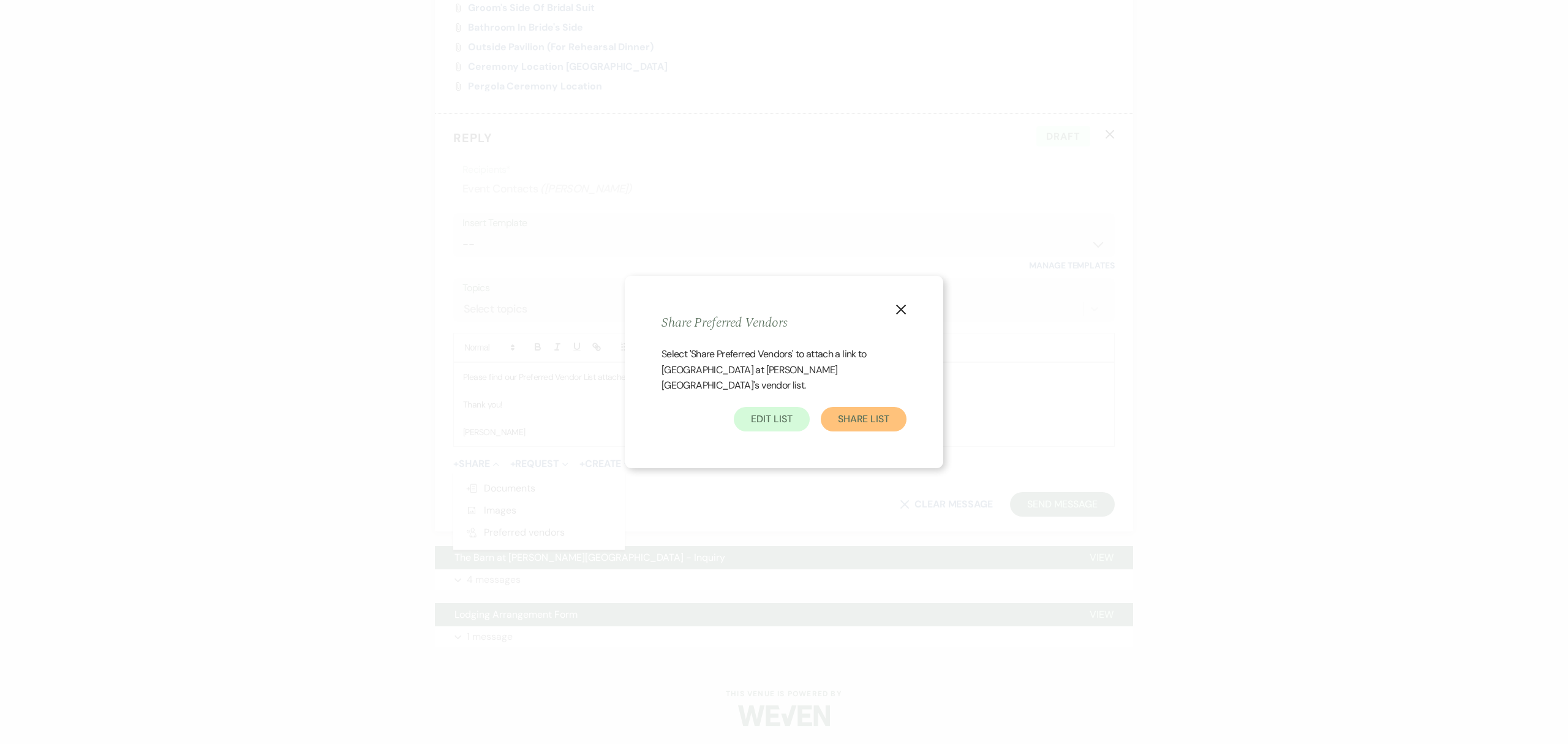
click at [849, 410] on button "Share List" at bounding box center [863, 419] width 86 height 24
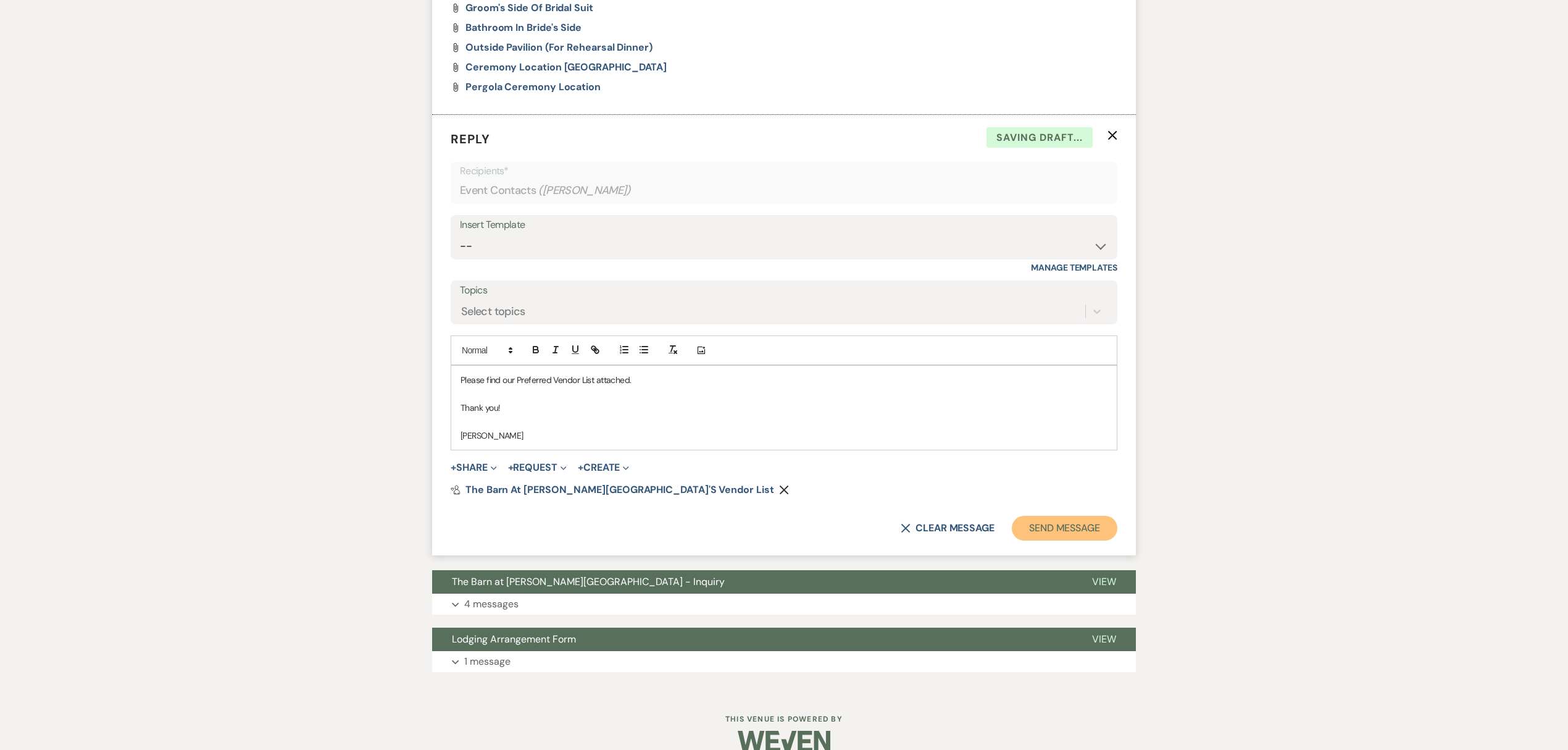
click at [1078, 530] on button "Send Message" at bounding box center [1064, 528] width 106 height 25
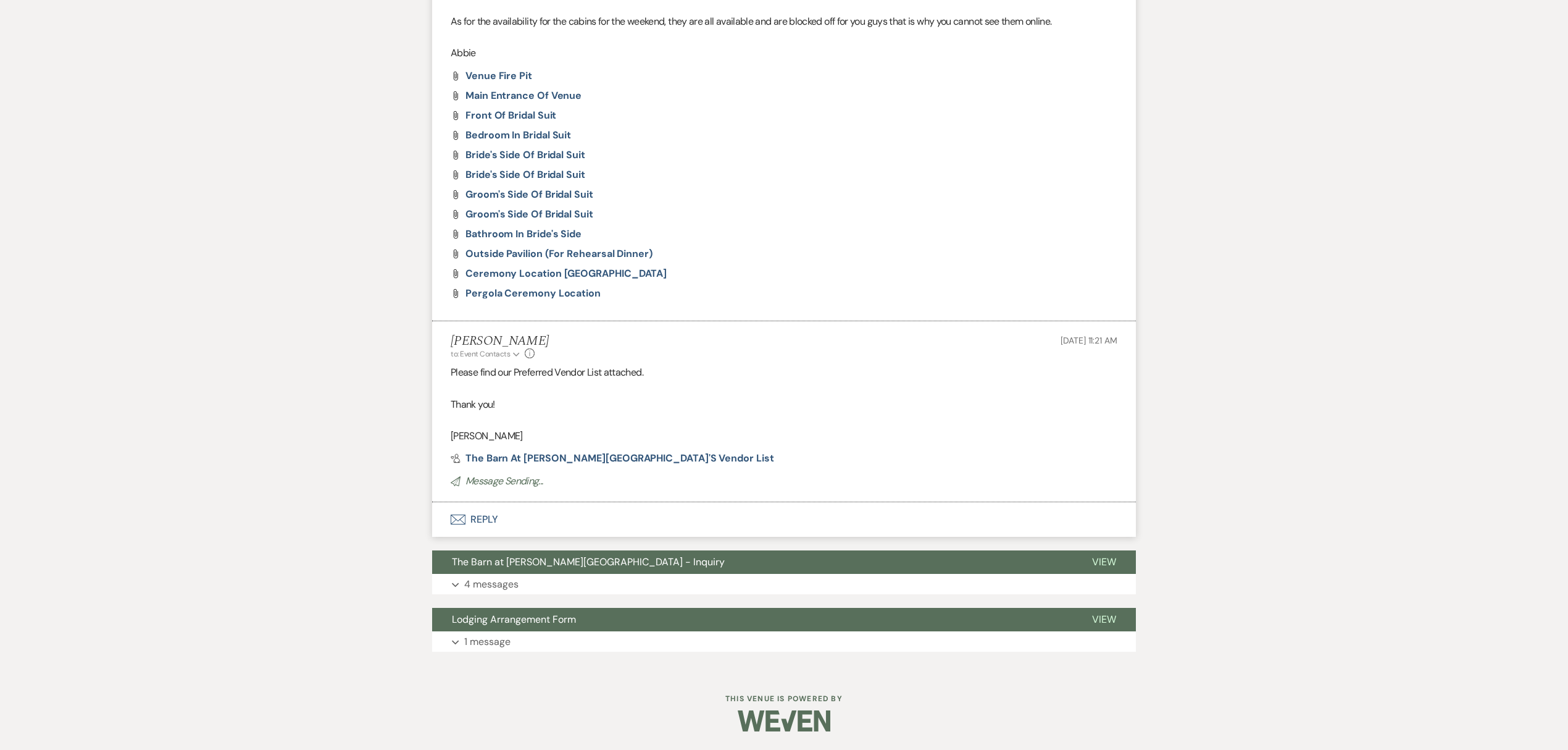
scroll to position [577, 0]
